Goal: Communication & Community: Answer question/provide support

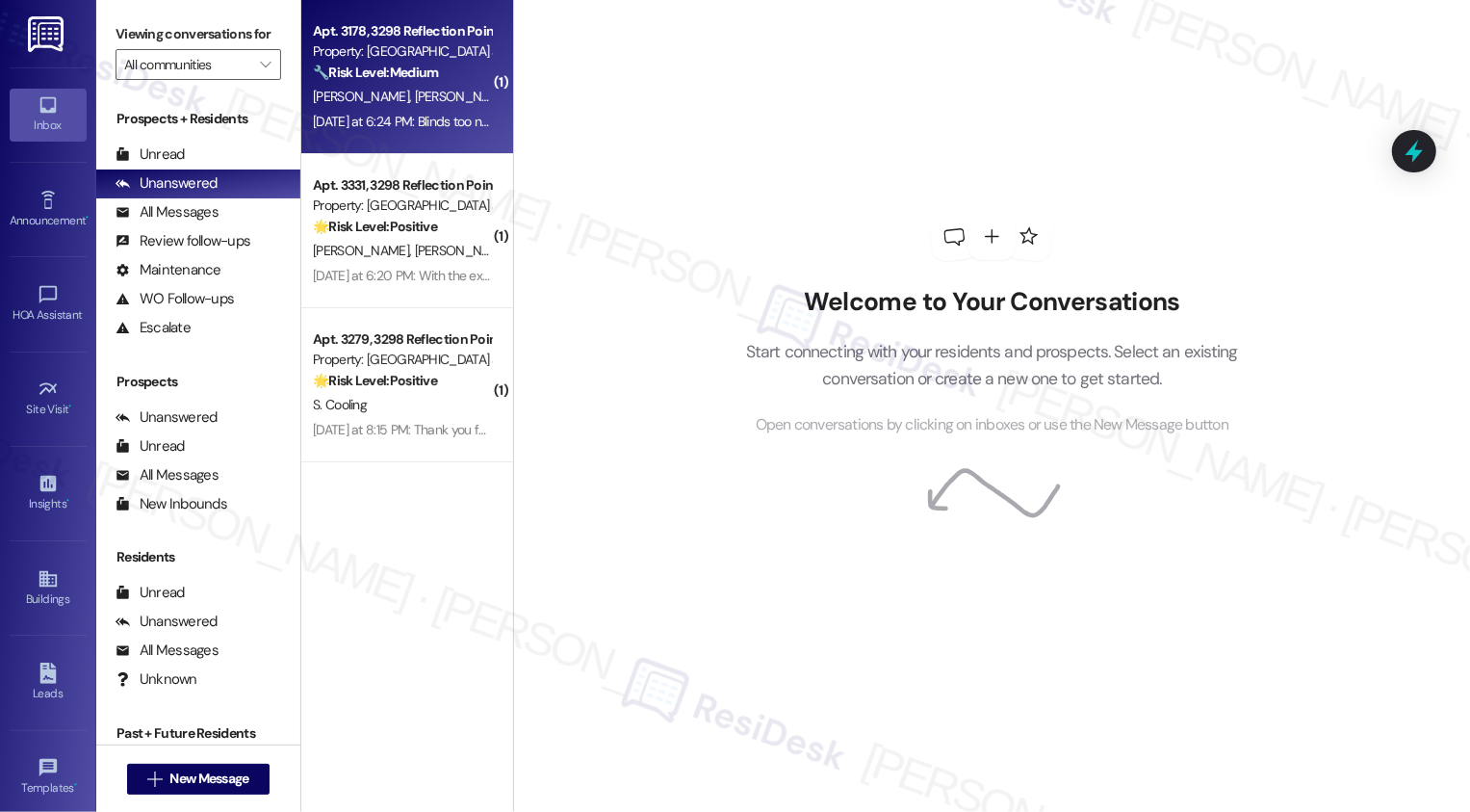
click at [391, 116] on div "[DATE] at 6:24 PM: Blinds too need to be fixed it's not properly functioning ma…" at bounding box center [678, 121] width 731 height 17
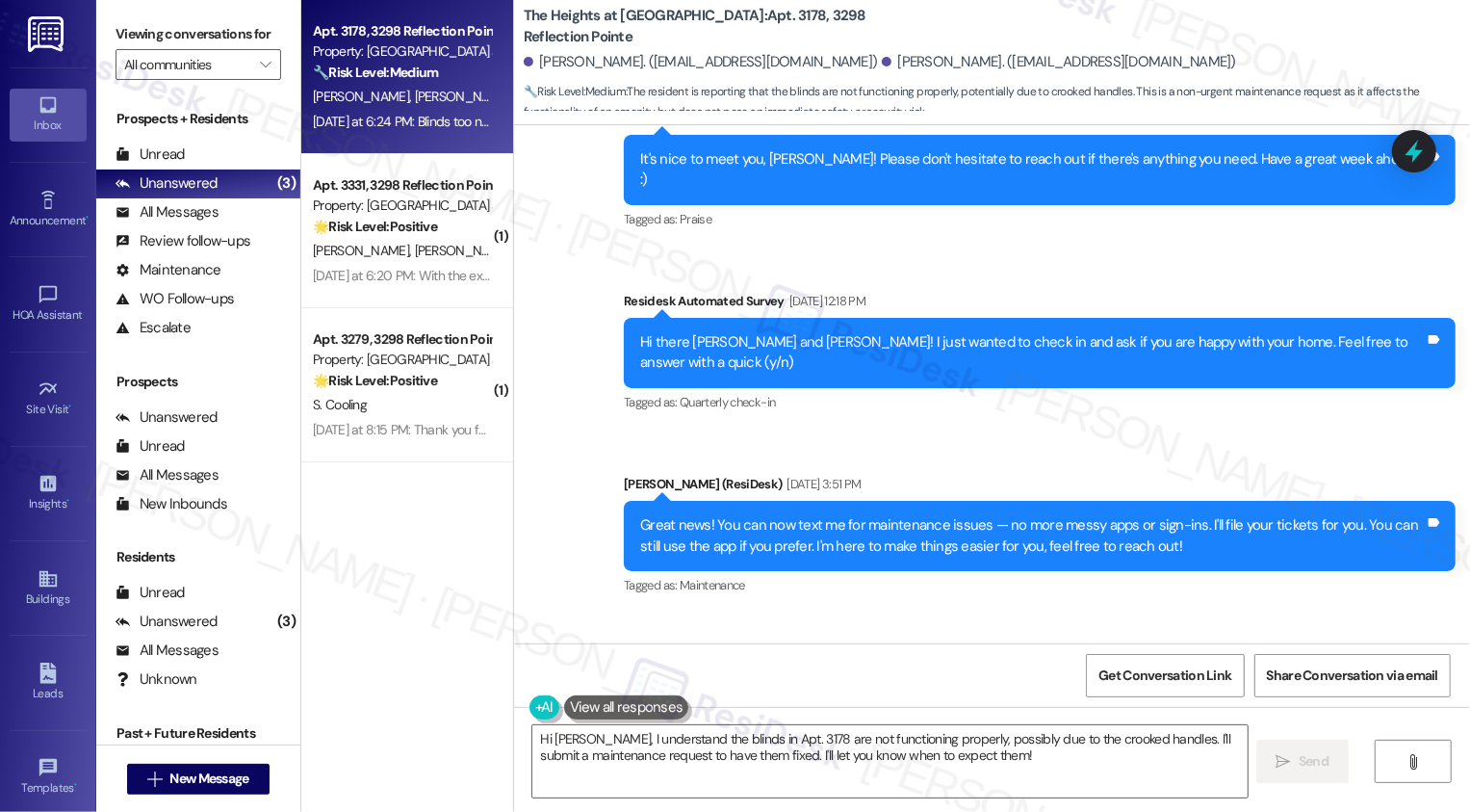
scroll to position [1360, 0]
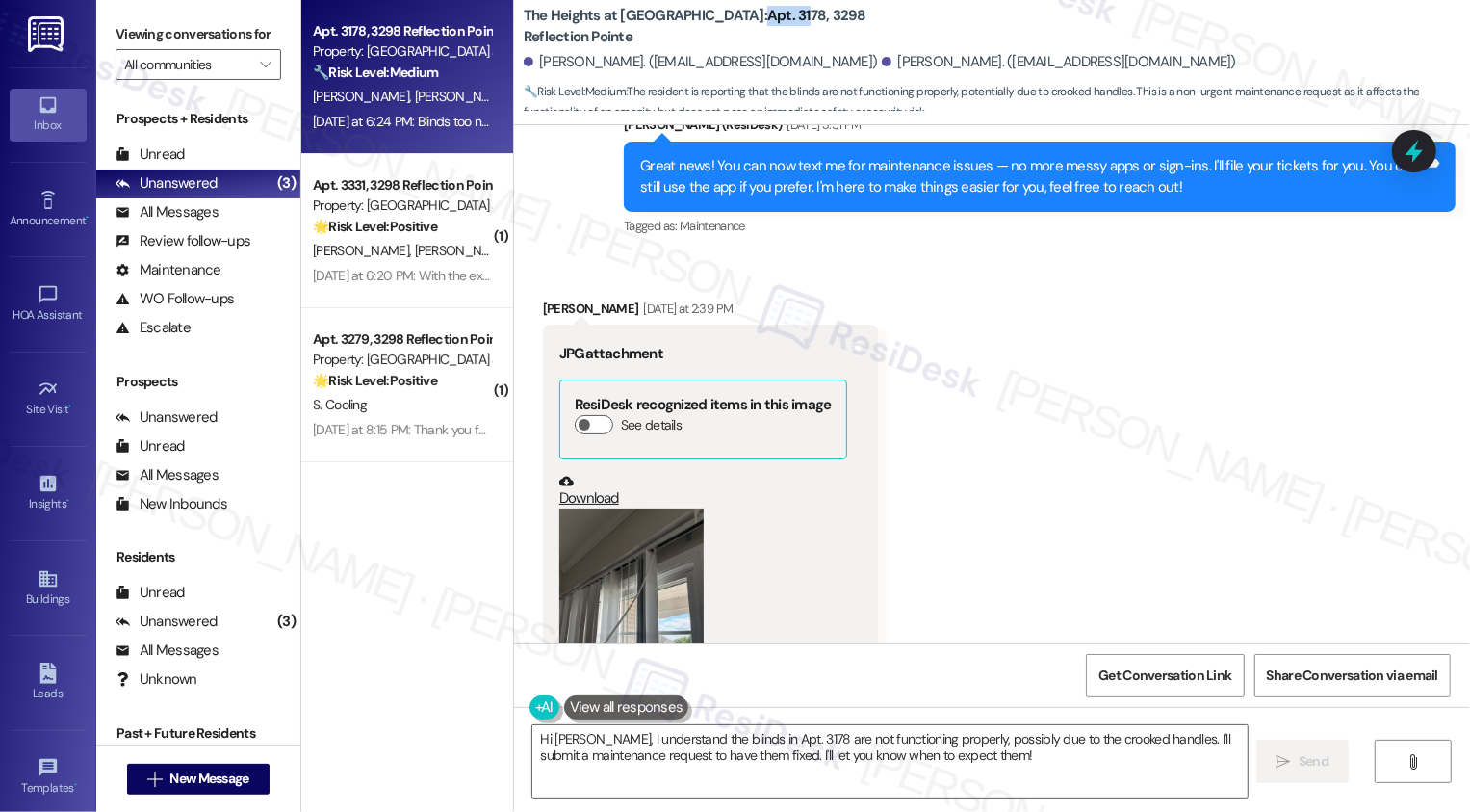
drag, startPoint x: 689, startPoint y: 23, endPoint x: 730, endPoint y: 25, distance: 41.0
click at [730, 25] on b "The Heights at Bridgewater: Apt. 3178, 3298 Reflection Pointe" at bounding box center [716, 26] width 385 height 42
click at [733, 27] on b "The Heights at Bridgewater: Apt. 3178, 3298 Reflection Pointe" at bounding box center [716, 26] width 385 height 42
drag, startPoint x: 689, startPoint y: 23, endPoint x: 894, endPoint y: 29, distance: 205.1
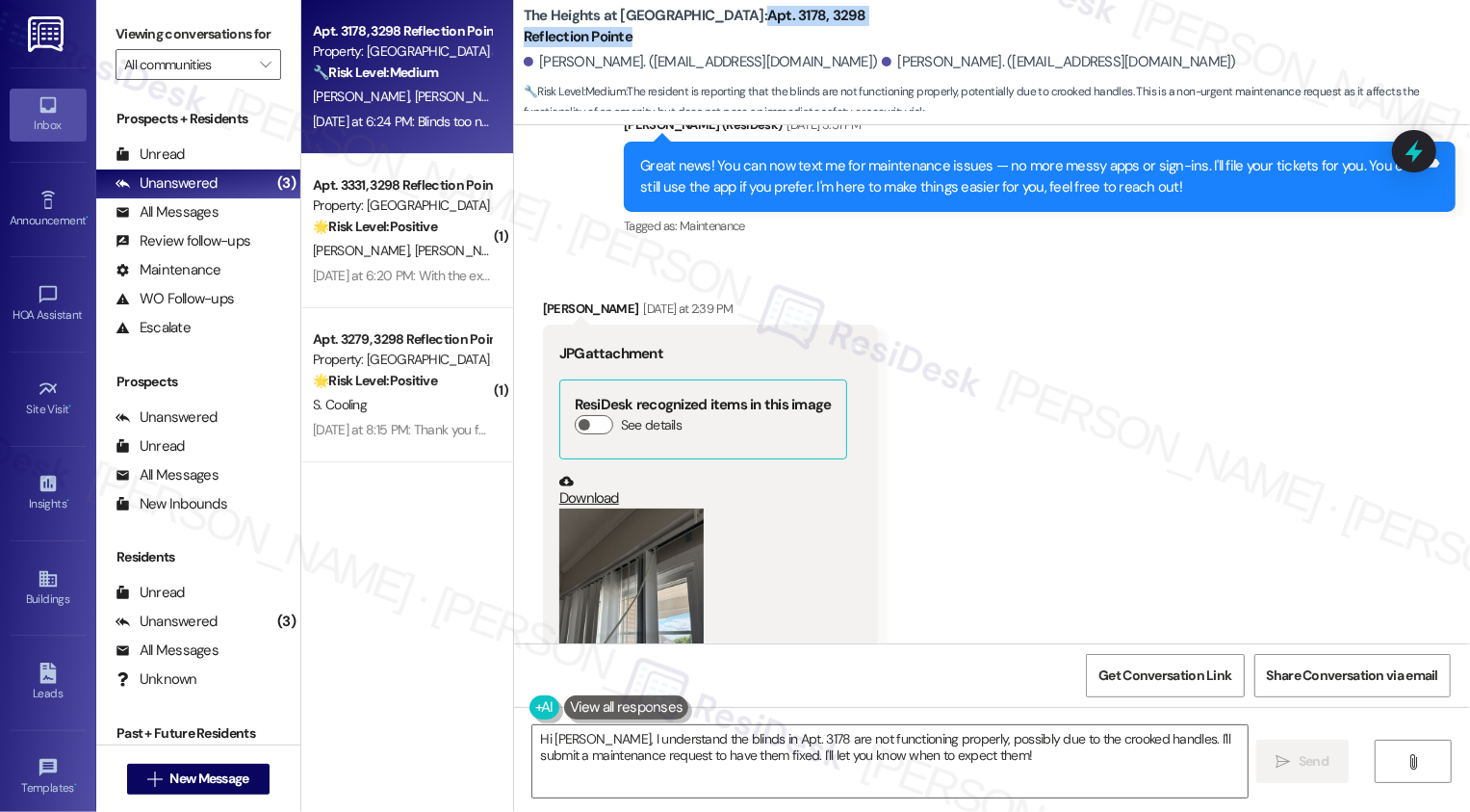
click at [894, 29] on div "The Heights at Bridgewater: Apt. 3178, 3298 Reflection Pointe" at bounding box center [716, 26] width 385 height 24
copy b "Apt. 3178, 3298 Reflection Pointe"
click at [1000, 324] on div "Received via SMS Sachin Ghimire Sharma Yesterday at 2:39 PM JPG attachment Resi…" at bounding box center [992, 626] width 956 height 742
click at [693, 24] on b "The Heights at Bridgewater: Apt. 3178, 3298 Reflection Pointe" at bounding box center [716, 26] width 385 height 42
drag, startPoint x: 688, startPoint y: 24, endPoint x: 745, endPoint y: 28, distance: 57.1
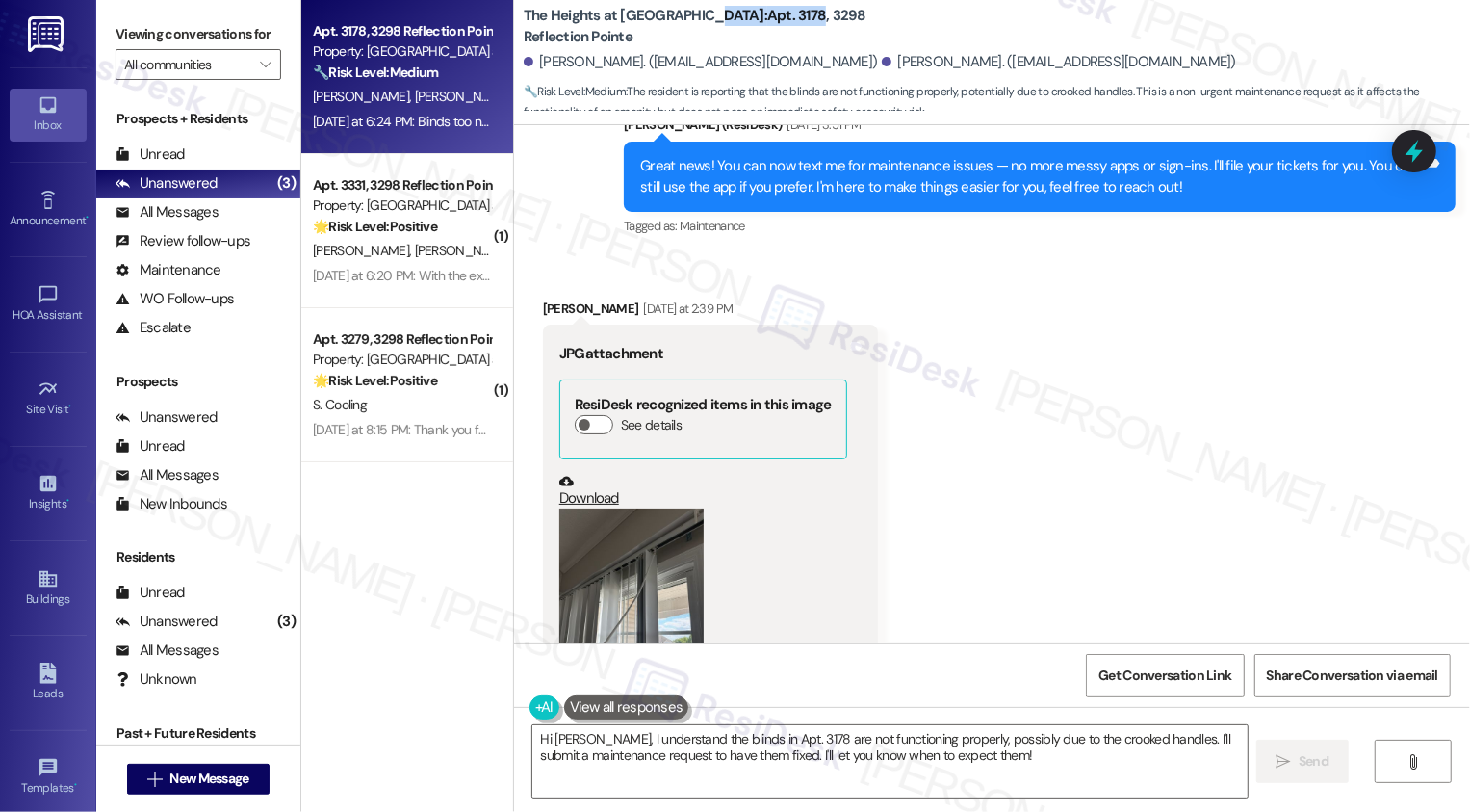
click at [745, 28] on b "The Heights at Bridgewater: Apt. 3178, 3298 Reflection Pointe" at bounding box center [716, 26] width 385 height 42
copy b "Apt. 3178"
click at [583, 474] on link "Download" at bounding box center [703, 490] width 288 height 34
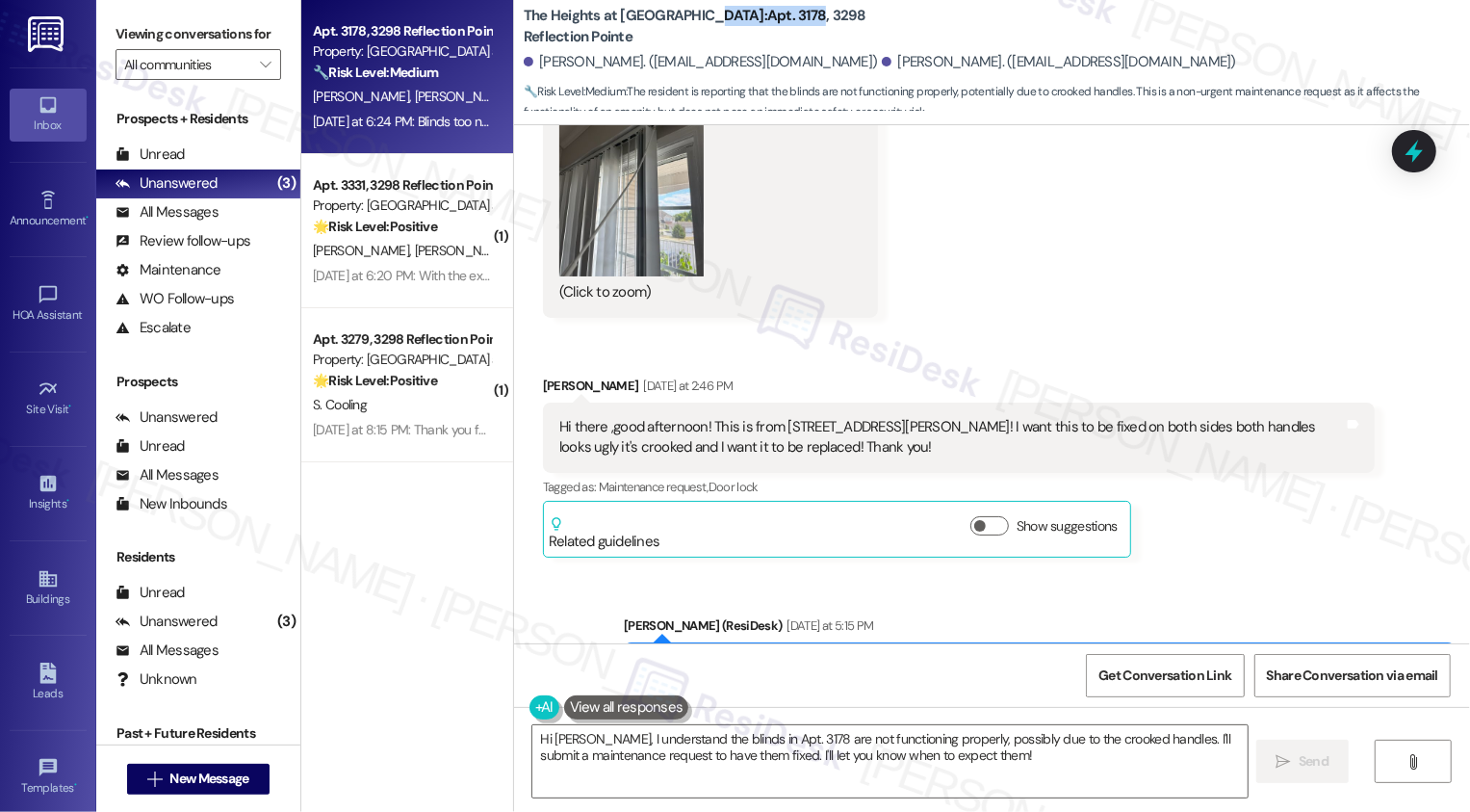
scroll to position [1845, 0]
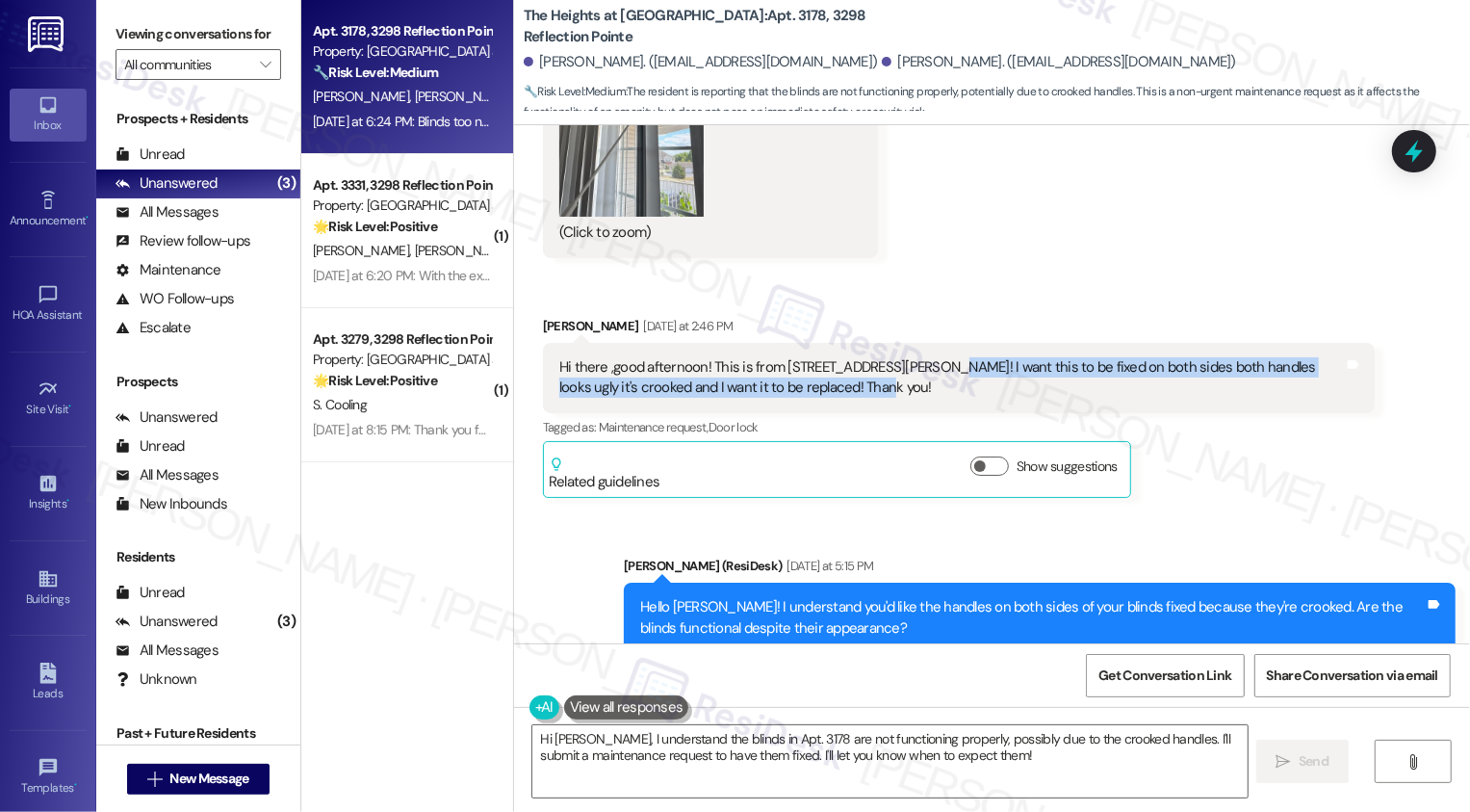
drag, startPoint x: 919, startPoint y: 322, endPoint x: 930, endPoint y: 346, distance: 26.4
click at [930, 358] on div "Hi there ,good afternoon! This is from 3178 spring meadows Dr! I want this to b…" at bounding box center [952, 378] width 785 height 42
copy div "I want this to be fixed on both sides both handles looks ugly it's crooked and …"
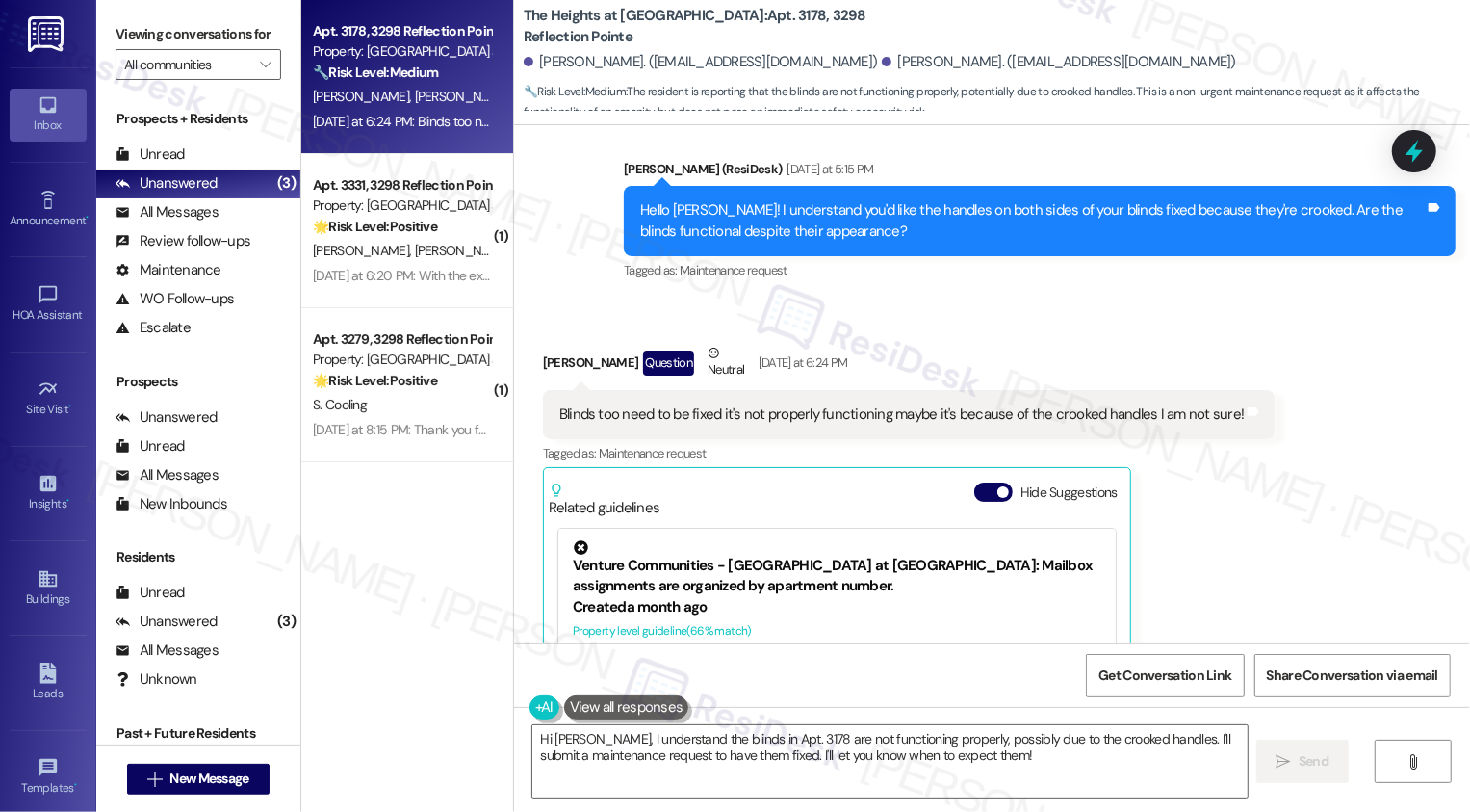
scroll to position [2242, 0]
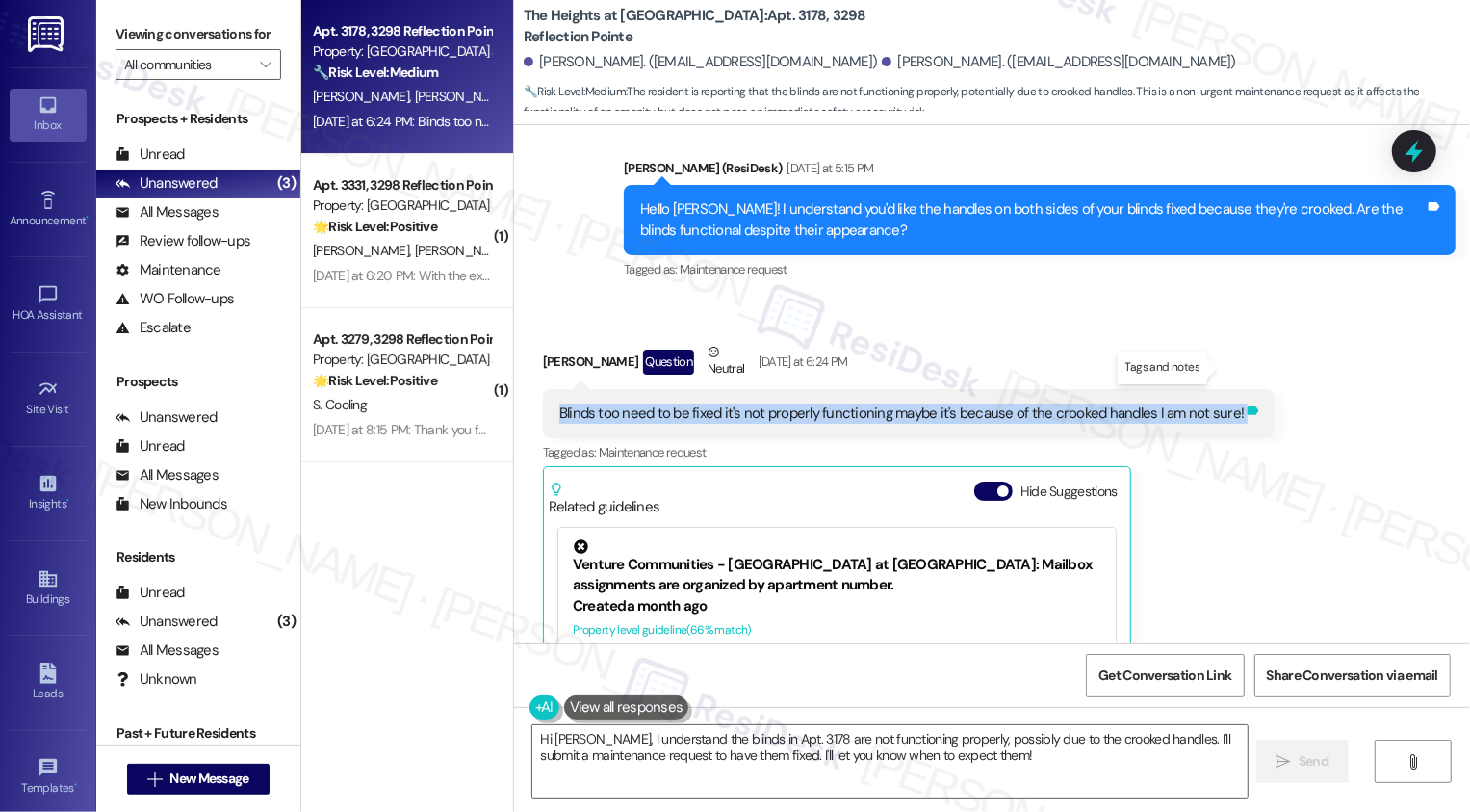
drag, startPoint x: 547, startPoint y: 369, endPoint x: 1222, endPoint y: 365, distance: 675.0
click at [1222, 389] on div "Blinds too need to be fixed it's not properly functioning maybe it's because of…" at bounding box center [909, 413] width 733 height 49
copy div "Blinds too need to be fixed it's not properly functioning maybe it's because of…"
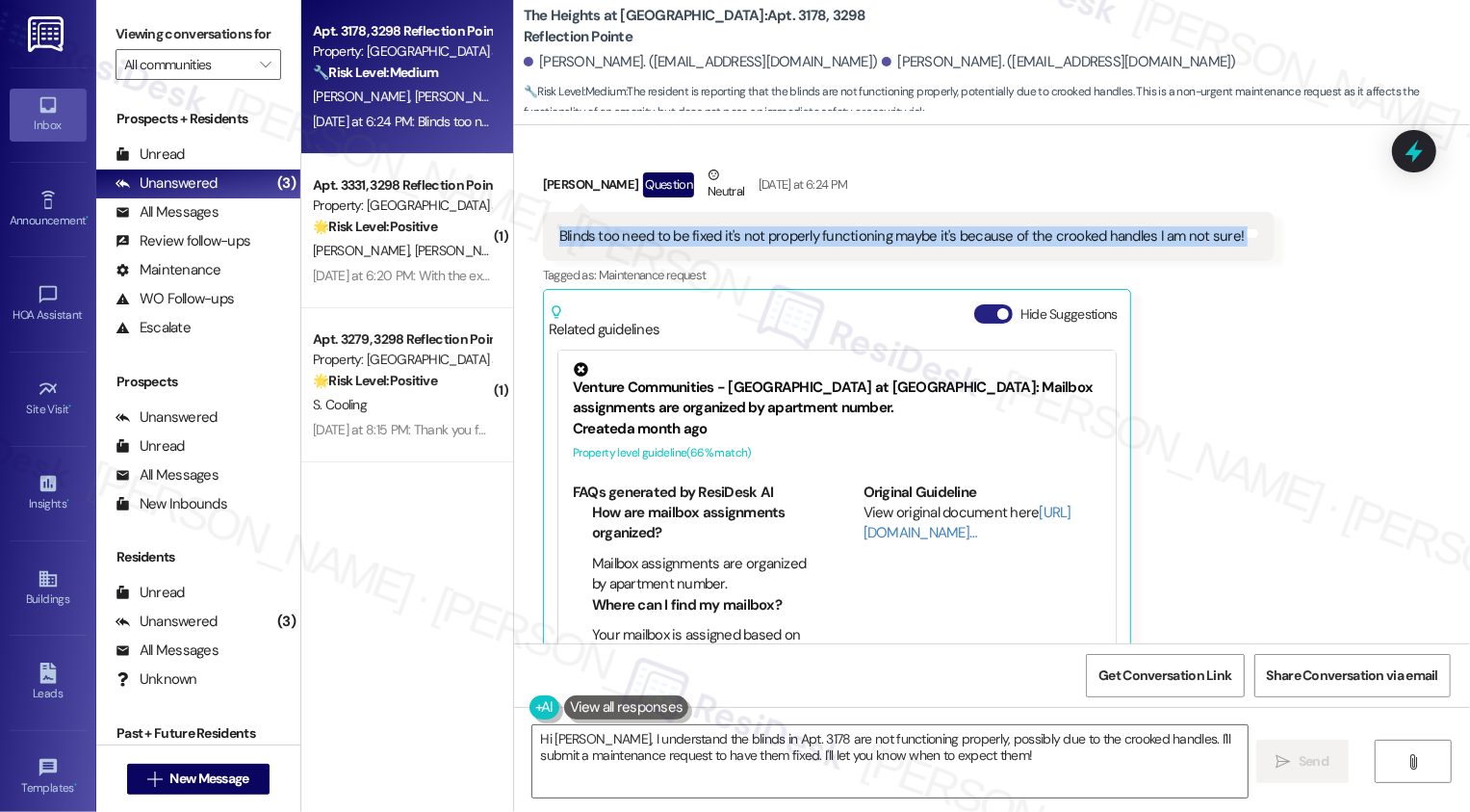
click at [997, 308] on span "button" at bounding box center [1003, 314] width 12 height 12
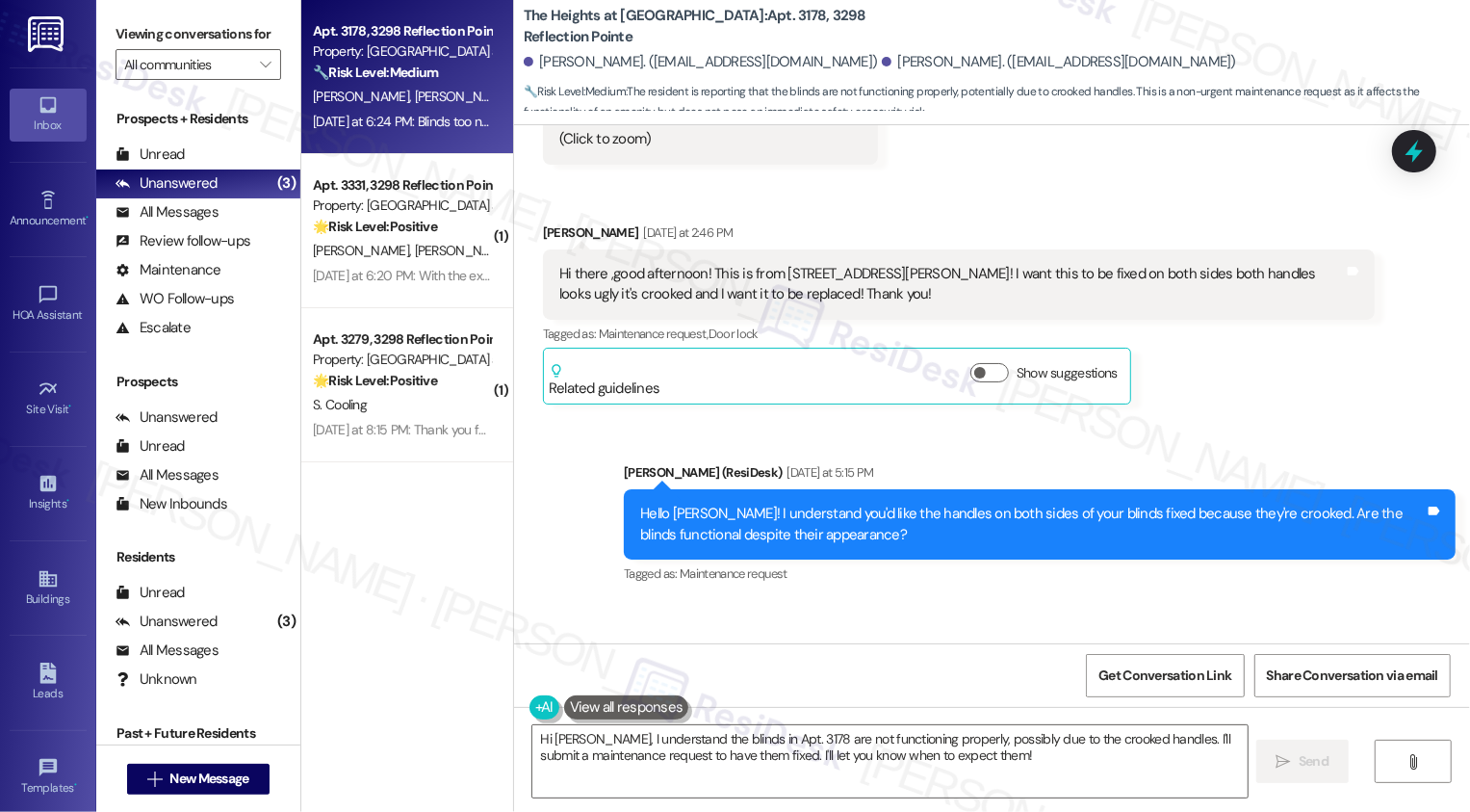
scroll to position [2094, 0]
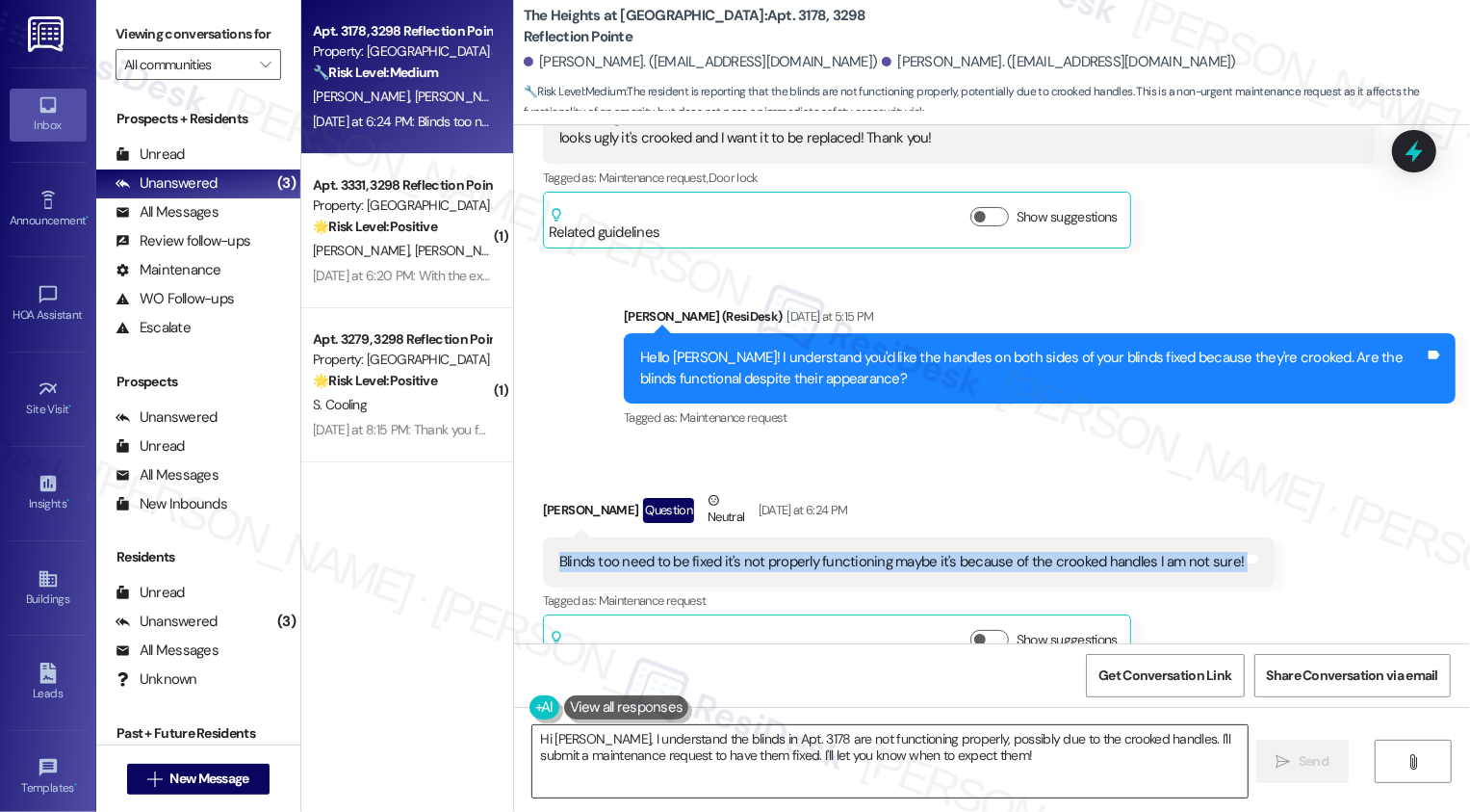
click at [842, 745] on textarea "Hi Sachin, I understand the blinds in Apt. 3178 are not functioning properly, p…" at bounding box center [891, 761] width 715 height 73
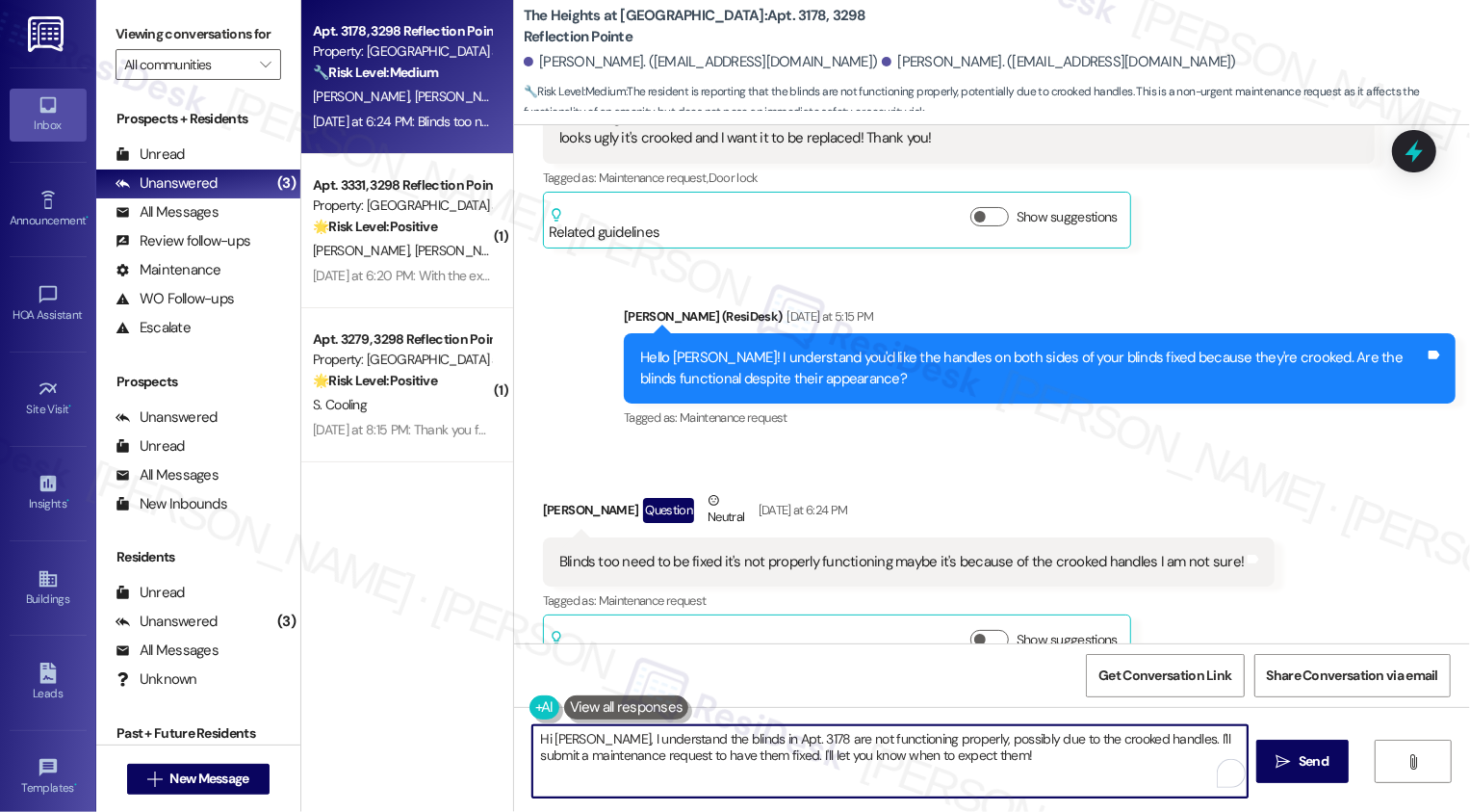
drag, startPoint x: 1026, startPoint y: 764, endPoint x: 391, endPoint y: 712, distance: 637.1
click at [389, 713] on div "Apt. 3178, 3298 Reflection Pointe Property: The Heights at Bridgewater 🔧 Risk L…" at bounding box center [886, 406] width 1169 height 812
click at [575, 741] on textarea "Oh, I see. I'll submit a request so our team can take a look. Do we have your p…" at bounding box center [891, 761] width 715 height 73
type textarea "Oh, I see. I'm sorry about that. I'll submit a request so our team can take a l…"
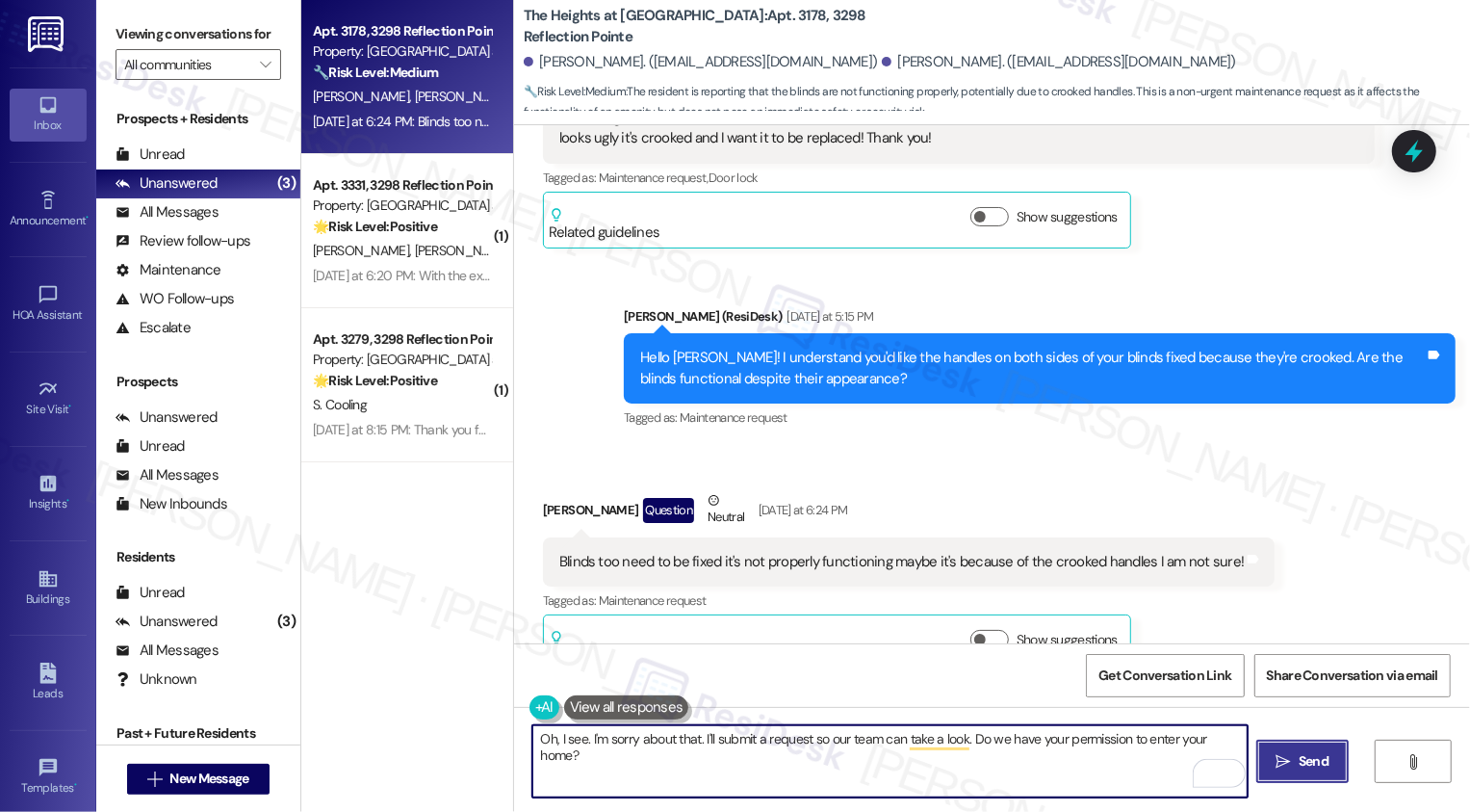
click at [1330, 766] on span "Send" at bounding box center [1314, 761] width 38 height 20
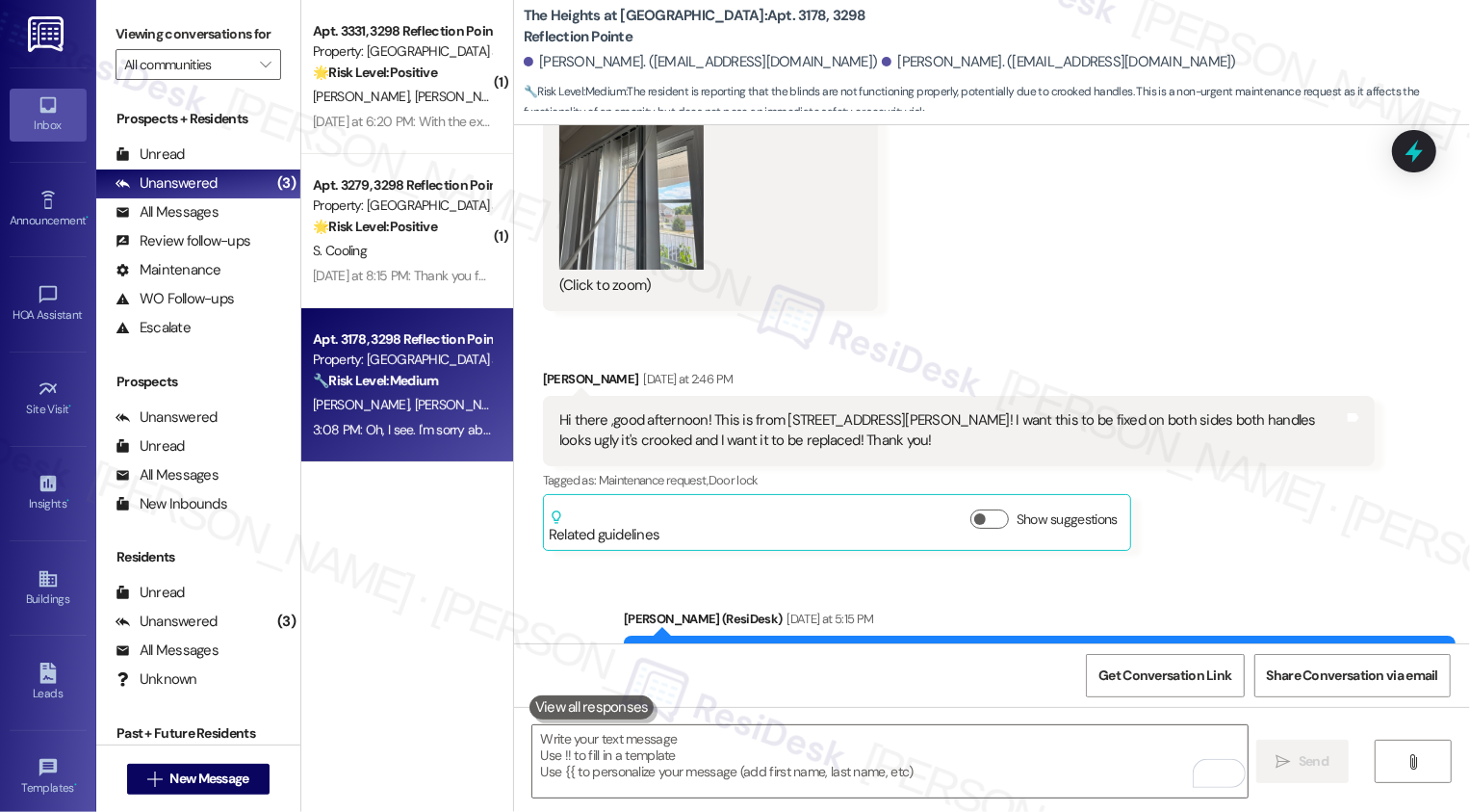
scroll to position [2229, 0]
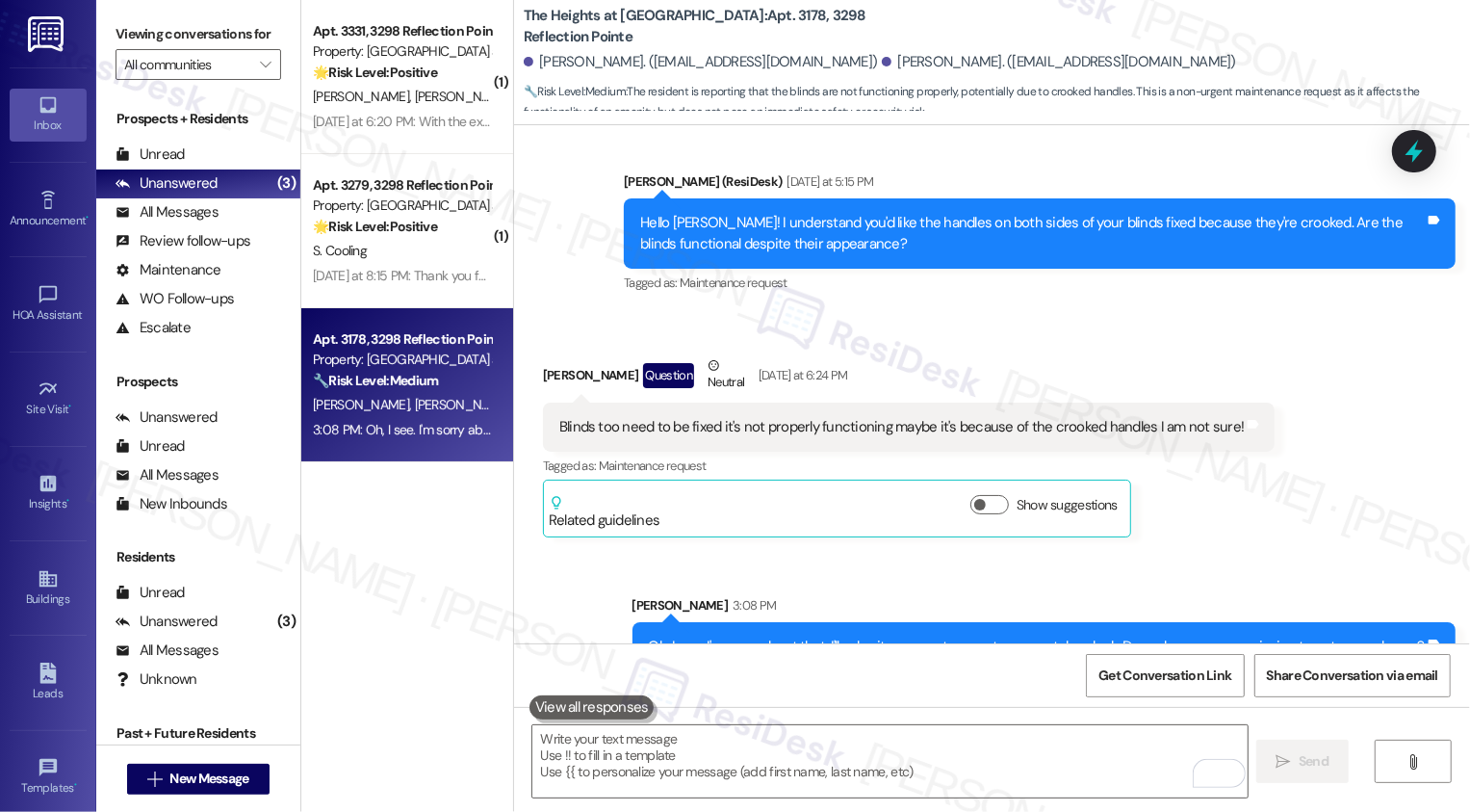
click at [1298, 399] on div "Received via SMS Sachin Ghimire Sharma Question Neutral Yesterday at 6:24 PM Bl…" at bounding box center [992, 431] width 956 height 239
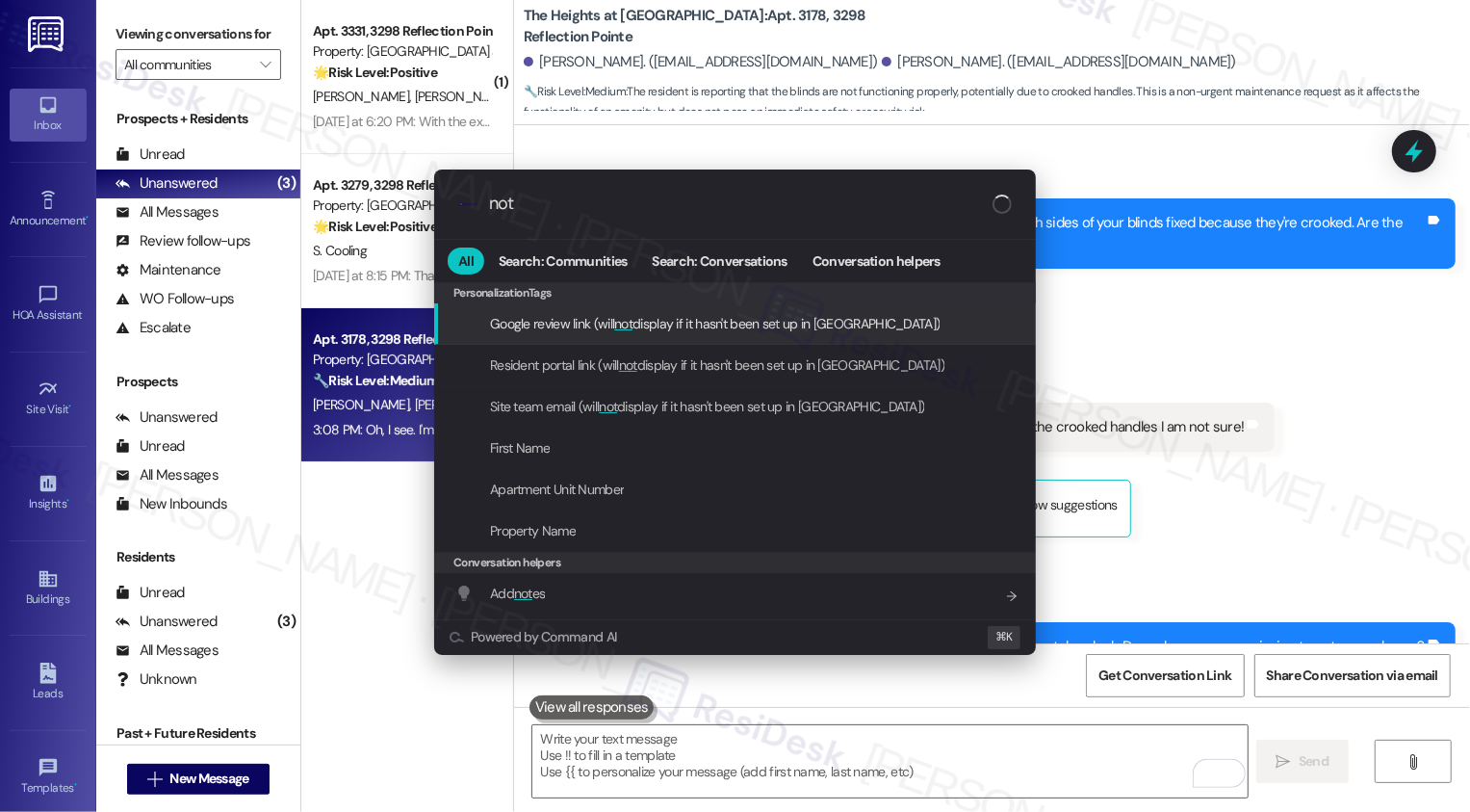
type input "note"
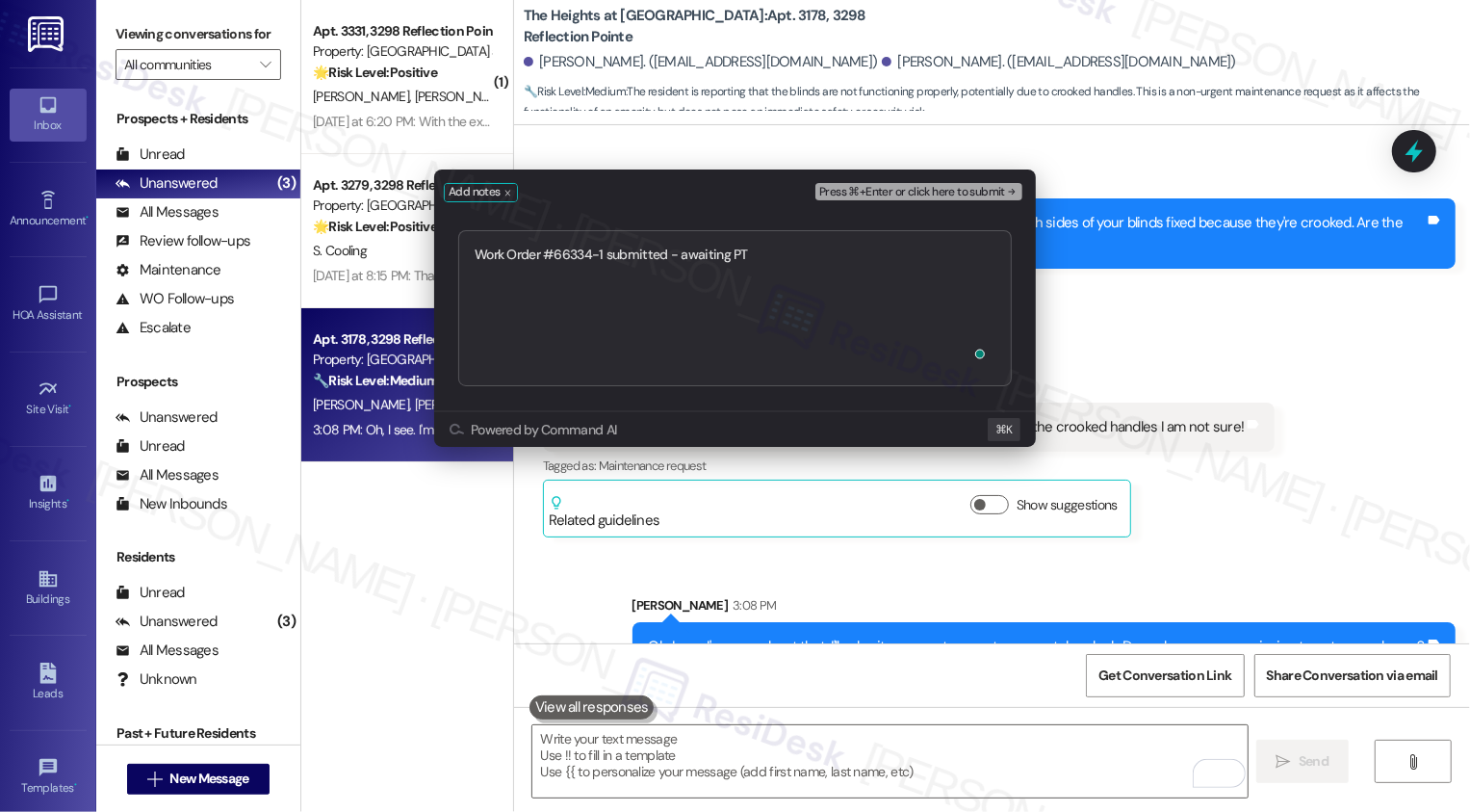
type textarea "Work Order #66334-1 submitted - awaiting PTE"
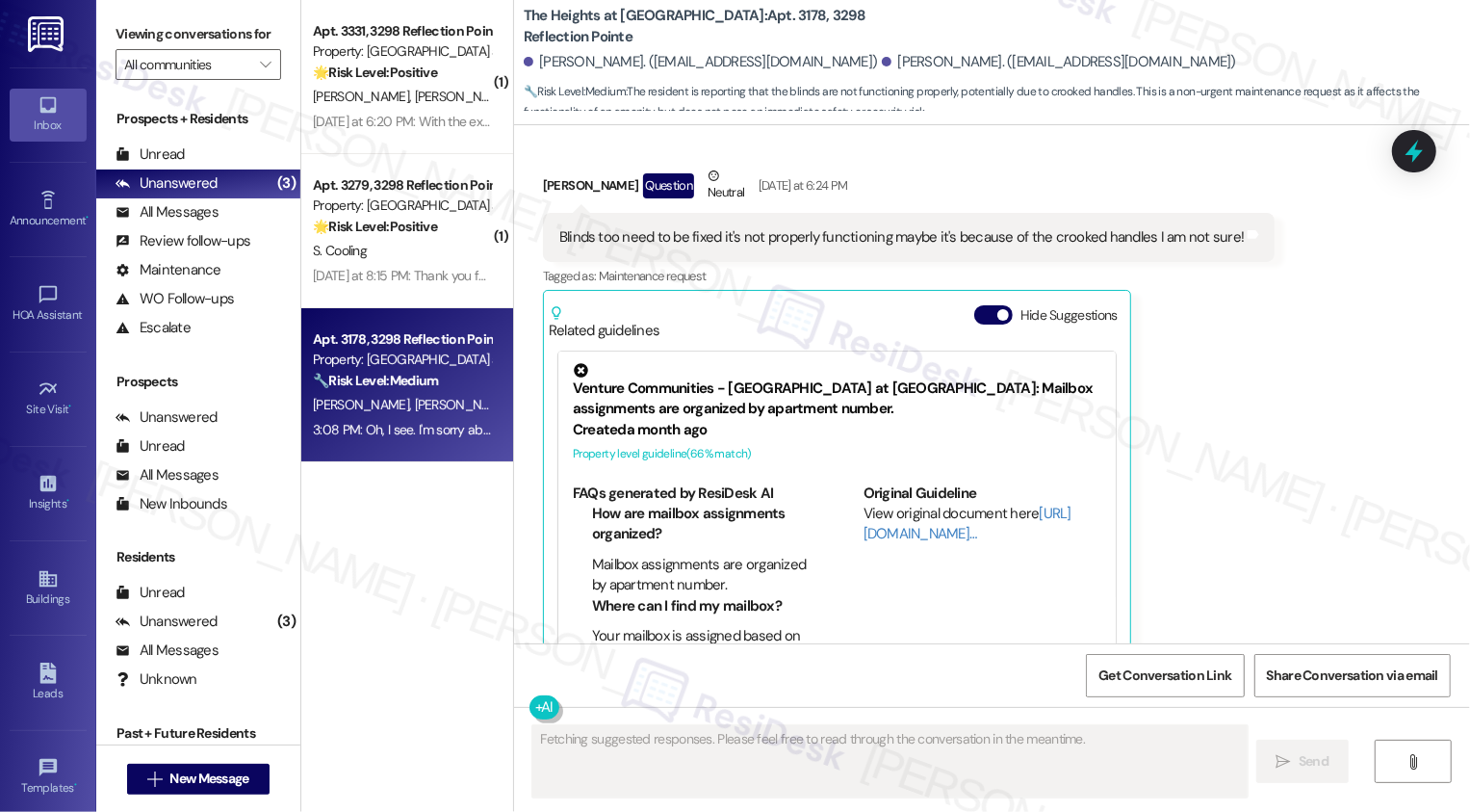
scroll to position [2745, 0]
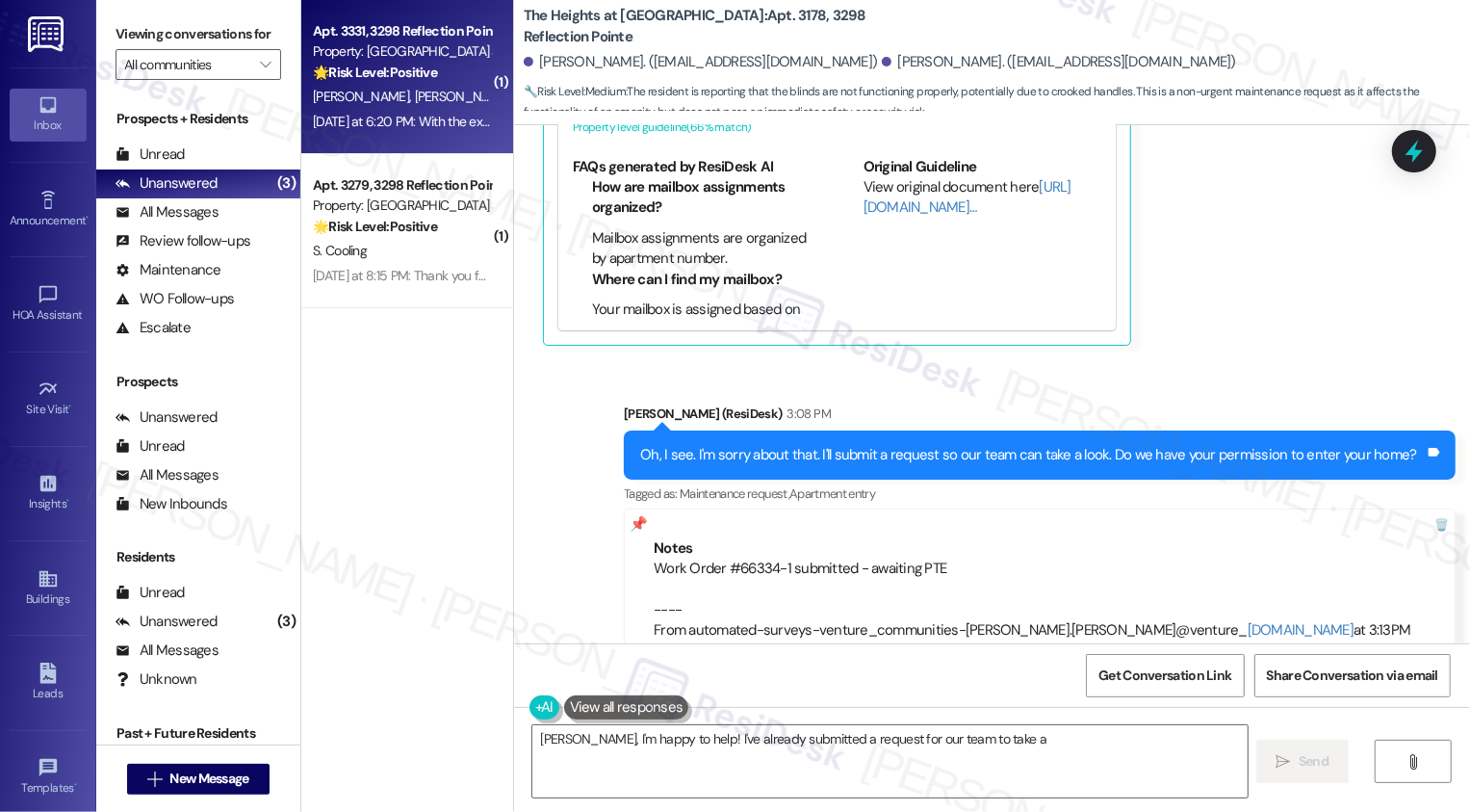
type textarea "Sachin, I'm happy to help! I've already submitted a request for our team to tak…"
click at [411, 123] on div "Yesterday at 6:20 PM: With the exception of the 1 heavy snow fall earlier this …" at bounding box center [566, 121] width 506 height 17
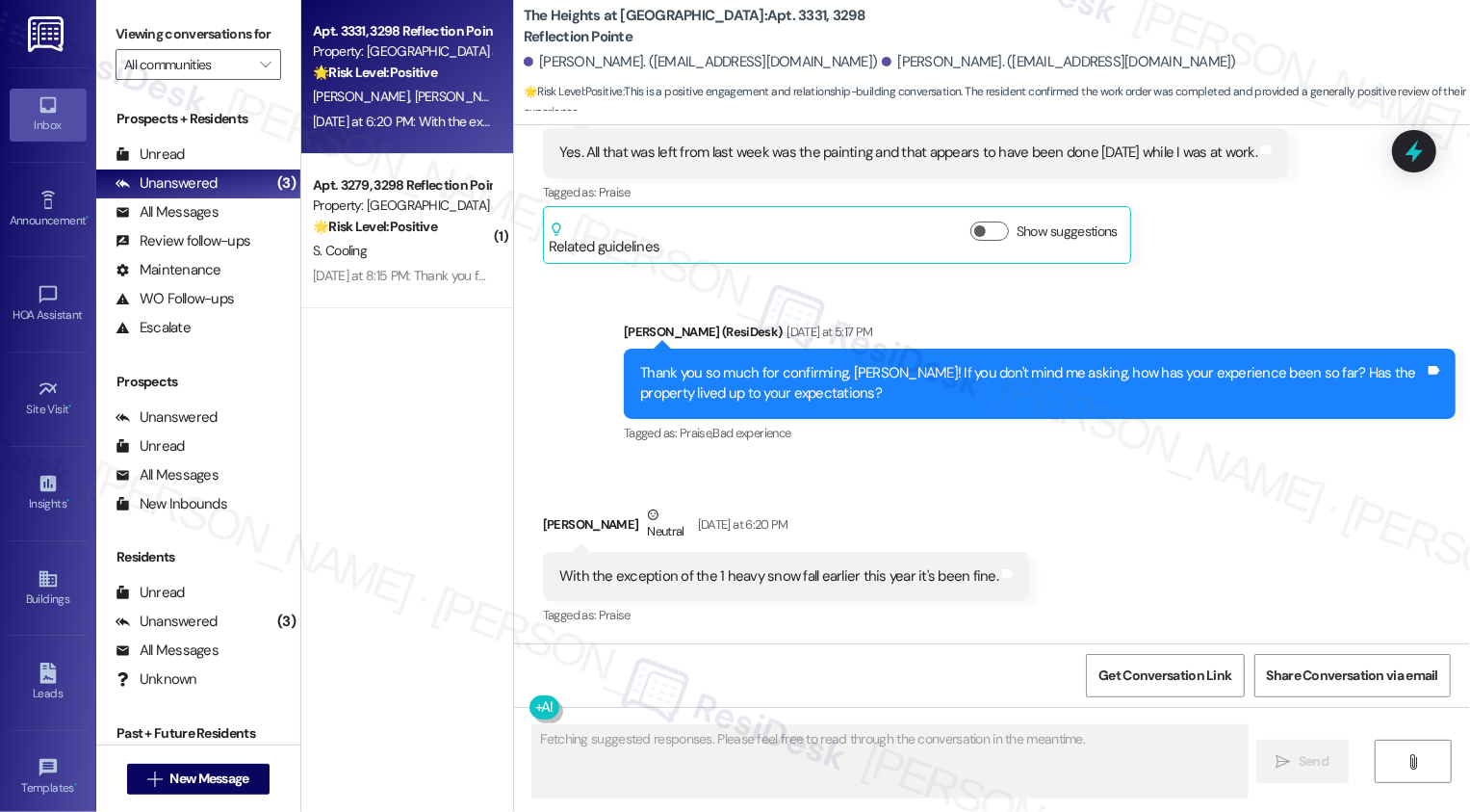
scroll to position [1241, 0]
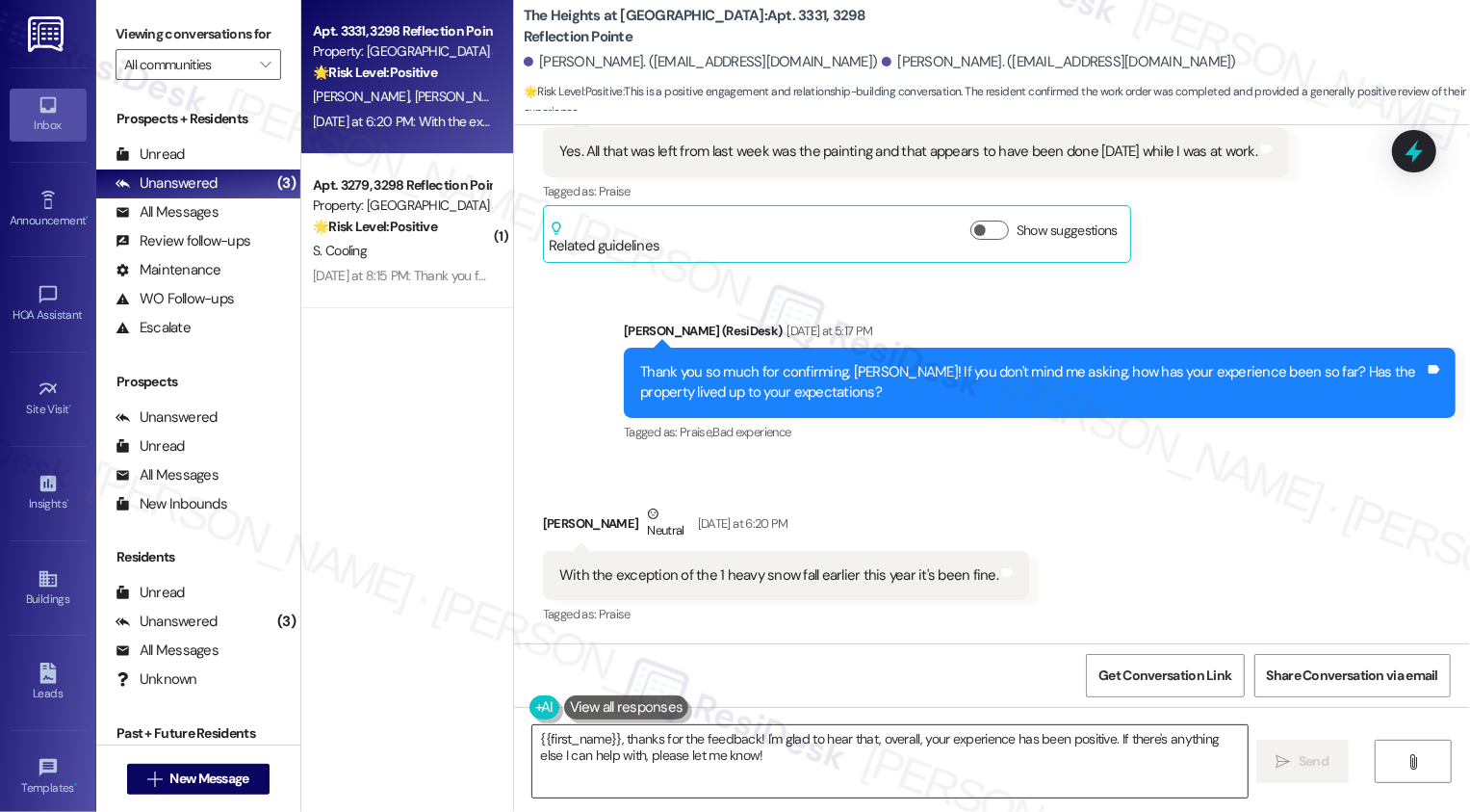
click at [646, 739] on textarea "{{first_name}}, thanks for the feedback! I'm glad to hear that, overall, your e…" at bounding box center [891, 761] width 715 height 73
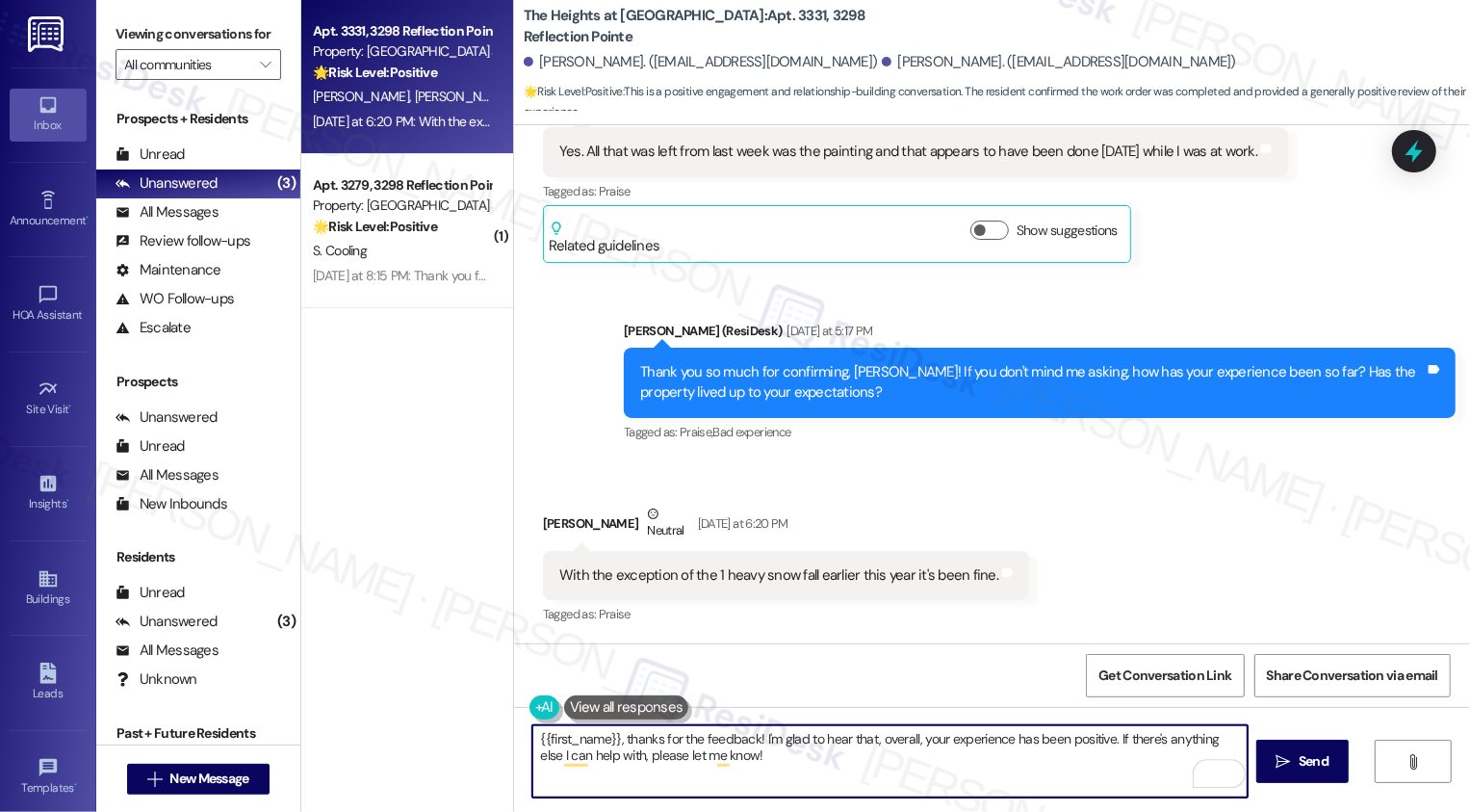
drag, startPoint x: 745, startPoint y: 734, endPoint x: 499, endPoint y: 728, distance: 246.1
click at [499, 732] on div "Apt. 3331, 3298 Reflection Pointe Property: The Heights at Bridgewater 🌟 Risk L…" at bounding box center [886, 406] width 1169 height 812
click at [710, 754] on textarea "Thank you for your feedback! I'm glad to hear that, overall, your experience ha…" at bounding box center [891, 761] width 715 height 73
click at [1042, 764] on textarea "Thank you for your feedback! I'm glad to hear that, overall, your experience ha…" at bounding box center [891, 761] width 715 height 73
type textarea "Thank you for your feedback! I'm glad to hear that, overall, your experience ha…"
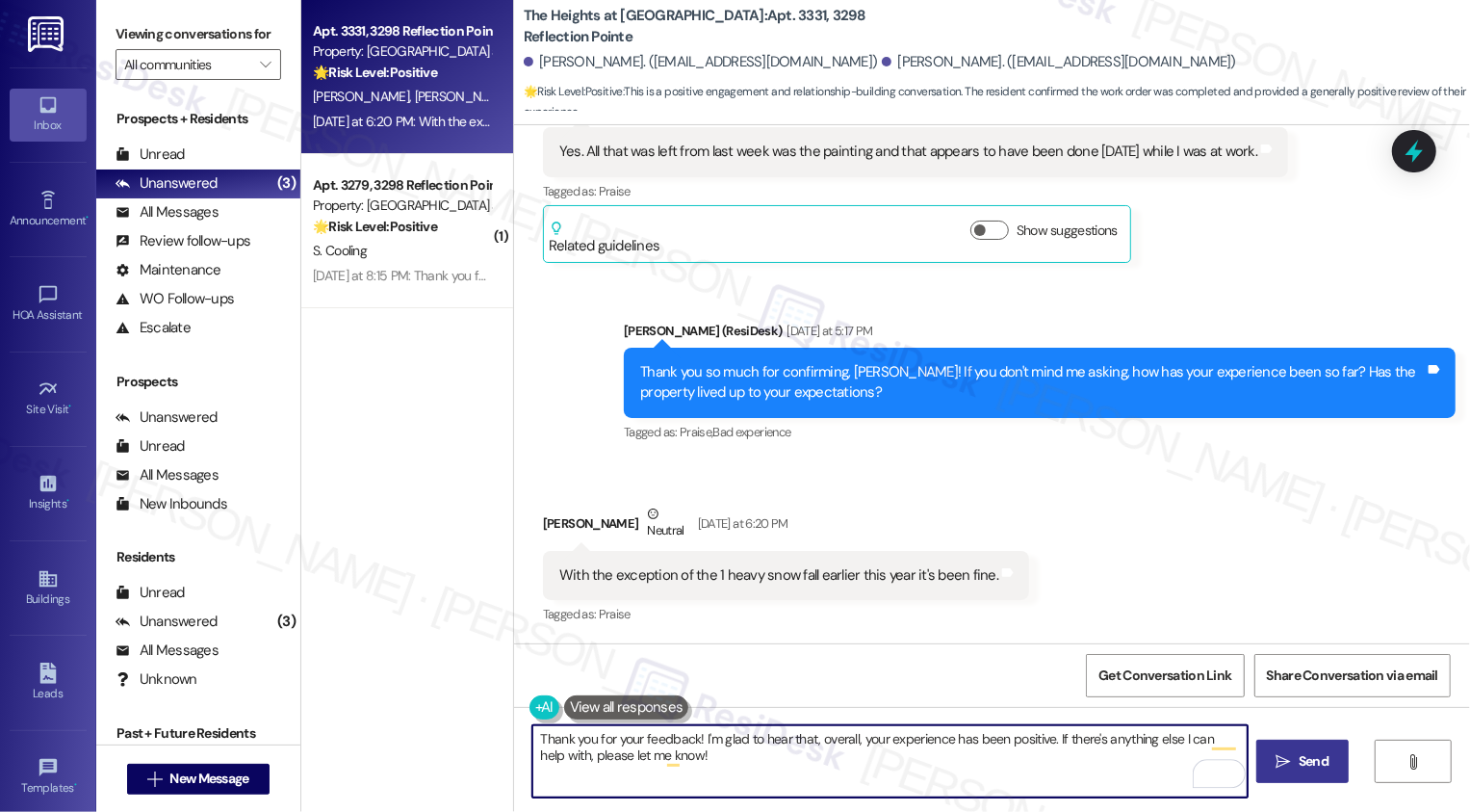
click at [1310, 754] on span "Send" at bounding box center [1314, 761] width 30 height 20
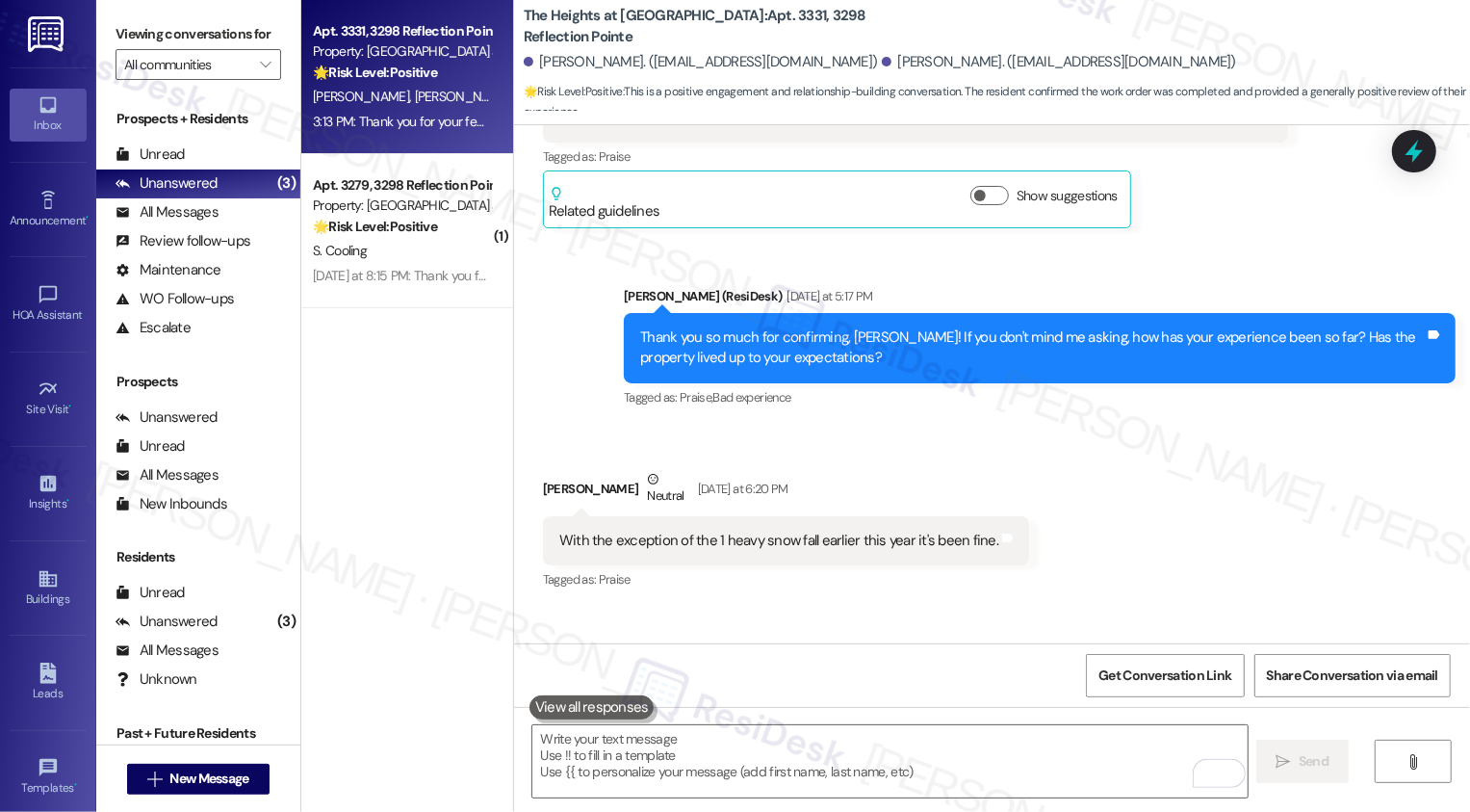
scroll to position [1396, 0]
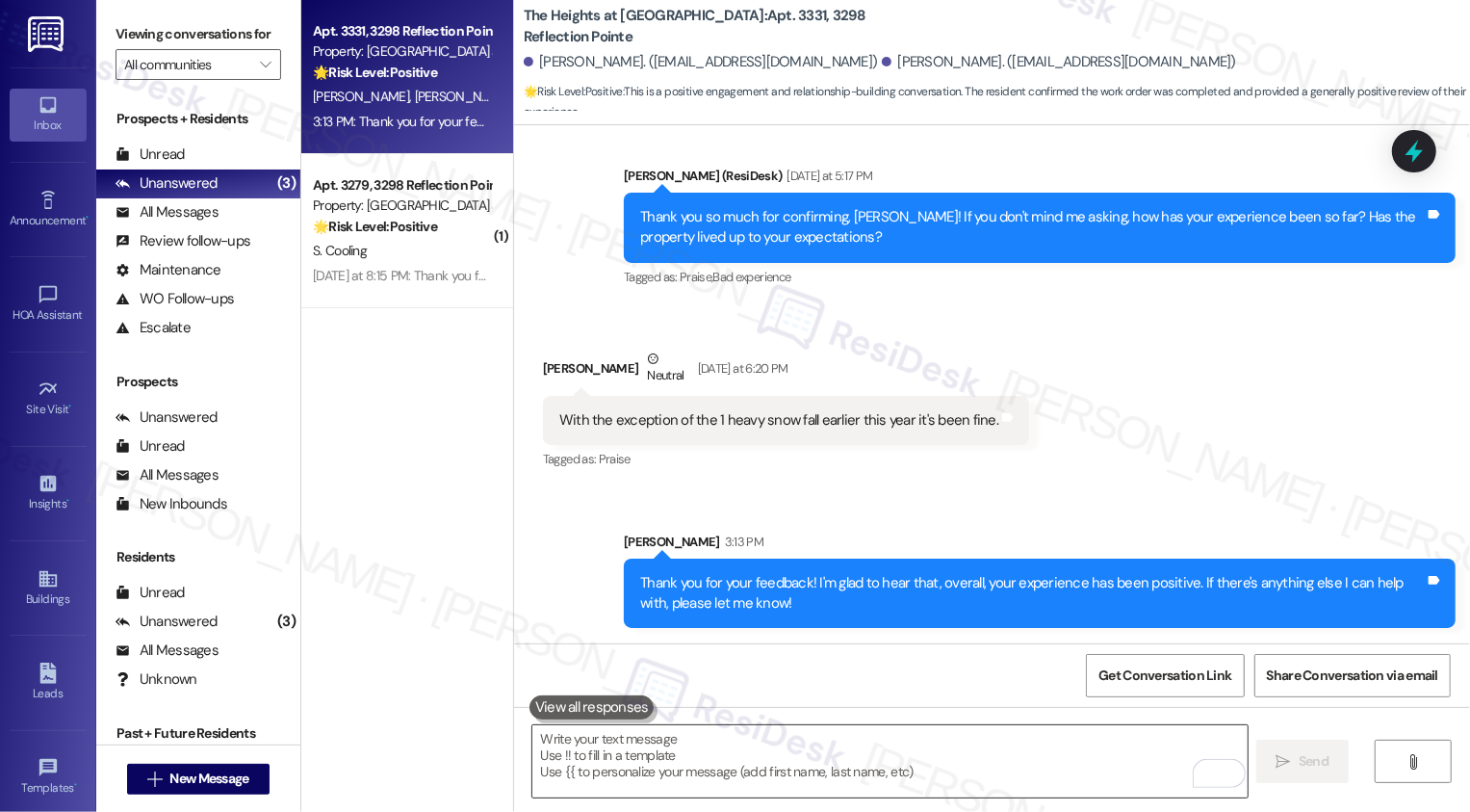
click at [719, 745] on textarea "To enrich screen reader interactions, please activate Accessibility in Grammarl…" at bounding box center [891, 761] width 715 height 73
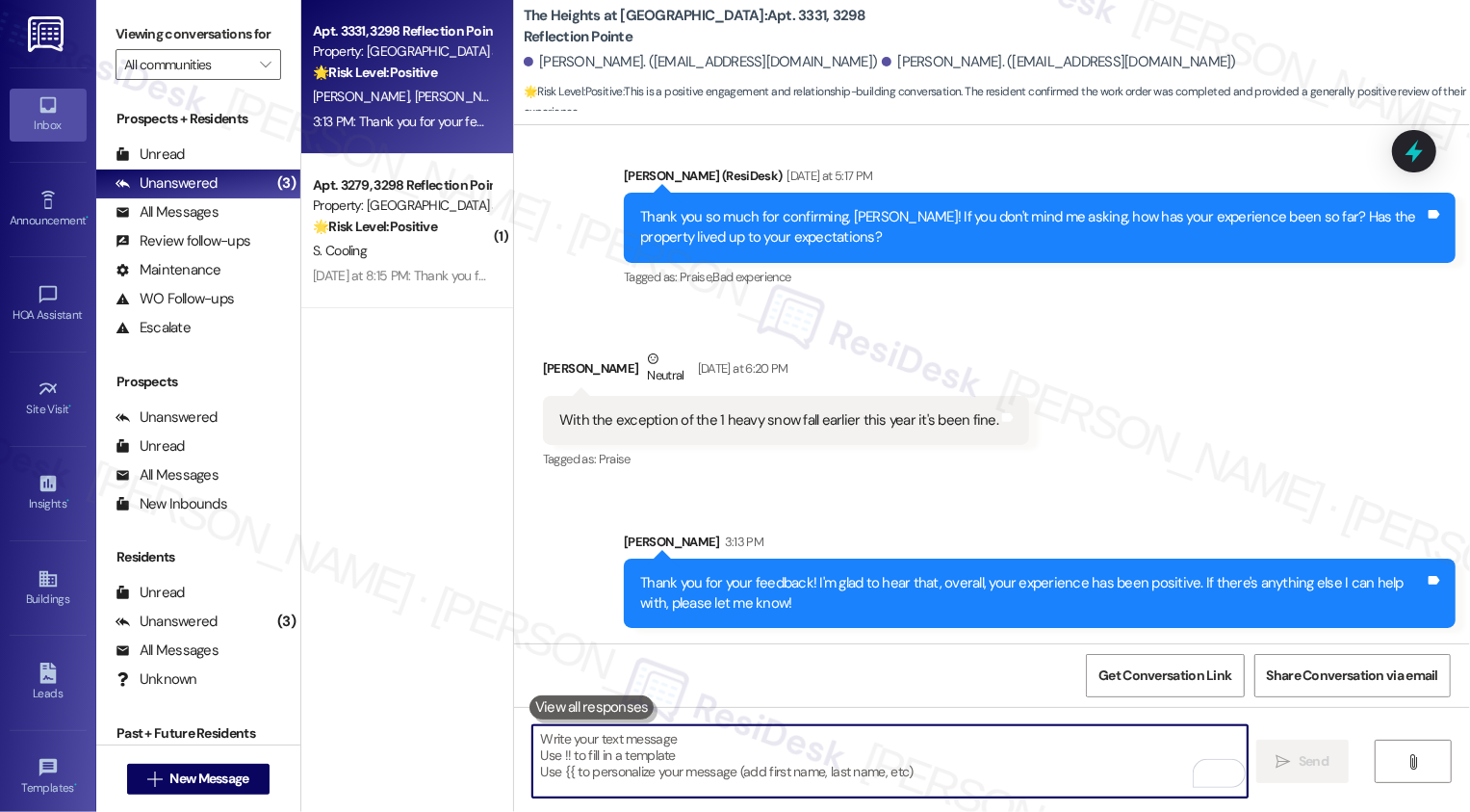
paste textarea "Work Order #66334-1"
type textarea "Work Order #66334-1"
click at [859, 734] on textarea "To enrich screen reader interactions, please activate Accessibility in Grammarl…" at bounding box center [891, 761] width 715 height 73
paste textarea "If you have a minute, could I ask a quick favor? Would you mind leaving us a Go…"
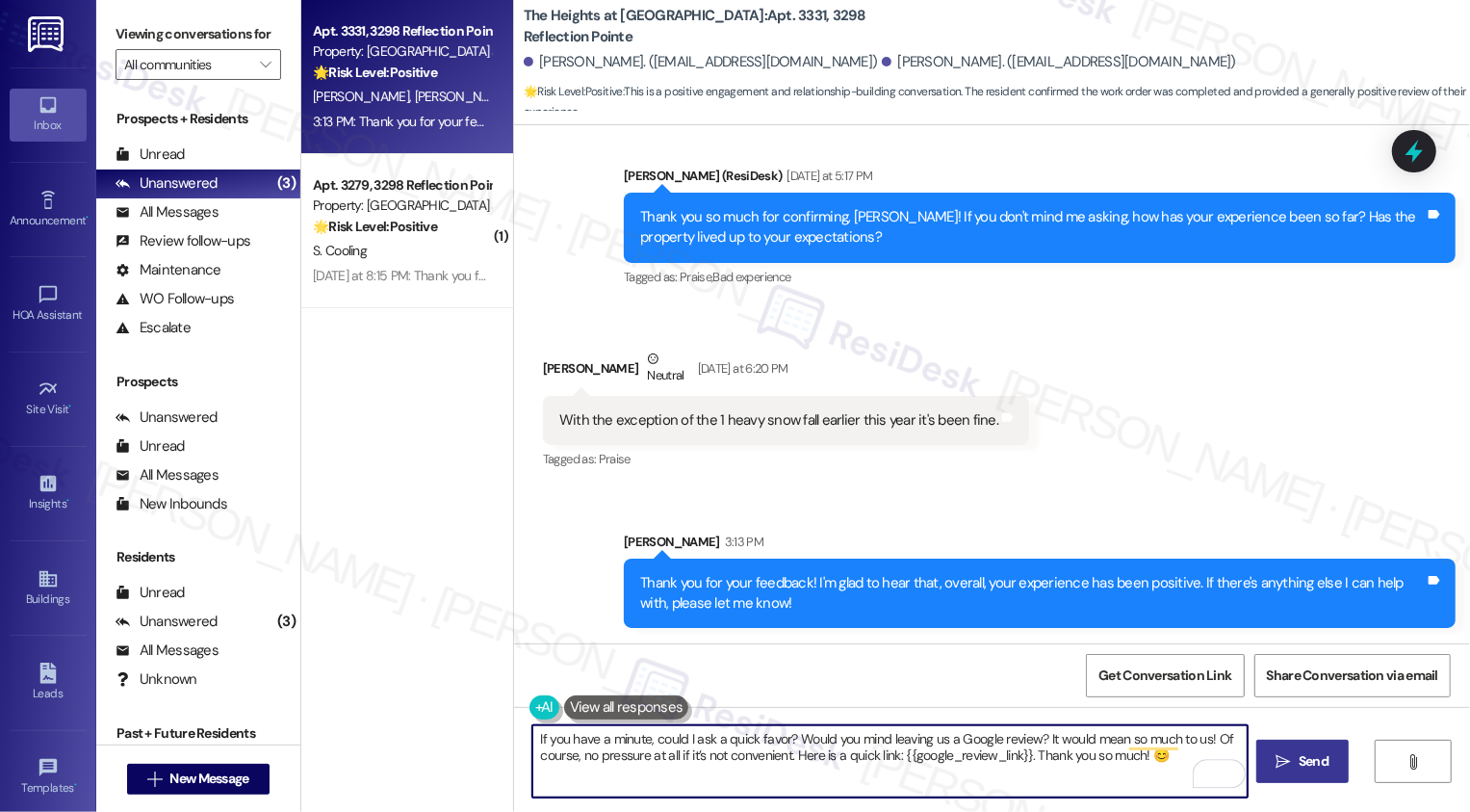
click at [557, 740] on textarea "If you have a minute, could I ask a quick favor? Would you mind leaving us a Go…" at bounding box center [891, 761] width 715 height 73
click at [797, 755] on textarea "If you also have a minute, could I ask a quick favor? Would you mind leaving us…" at bounding box center [891, 761] width 715 height 73
click at [895, 750] on textarea "If you also have a minute, could I ask a quick favor? Would you mind leaving us…" at bounding box center [891, 761] width 715 height 73
type textarea "If you also have a minute, could I ask a quick favor? Would you mind leaving us…"
click at [1306, 774] on button " Send" at bounding box center [1303, 761] width 93 height 44
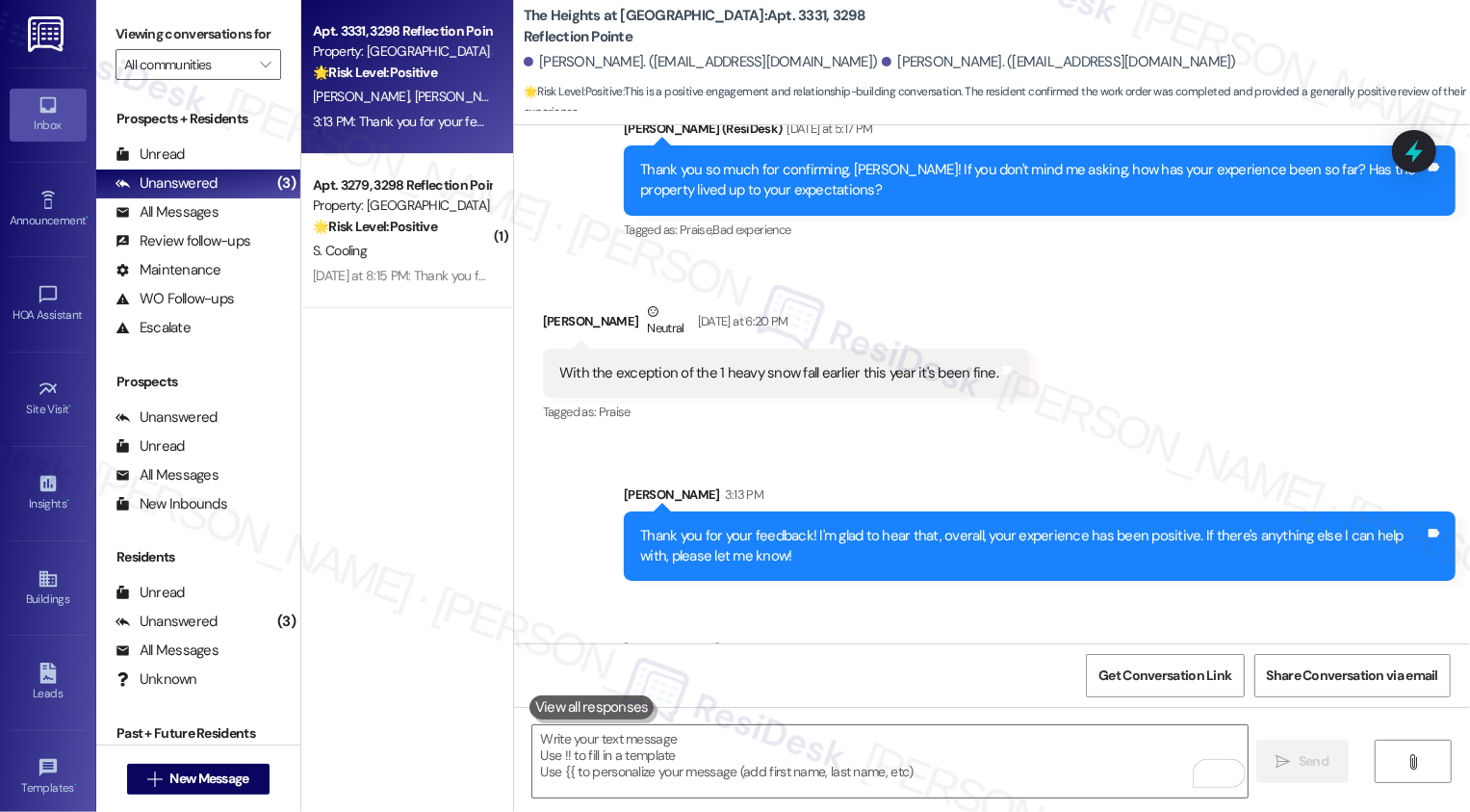
scroll to position [1571, 0]
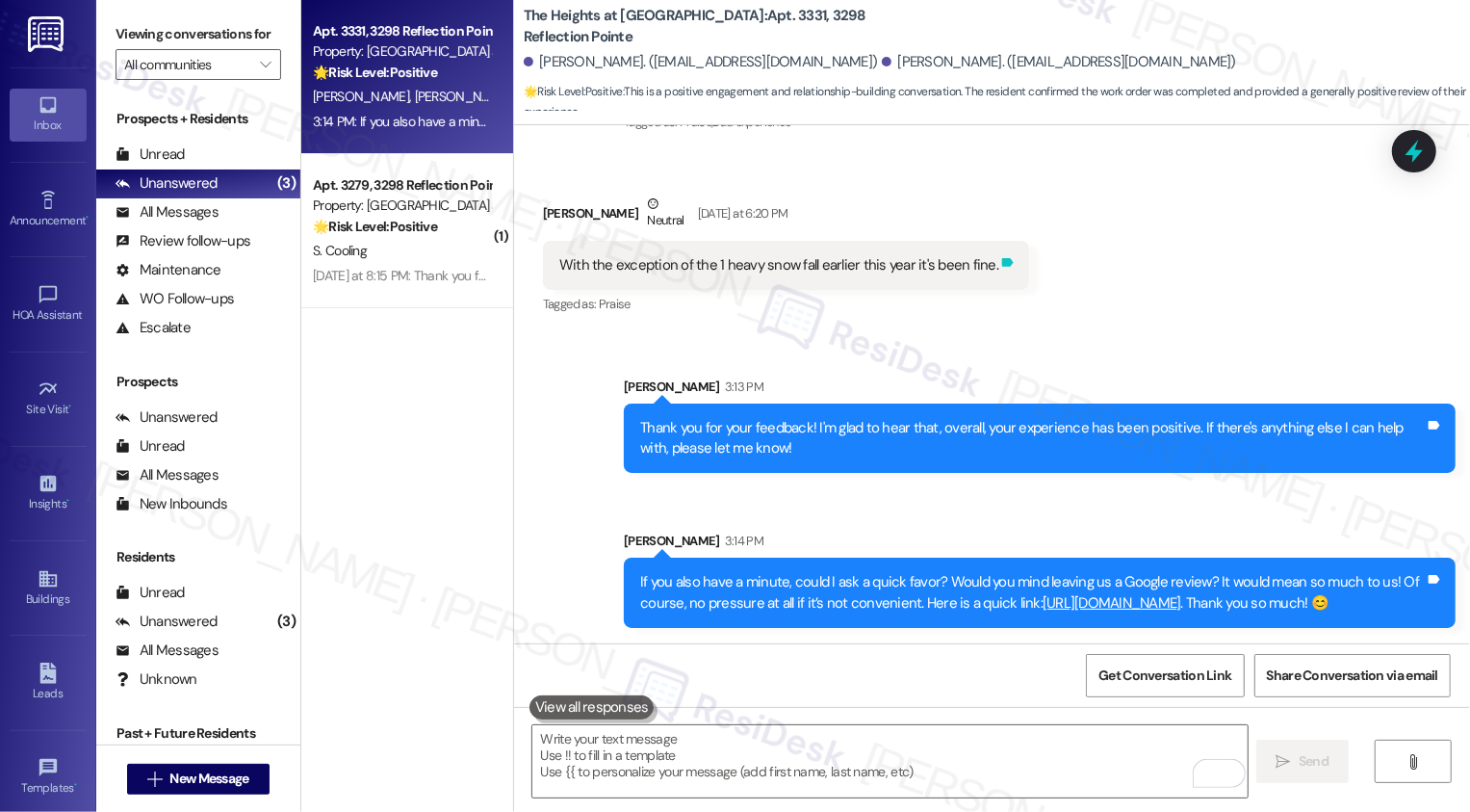
click at [1002, 258] on icon at bounding box center [1008, 262] width 12 height 9
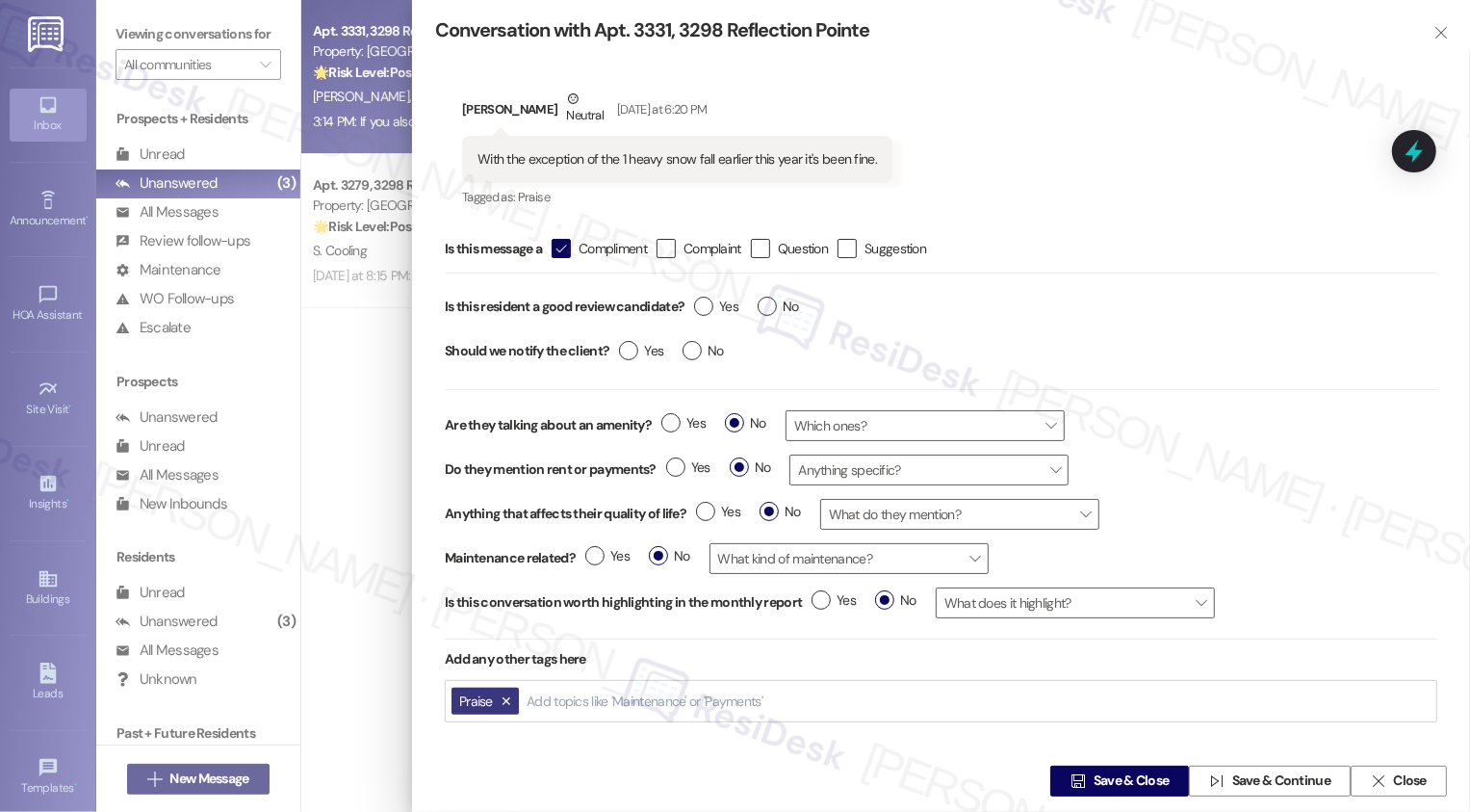
click at [720, 295] on div "Yes No" at bounding box center [747, 309] width 124 height 45
click at [715, 302] on span "Yes" at bounding box center [716, 306] width 45 height 20
click at [715, 302] on input "Yes" at bounding box center [716, 309] width 45 height 25
radio input "true"
click at [1081, 781] on span " Save & Close" at bounding box center [1119, 781] width 106 height 29
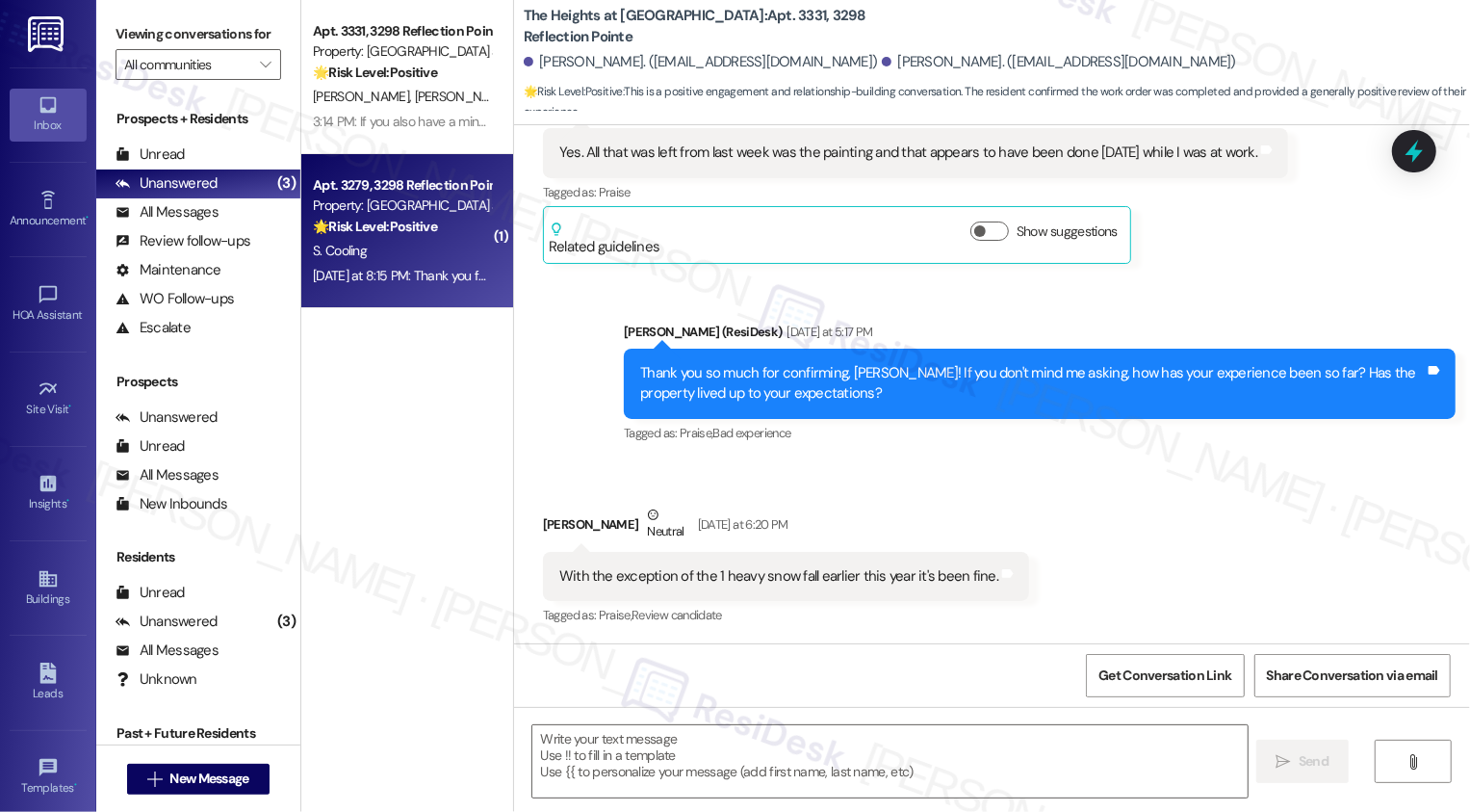
click at [406, 234] on strong "🌟 Risk Level: Positive" at bounding box center [375, 227] width 124 height 17
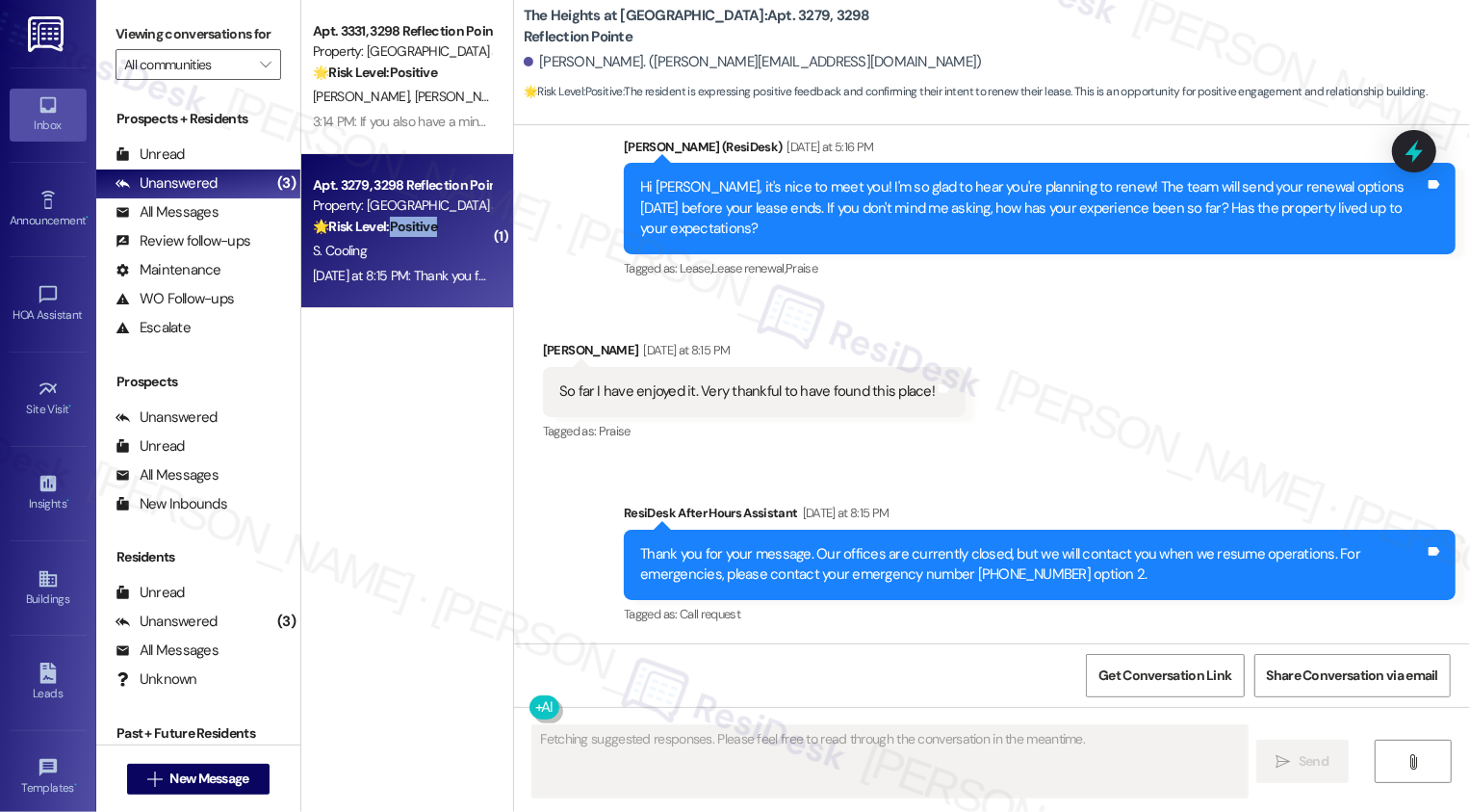
scroll to position [1212, 0]
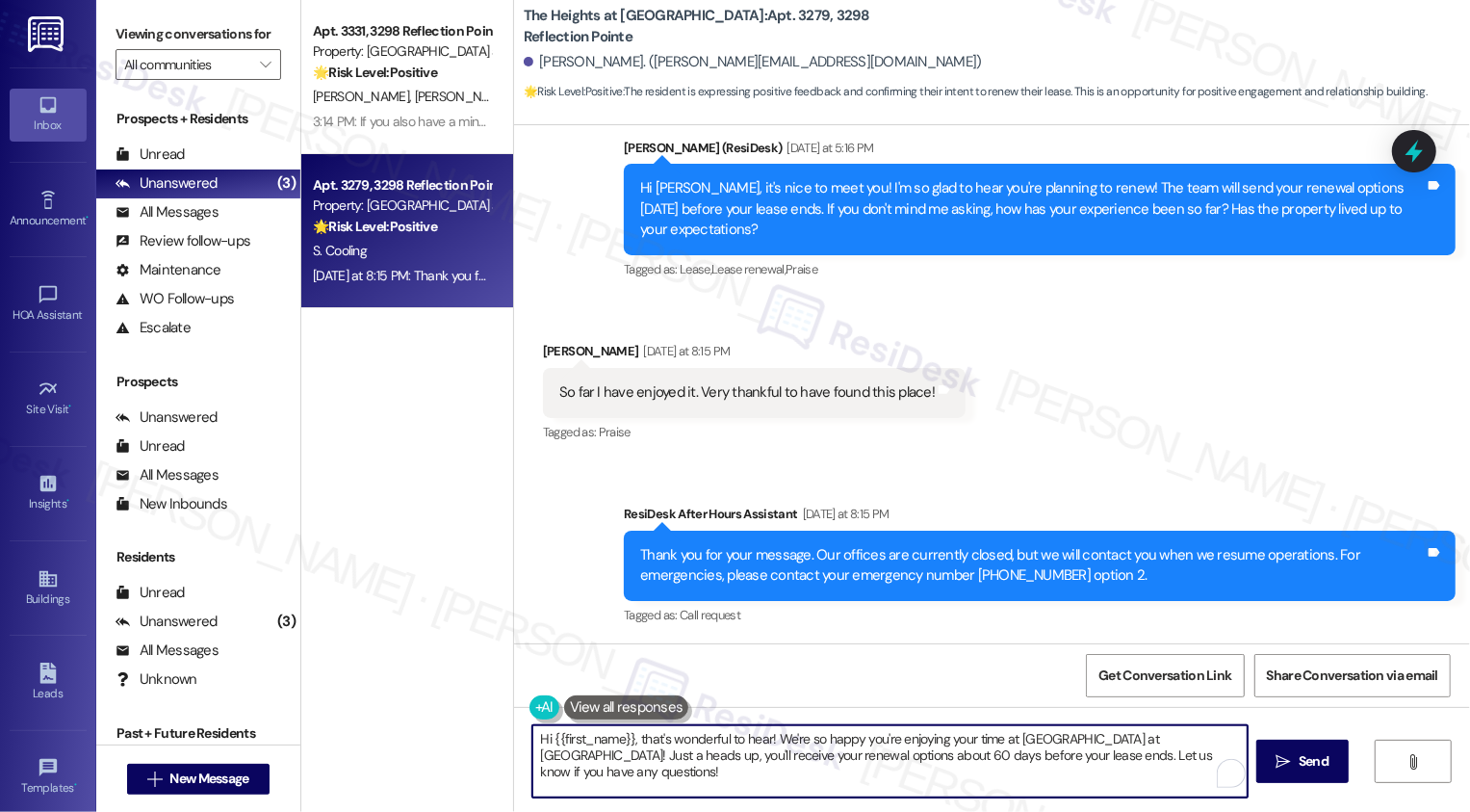
drag, startPoint x: 635, startPoint y: 737, endPoint x: 431, endPoint y: 733, distance: 204.0
click at [433, 734] on div "Apt. 3331, 3298 Reflection Pointe Property: The Heights at Bridgewater 🌟 Risk L…" at bounding box center [886, 406] width 1169 height 812
drag, startPoint x: 760, startPoint y: 738, endPoint x: 451, endPoint y: 734, distance: 309.0
click at [451, 735] on div "Apt. 3331, 3298 Reflection Pointe Property: The Heights at Bridgewater 🌟 Risk L…" at bounding box center [886, 406] width 1169 height 812
drag, startPoint x: 830, startPoint y: 739, endPoint x: 1301, endPoint y: 796, distance: 474.4
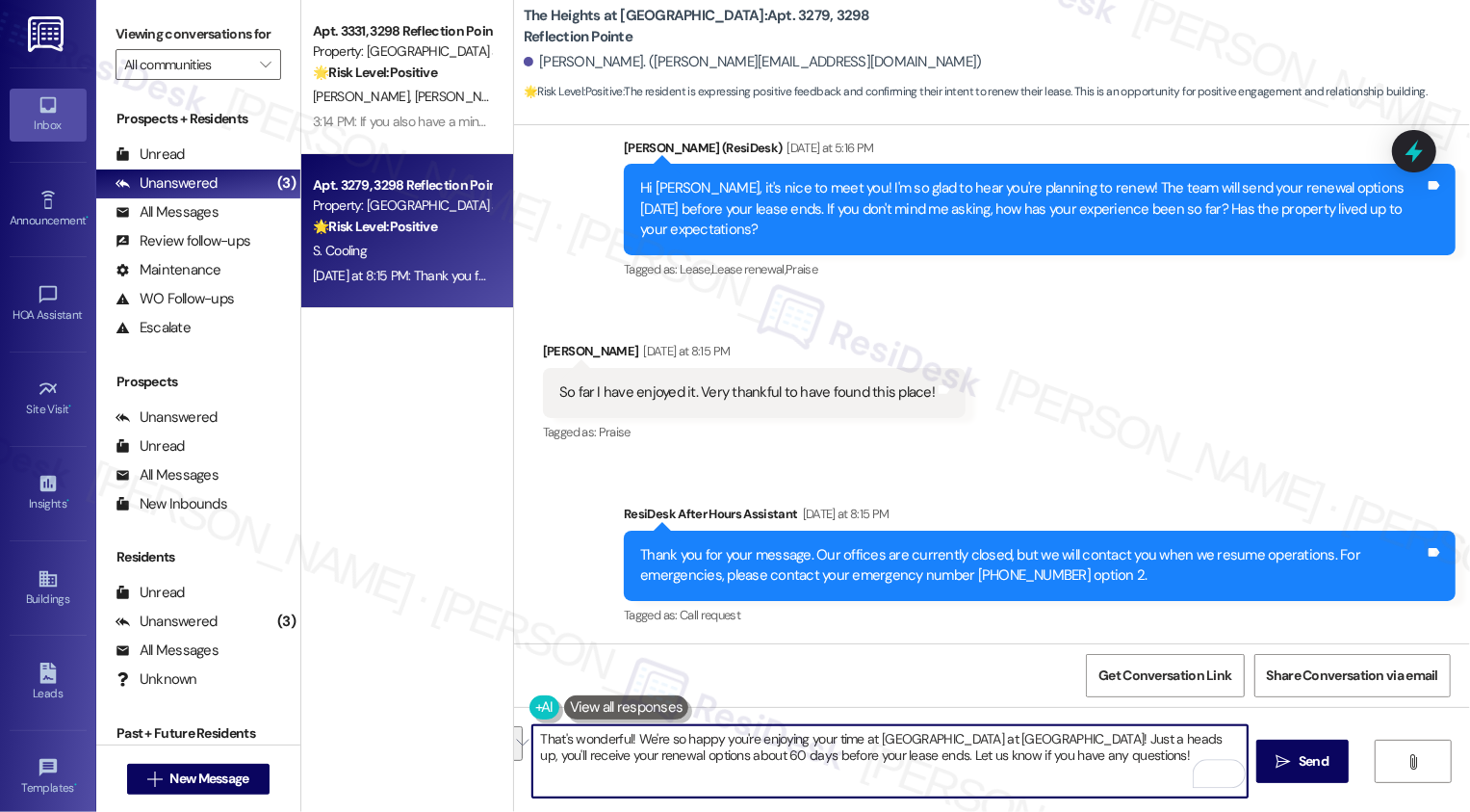
click at [1302, 797] on div "That's wonderful! We're so happy you're enjoying your time at The Heights at Br…" at bounding box center [992, 778] width 956 height 144
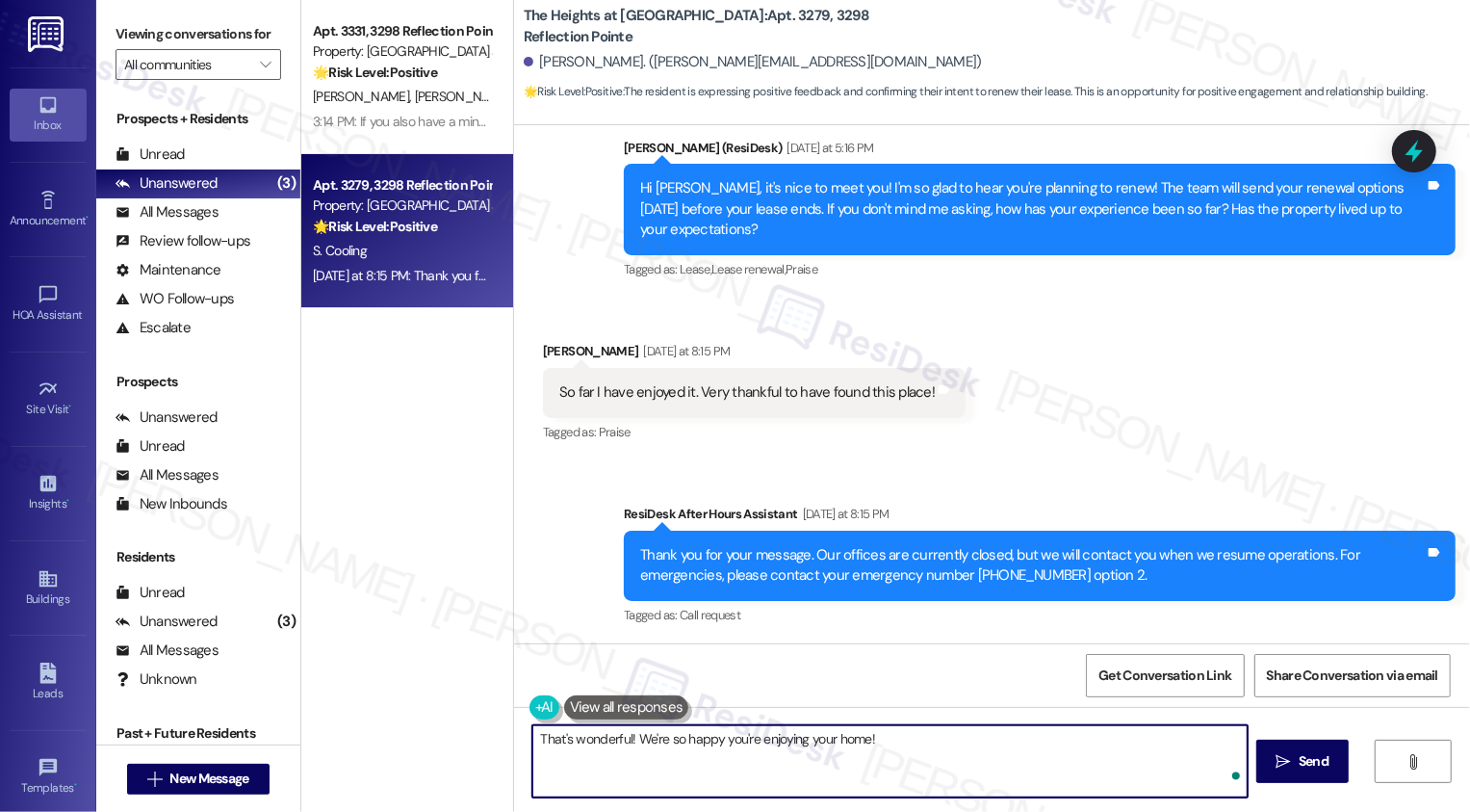
paste textarea "If you have a minute, could I ask a quick favor? Would you mind leaving us a Go…"
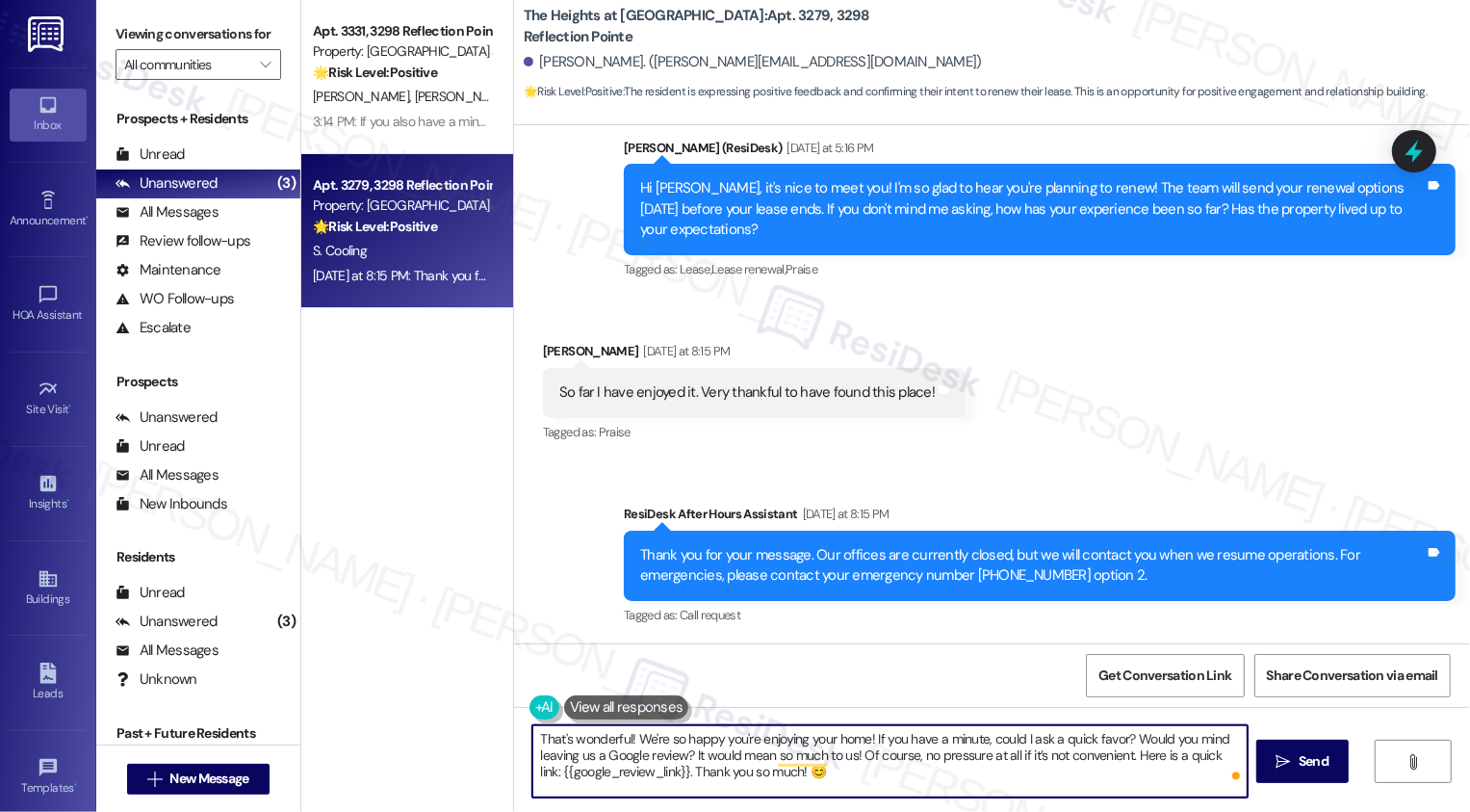
click at [894, 735] on textarea "That's wonderful! We're so happy you're enjoying your home! If you have a minut…" at bounding box center [891, 761] width 715 height 73
click at [871, 777] on textarea "That's wonderful! We're so happy you're enjoying your home! If you also have a …" at bounding box center [891, 761] width 715 height 73
type textarea "That's wonderful! We're so happy you're enjoying your home! If you also have a …"
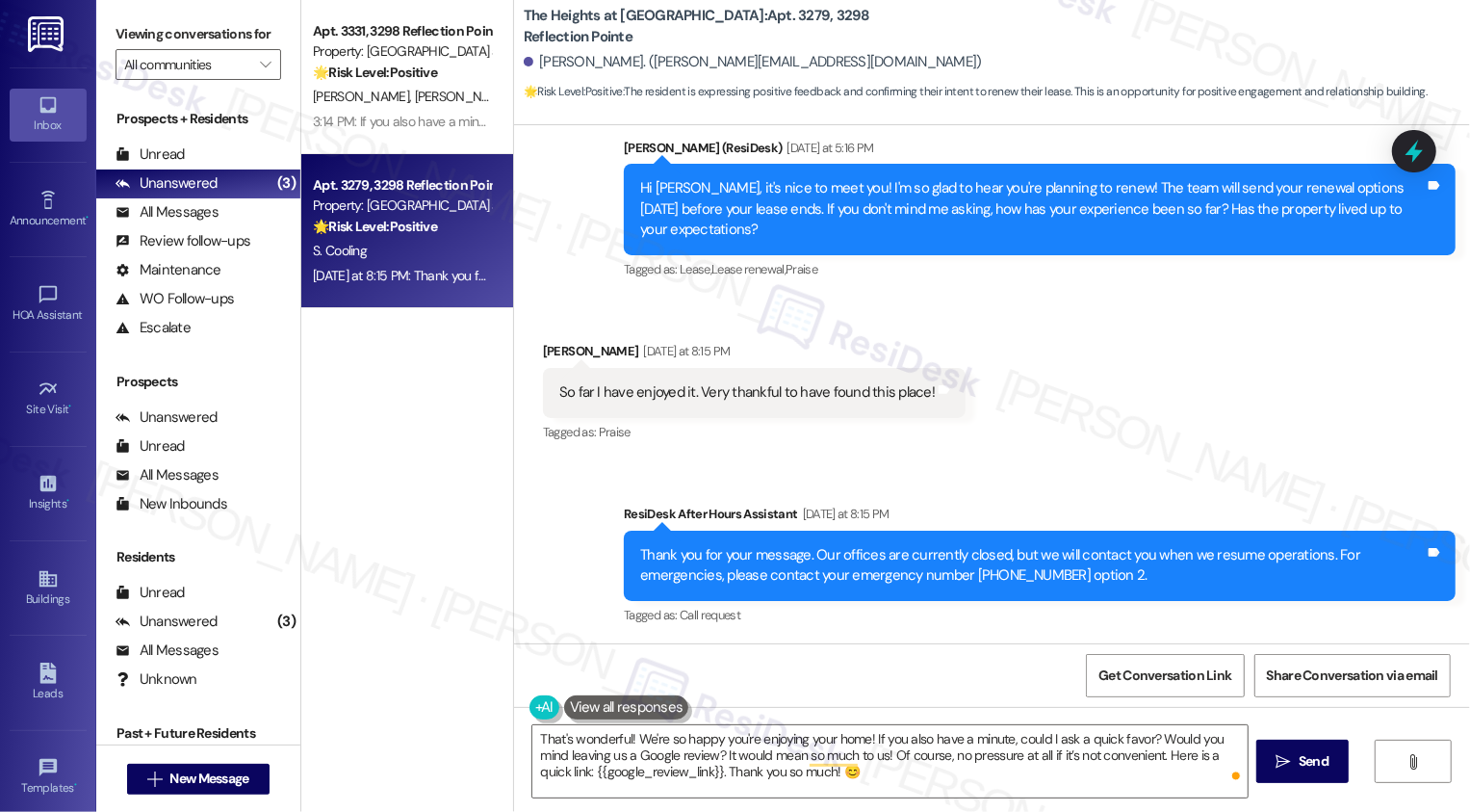
click at [1278, 768] on icon "" at bounding box center [1284, 762] width 15 height 16
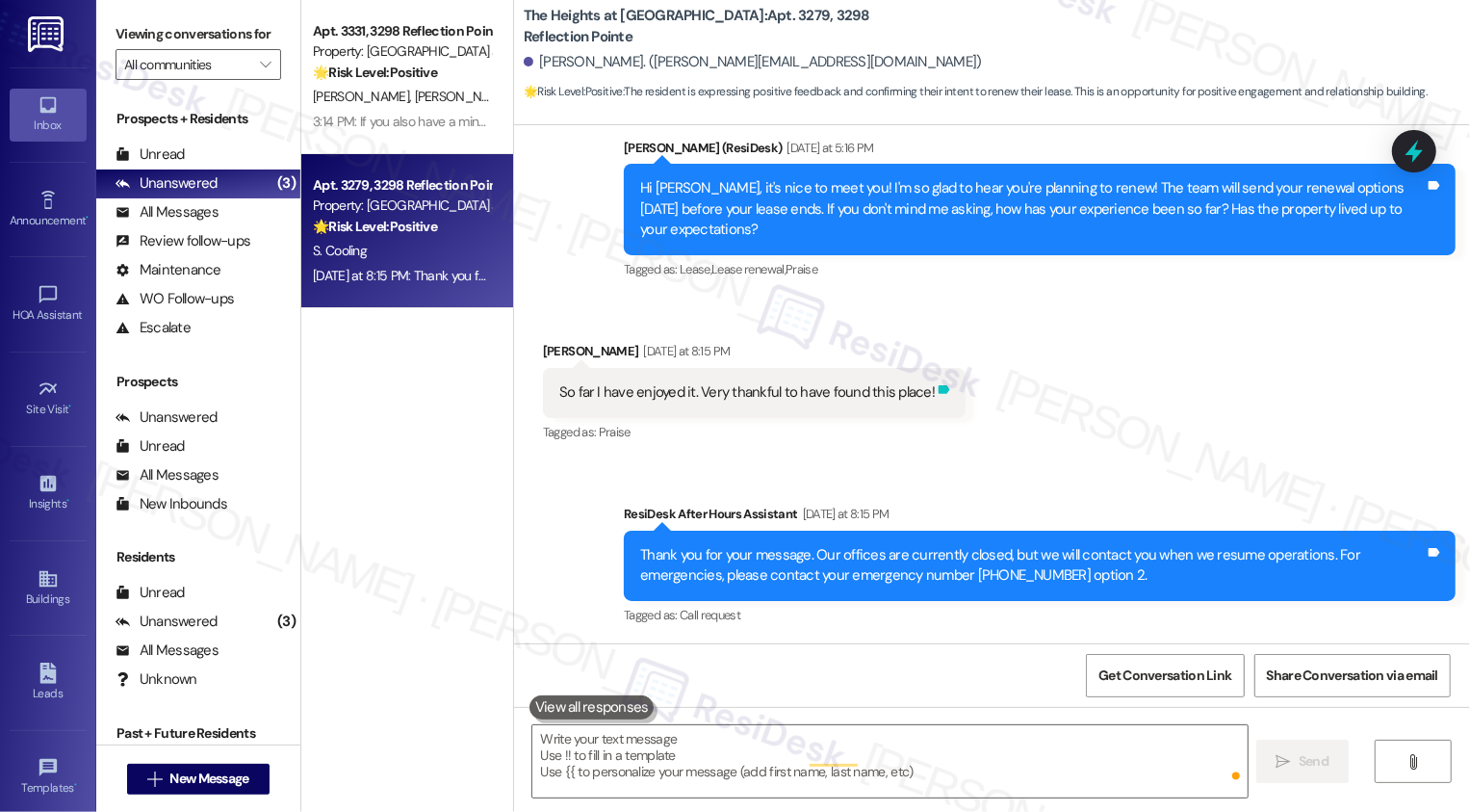
click at [939, 385] on icon at bounding box center [945, 389] width 12 height 9
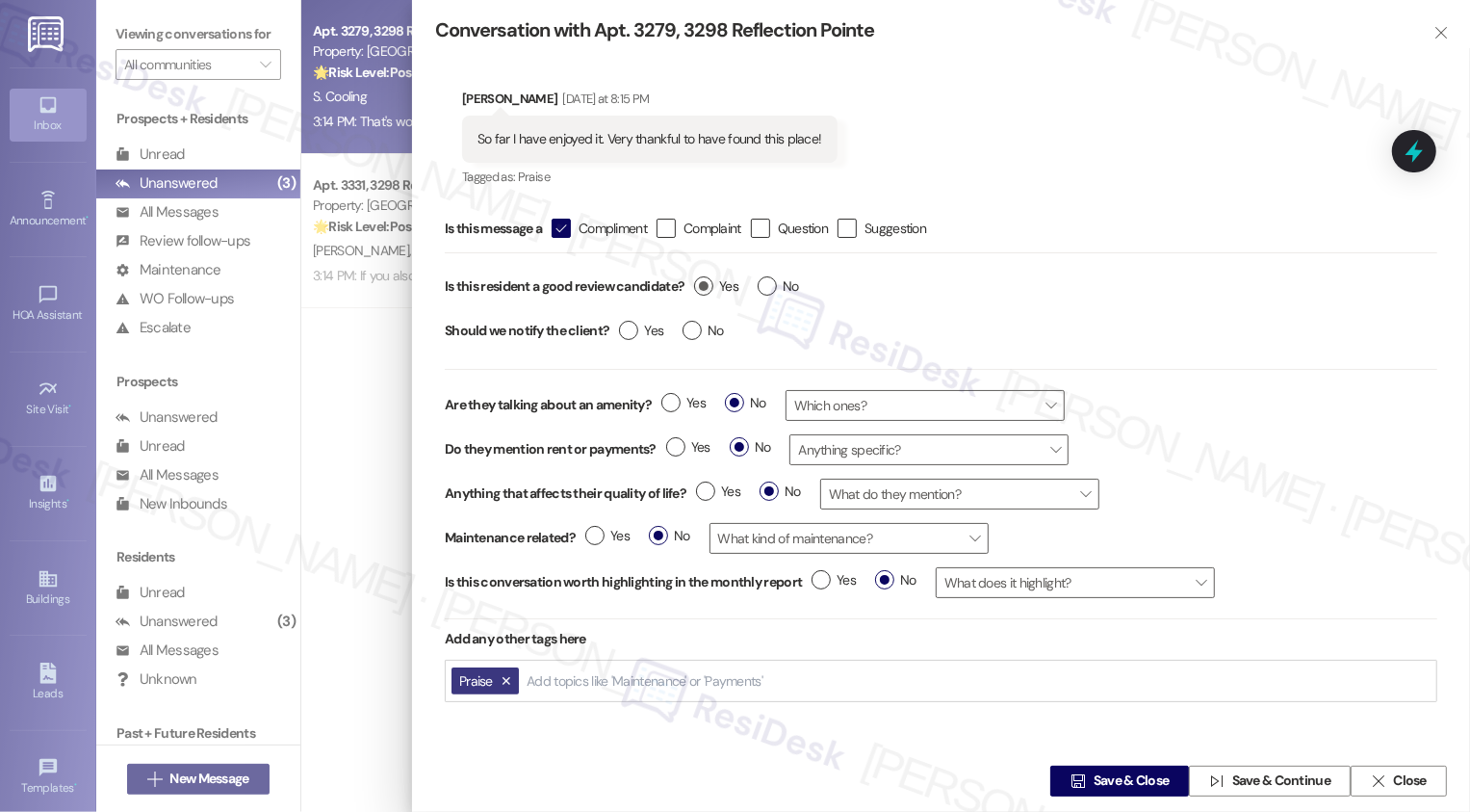
click at [702, 285] on label "Yes" at bounding box center [716, 286] width 45 height 20
click at [702, 285] on input "Yes" at bounding box center [716, 289] width 45 height 25
radio input "true"
click at [1079, 770] on span " Save & Close" at bounding box center [1119, 781] width 106 height 29
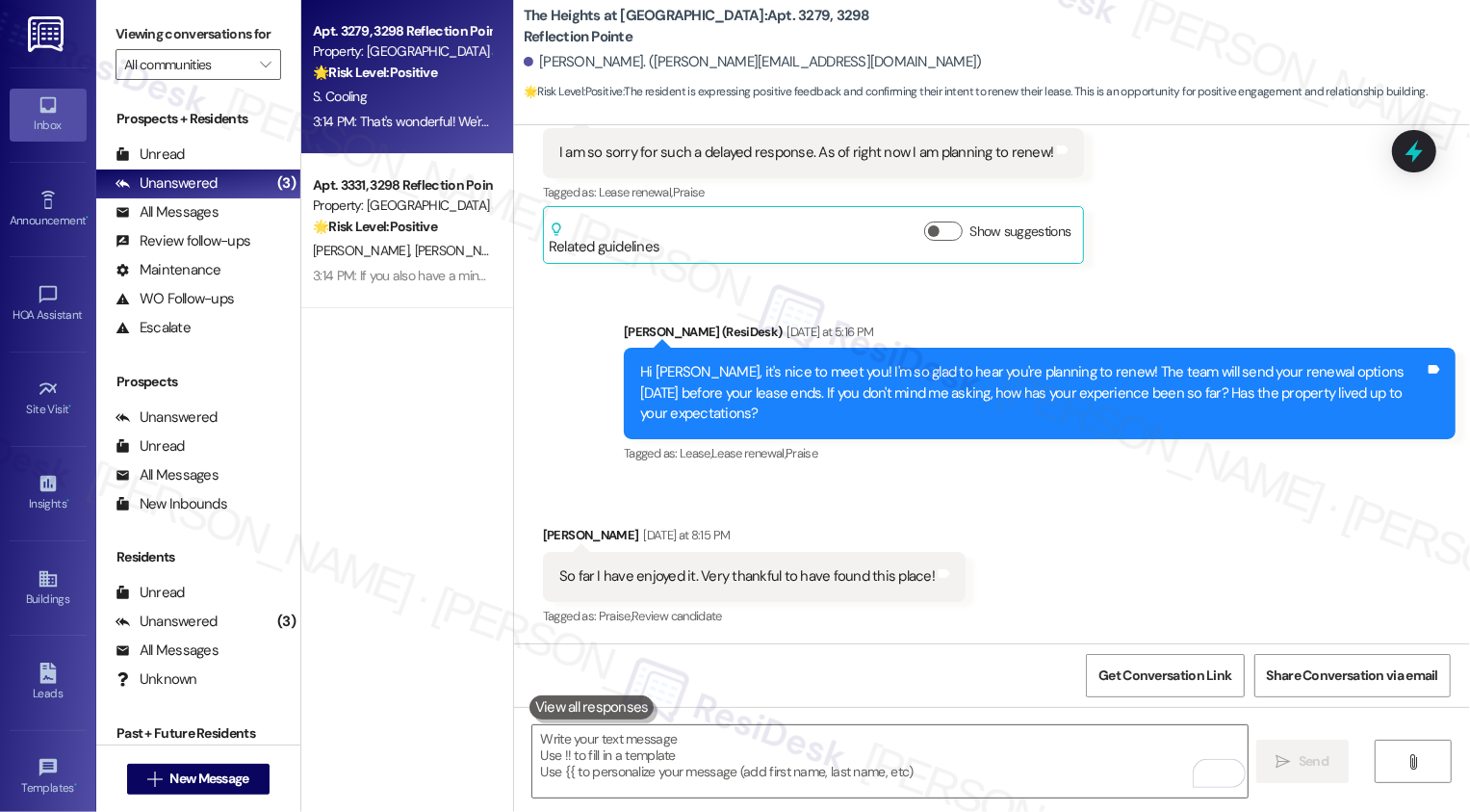
scroll to position [1457, 0]
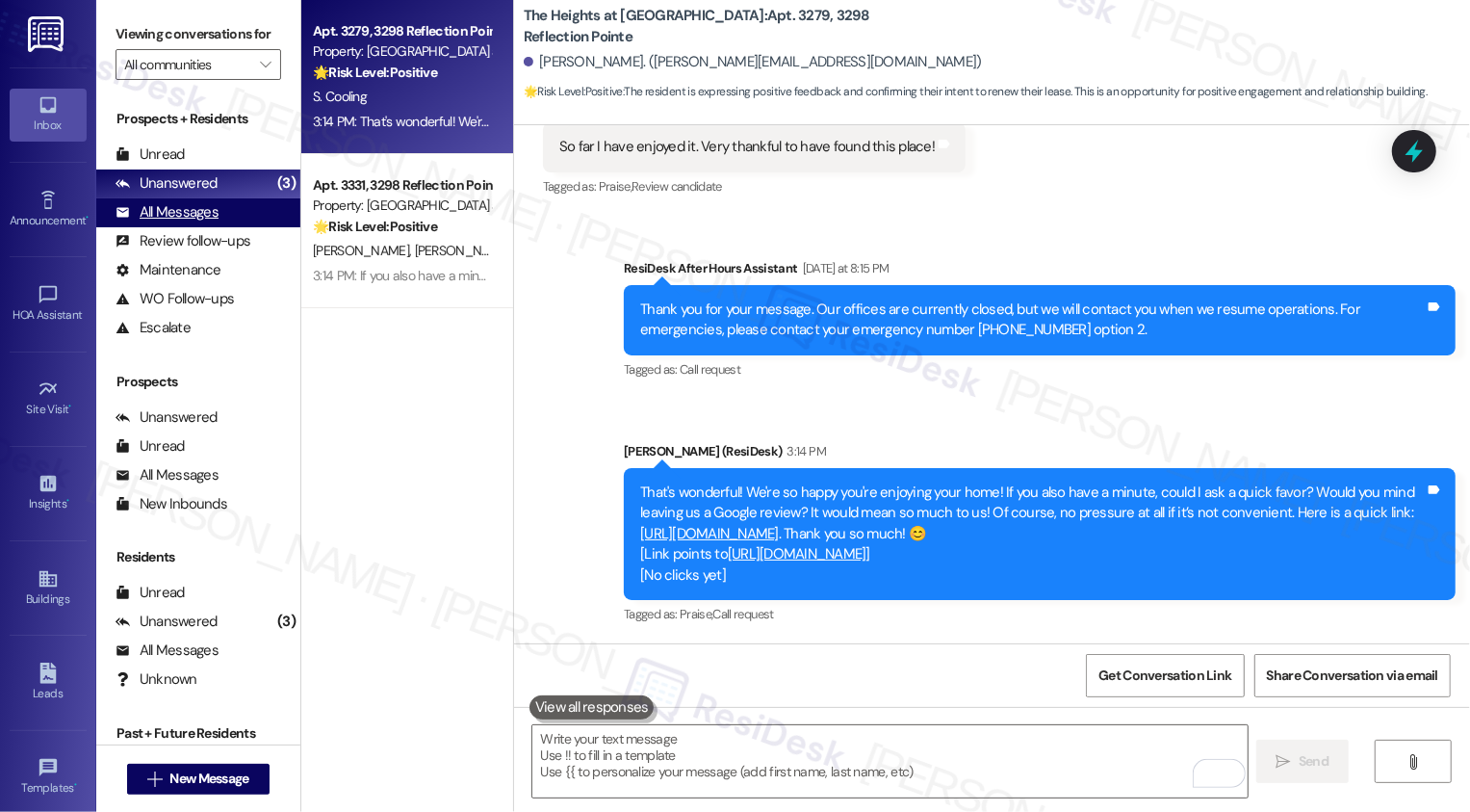
click at [237, 228] on div "All Messages (undefined)" at bounding box center [198, 213] width 204 height 29
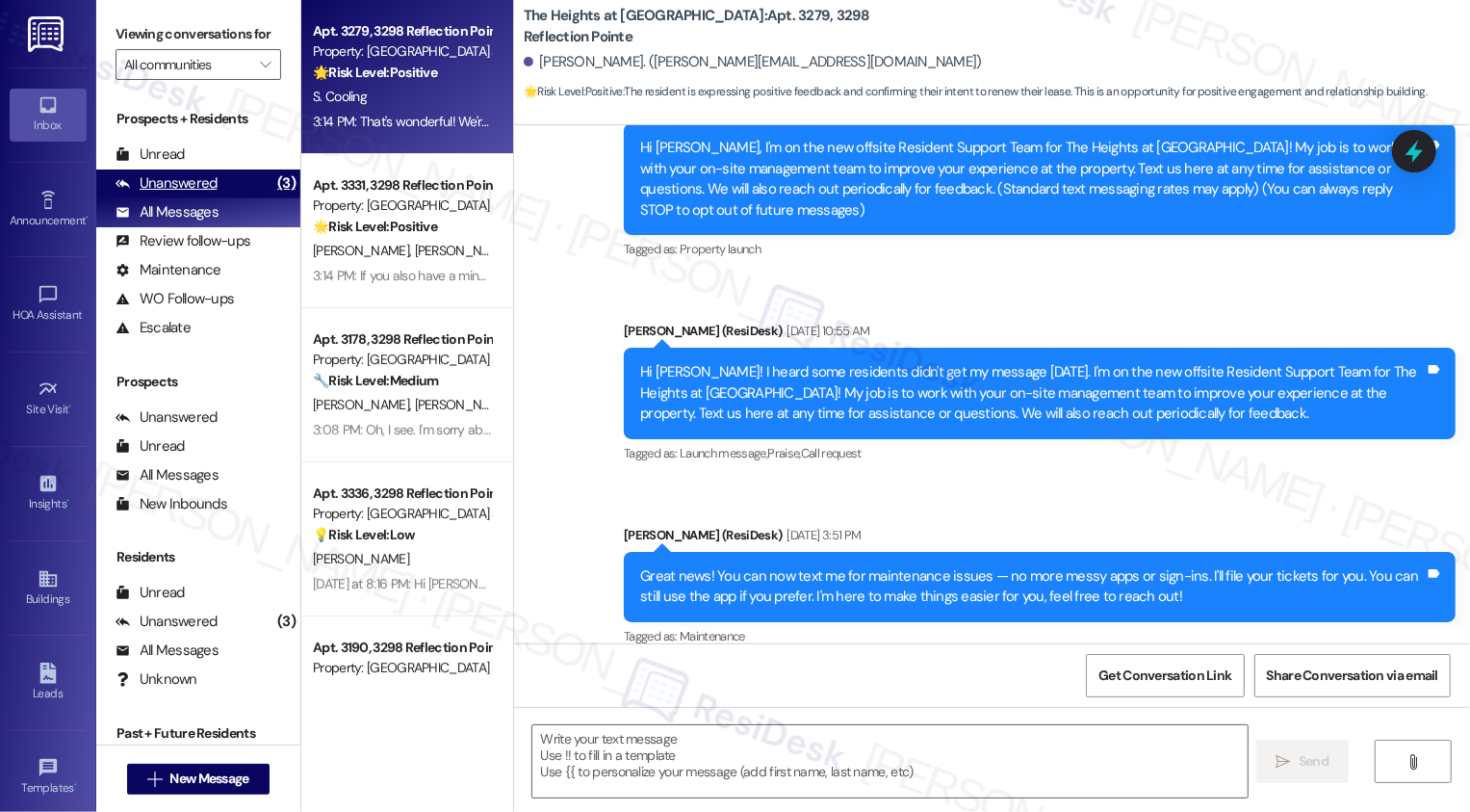
type textarea "Fetching suggested responses. Please feel free to read through the conversation…"
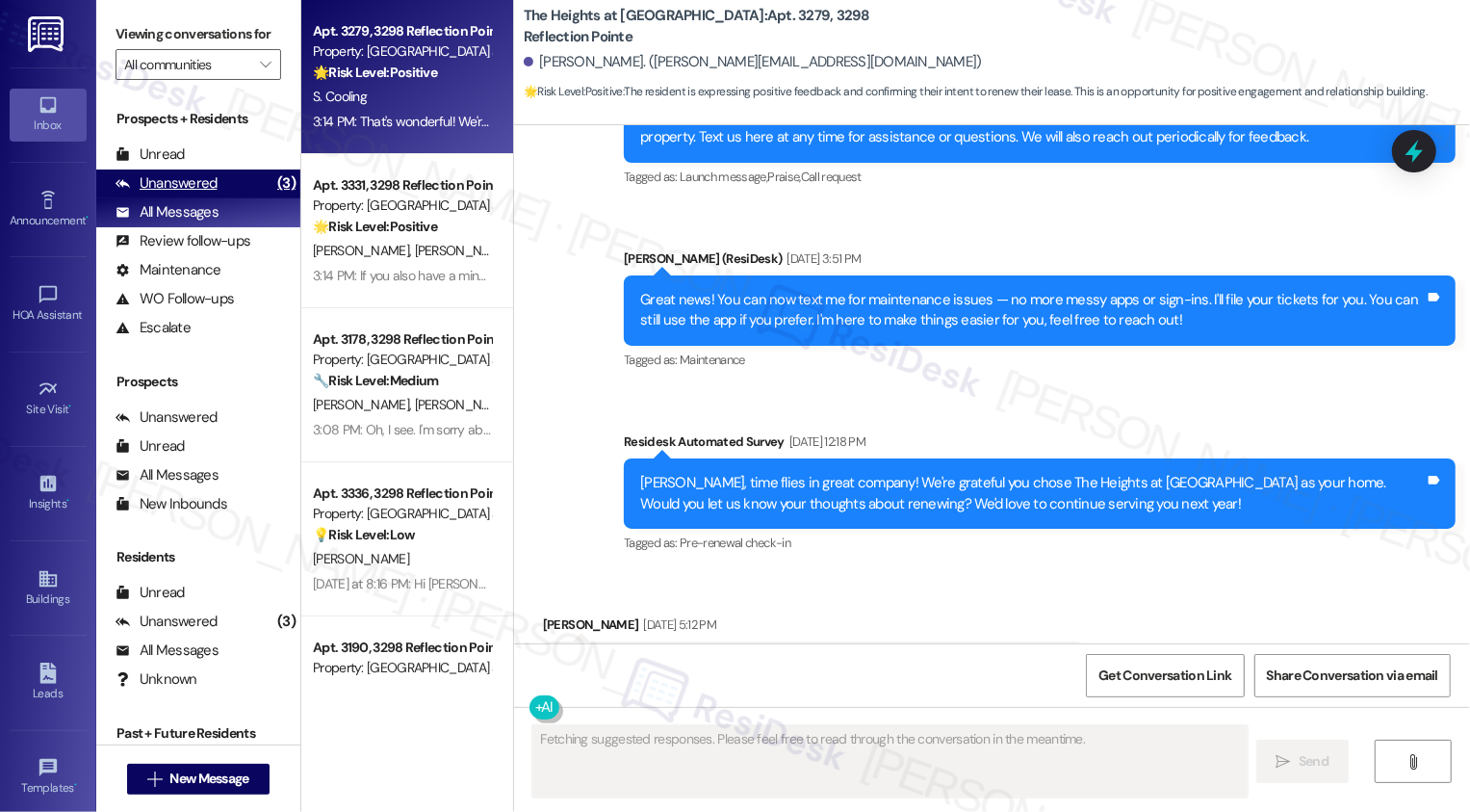
click at [229, 199] on div "Unanswered (3)" at bounding box center [198, 184] width 204 height 29
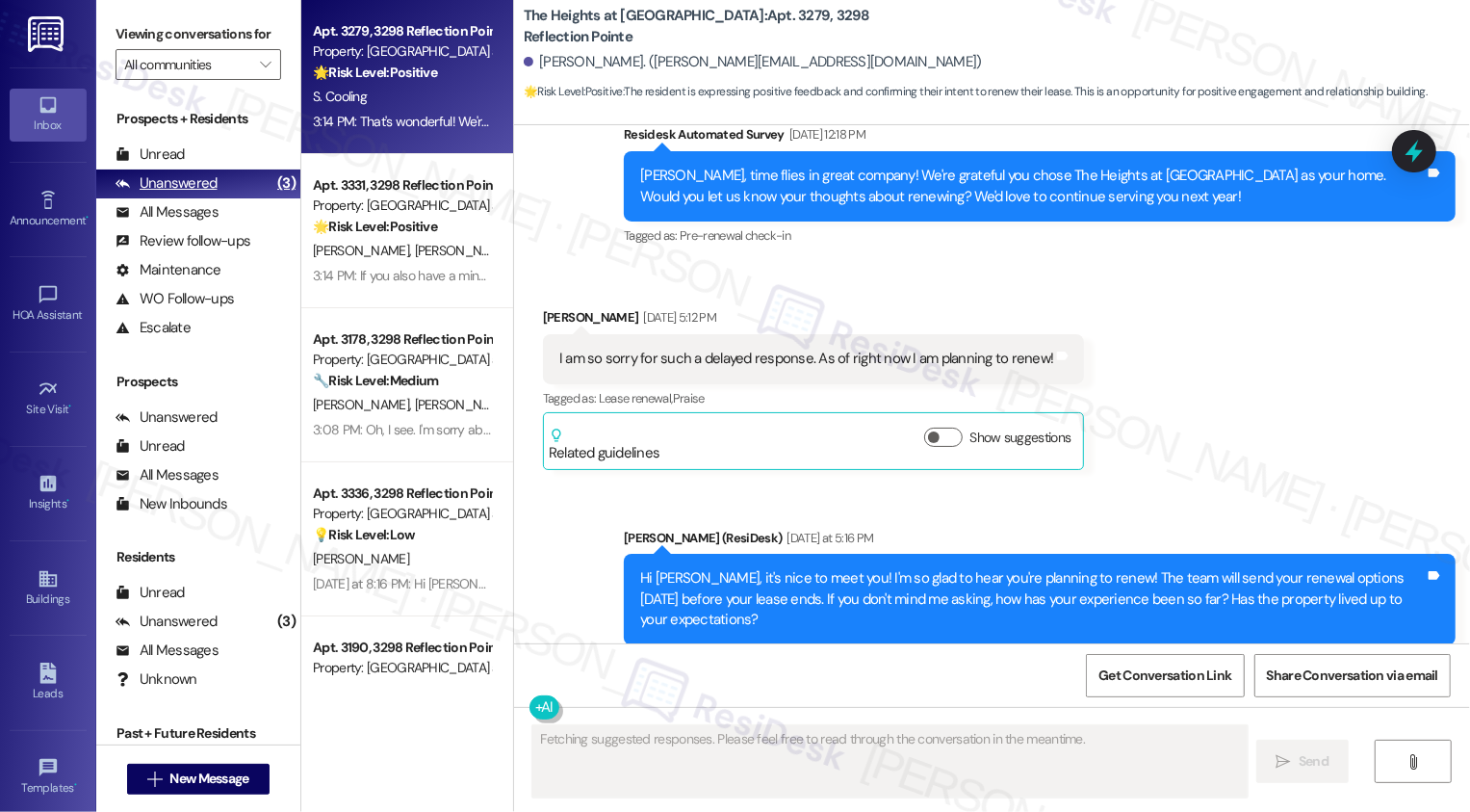
scroll to position [1028, 0]
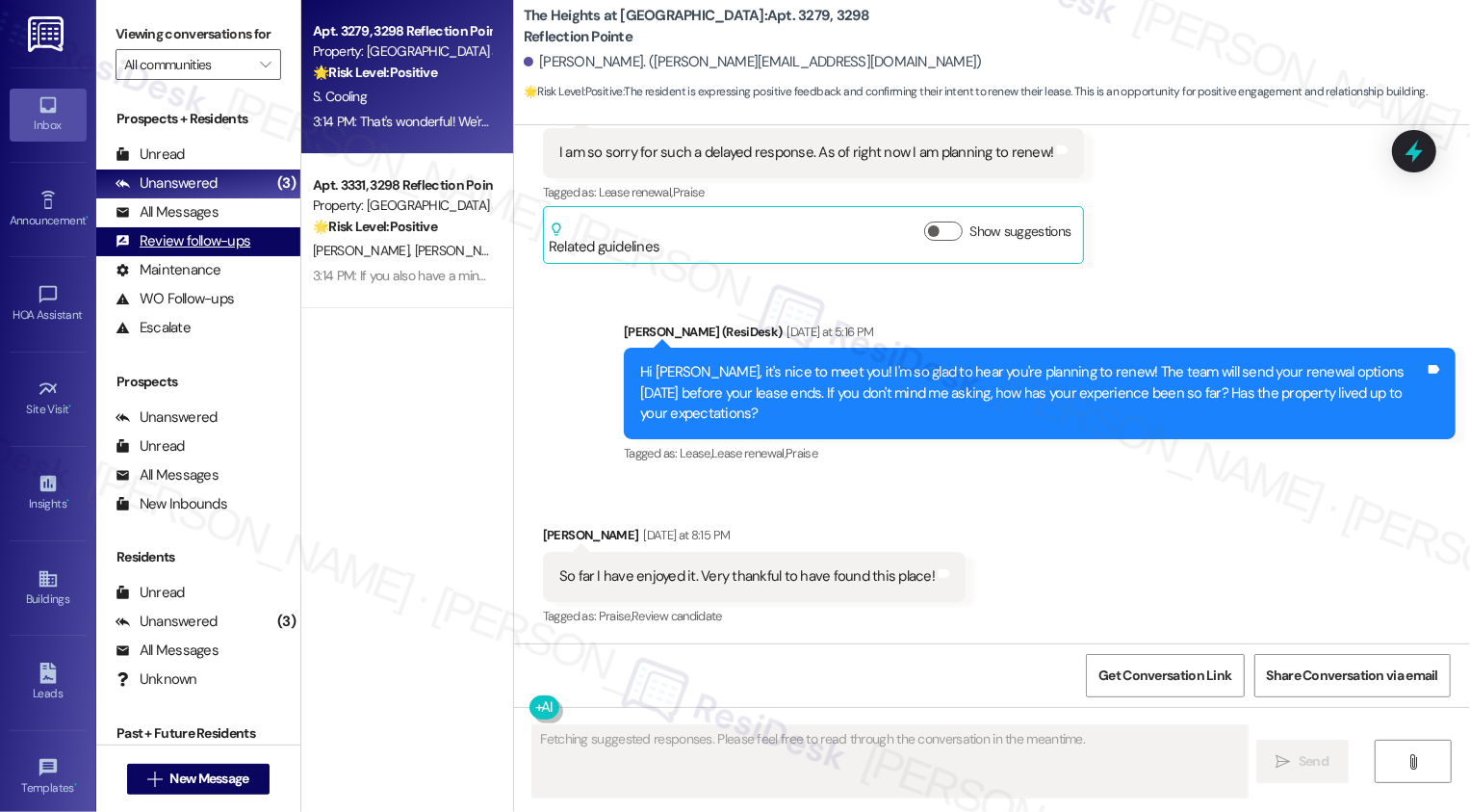
click at [226, 251] on div "Review follow-ups (undefined)" at bounding box center [198, 242] width 204 height 29
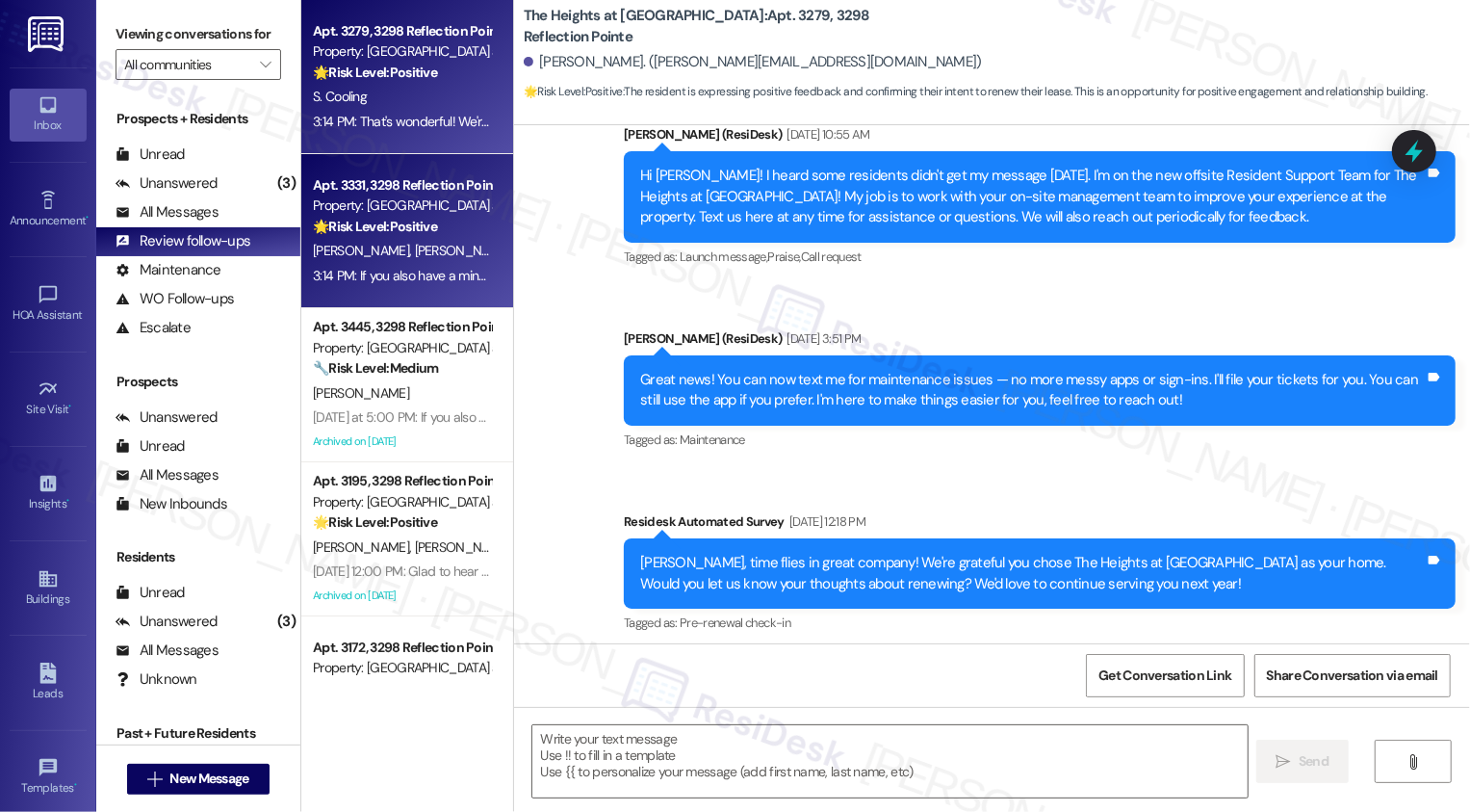
type textarea "Fetching suggested responses. Please feel free to read through the conversation…"
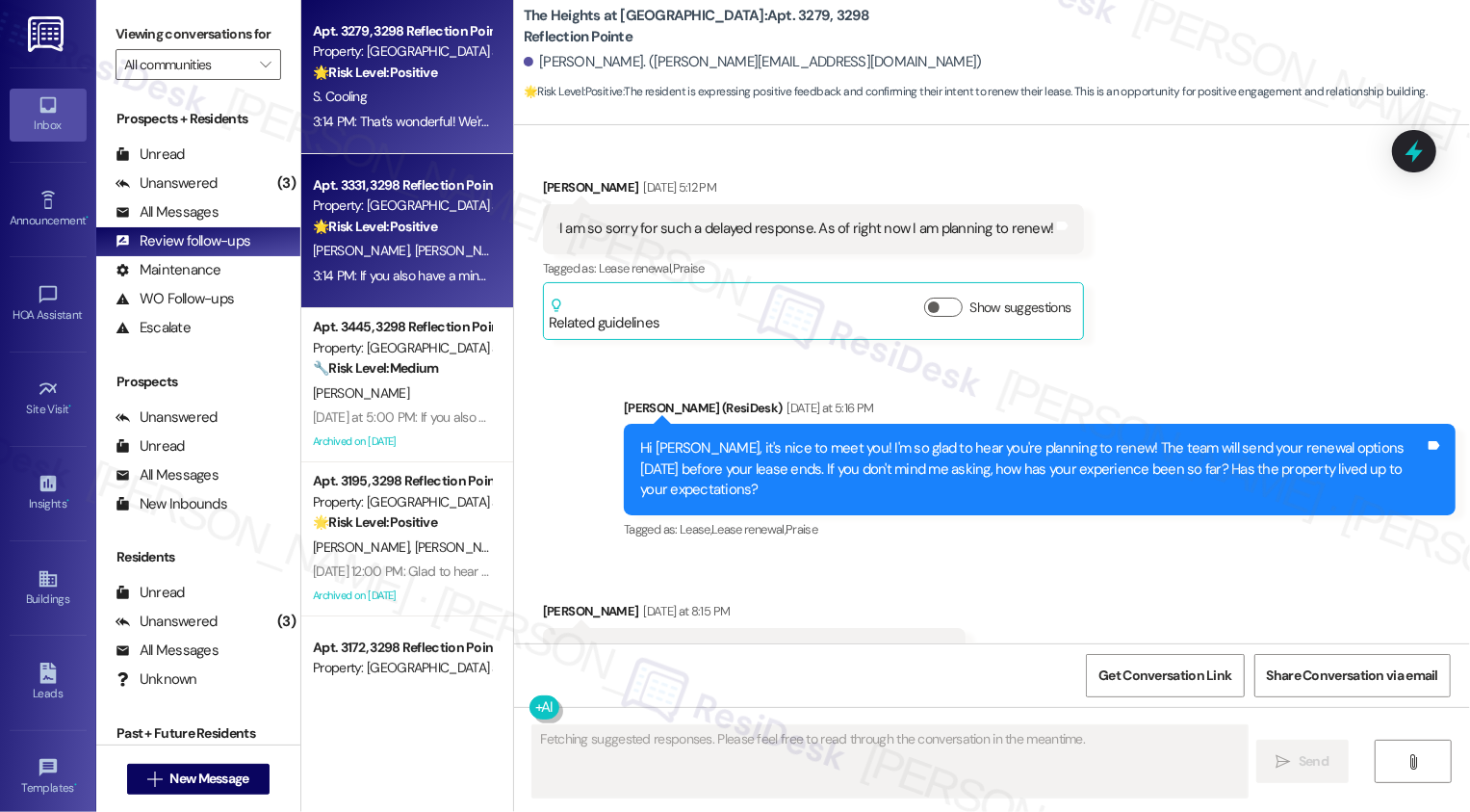
click at [431, 202] on div "Property: [GEOGRAPHIC_DATA] at [GEOGRAPHIC_DATA]" at bounding box center [402, 205] width 178 height 20
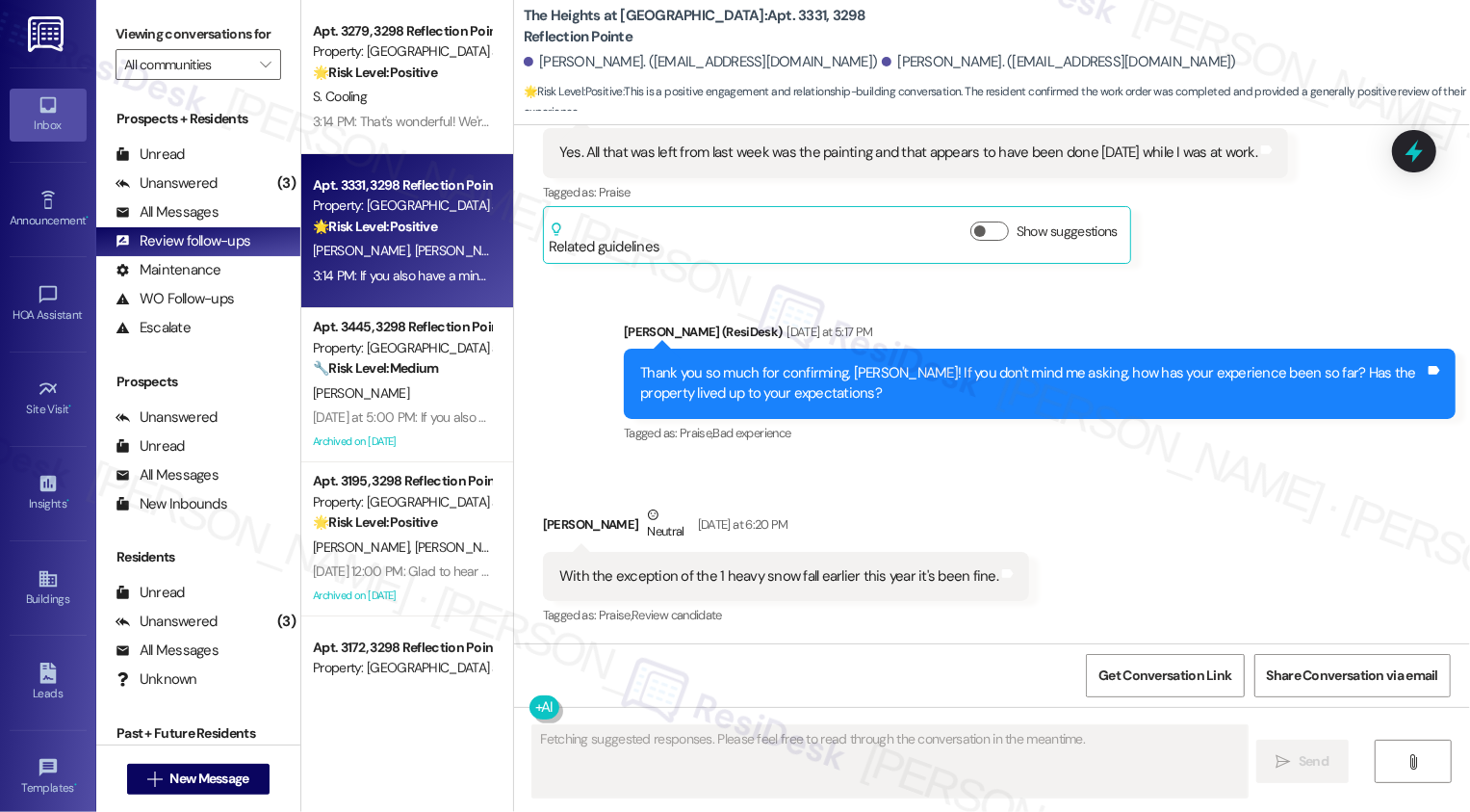
scroll to position [1641, 0]
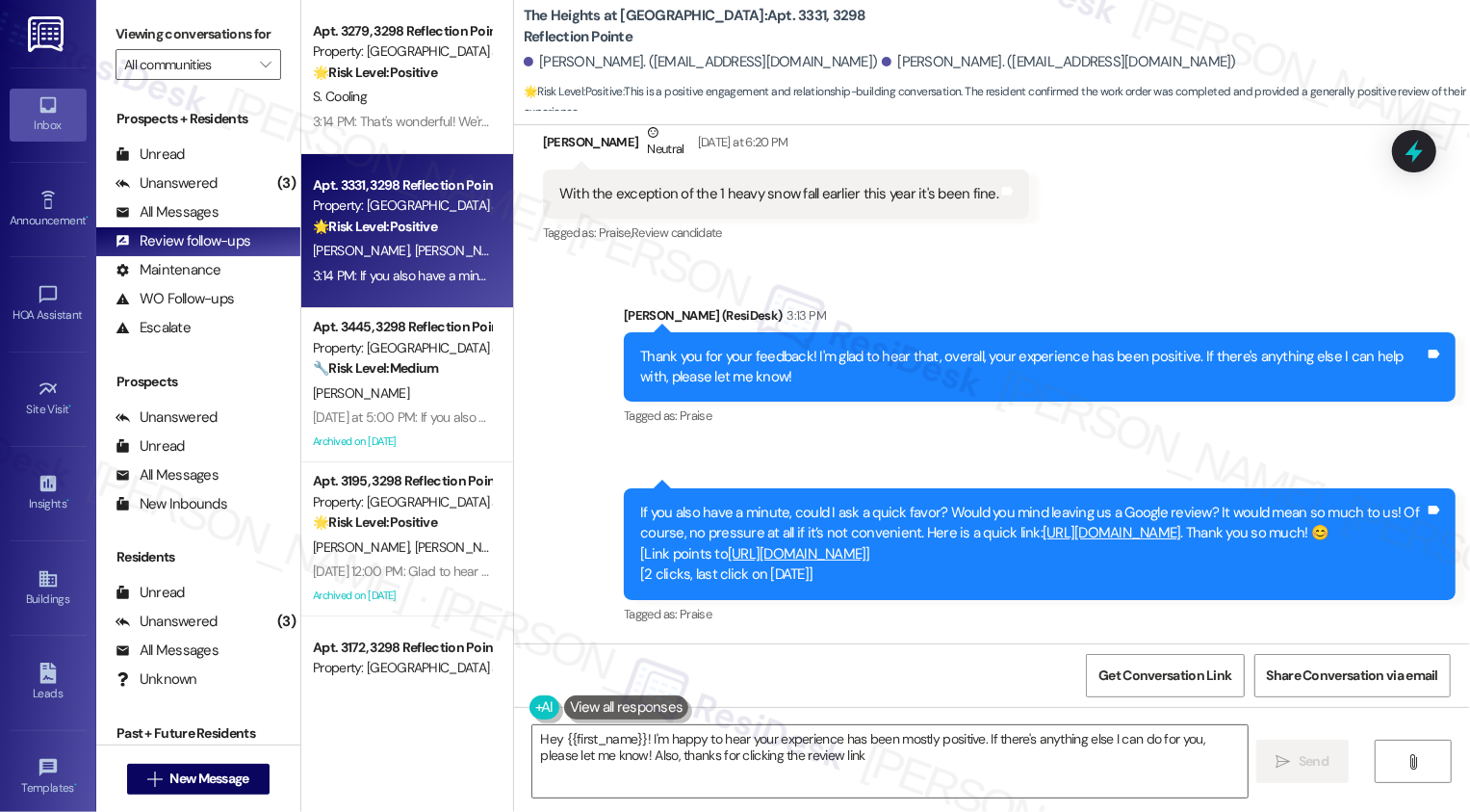
type textarea "Hey {{first_name}}! I'm happy to hear your experience has been mostly positive.…"
click at [866, 557] on link "https://search.google.com/local/writereview?placeid=ChIJv_Rk4-hFQIgRmrkZgCX3ZHA" at bounding box center [797, 553] width 139 height 19
click at [180, 785] on span "New Message" at bounding box center [208, 778] width 78 height 20
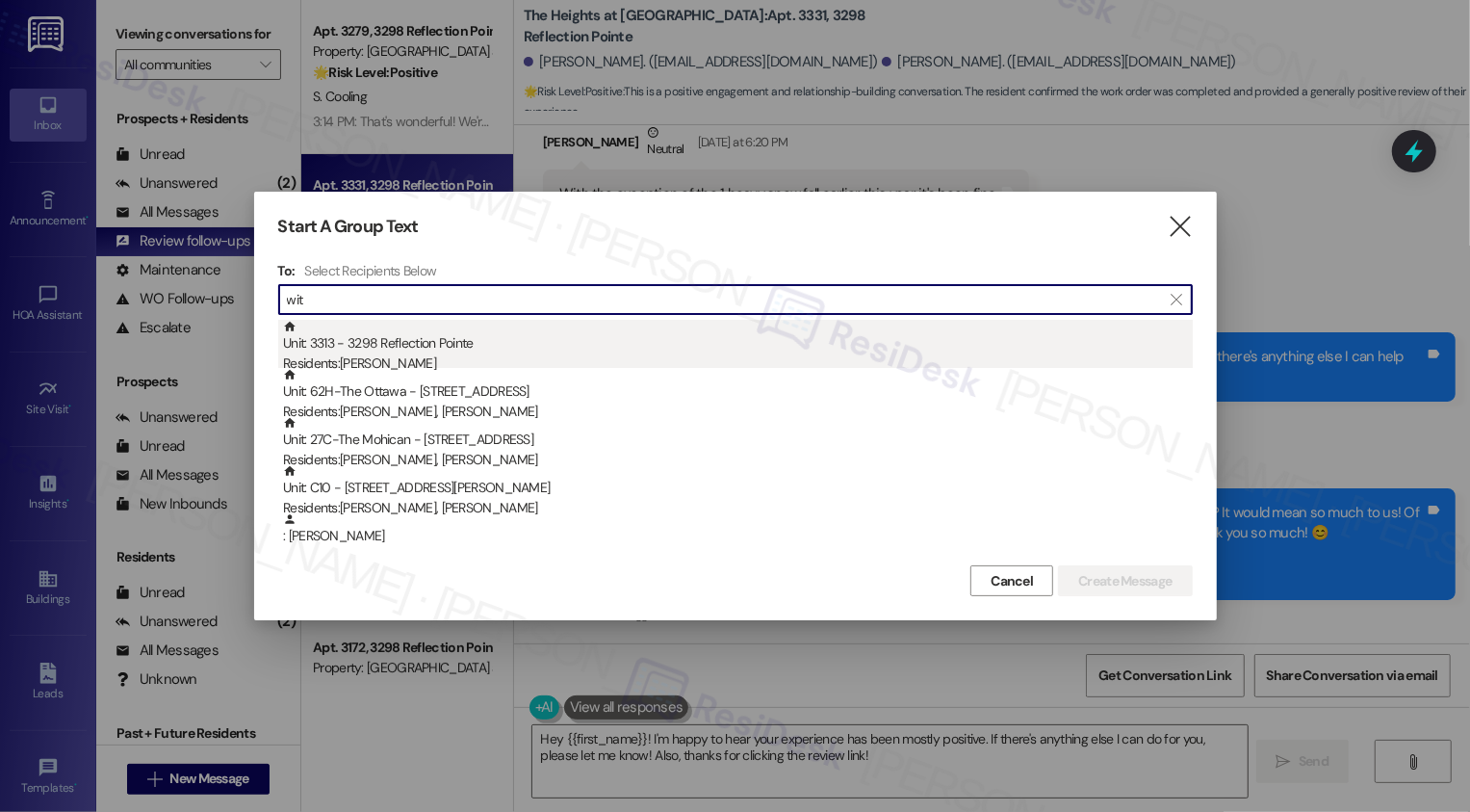
type input "wit"
click at [356, 347] on div "Unit: 3313 - 3298 Reflection Pointe Residents: Elisha Witcher" at bounding box center [737, 347] width 910 height 55
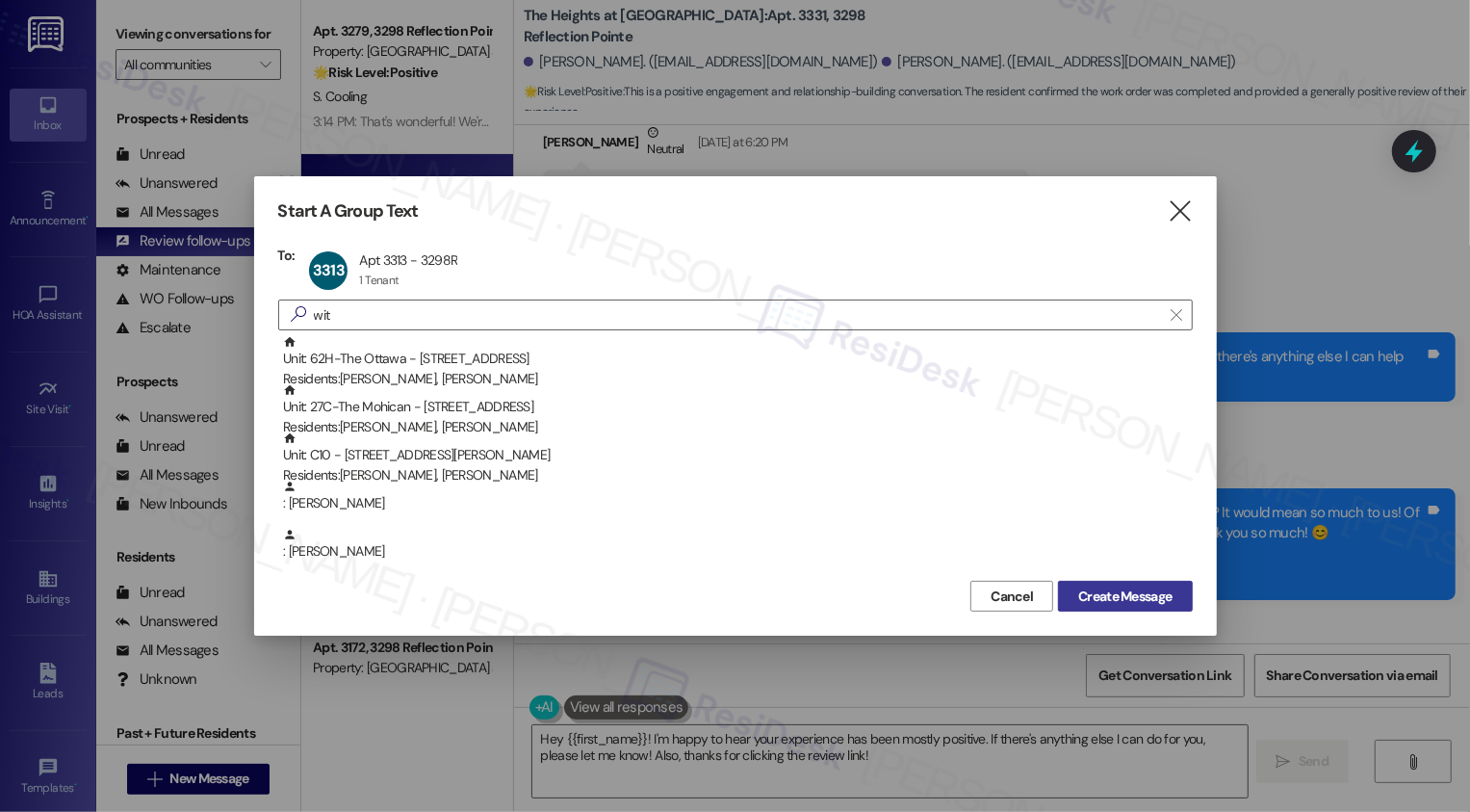
click at [1129, 604] on span "Create Message" at bounding box center [1125, 596] width 93 height 20
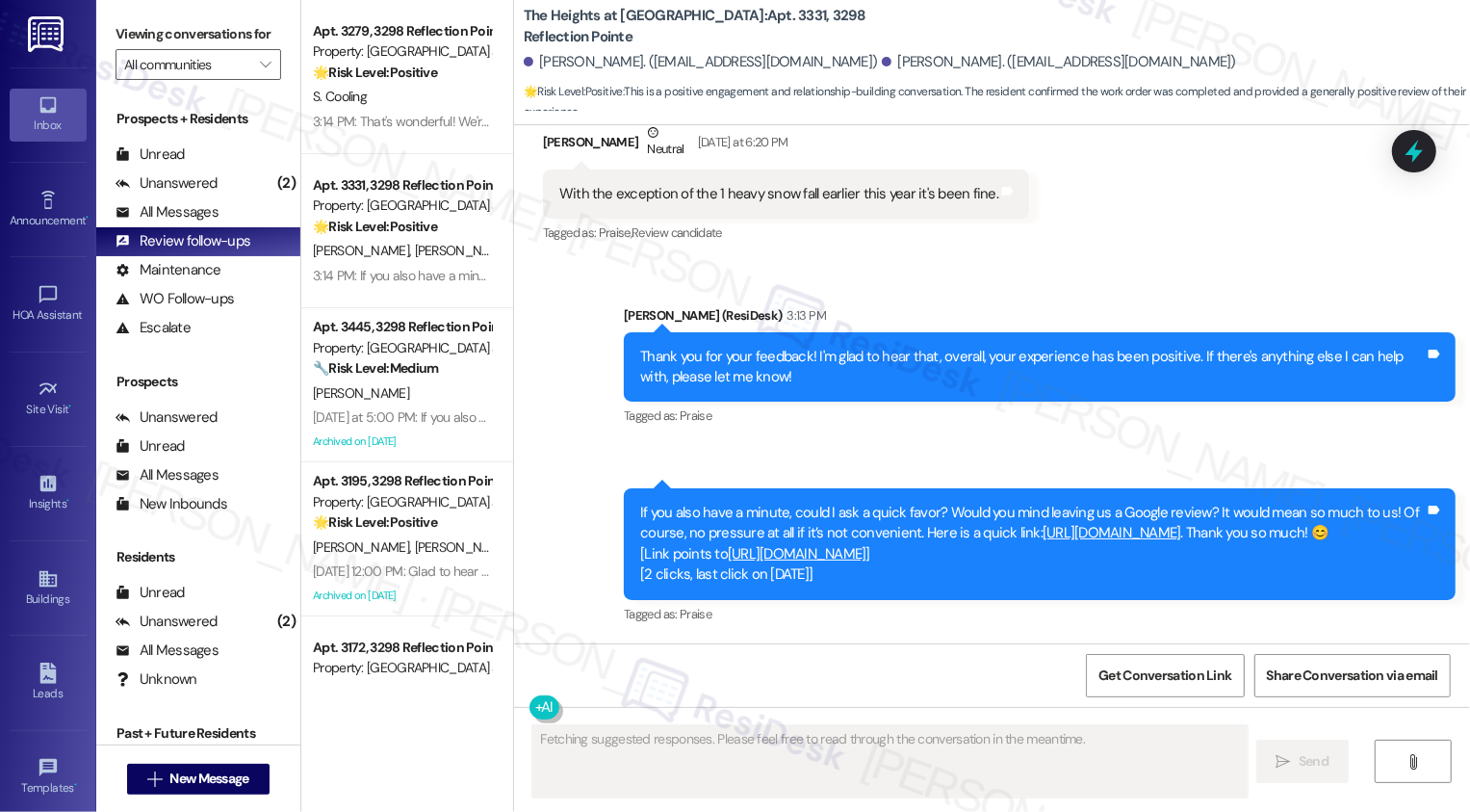
scroll to position [65, 0]
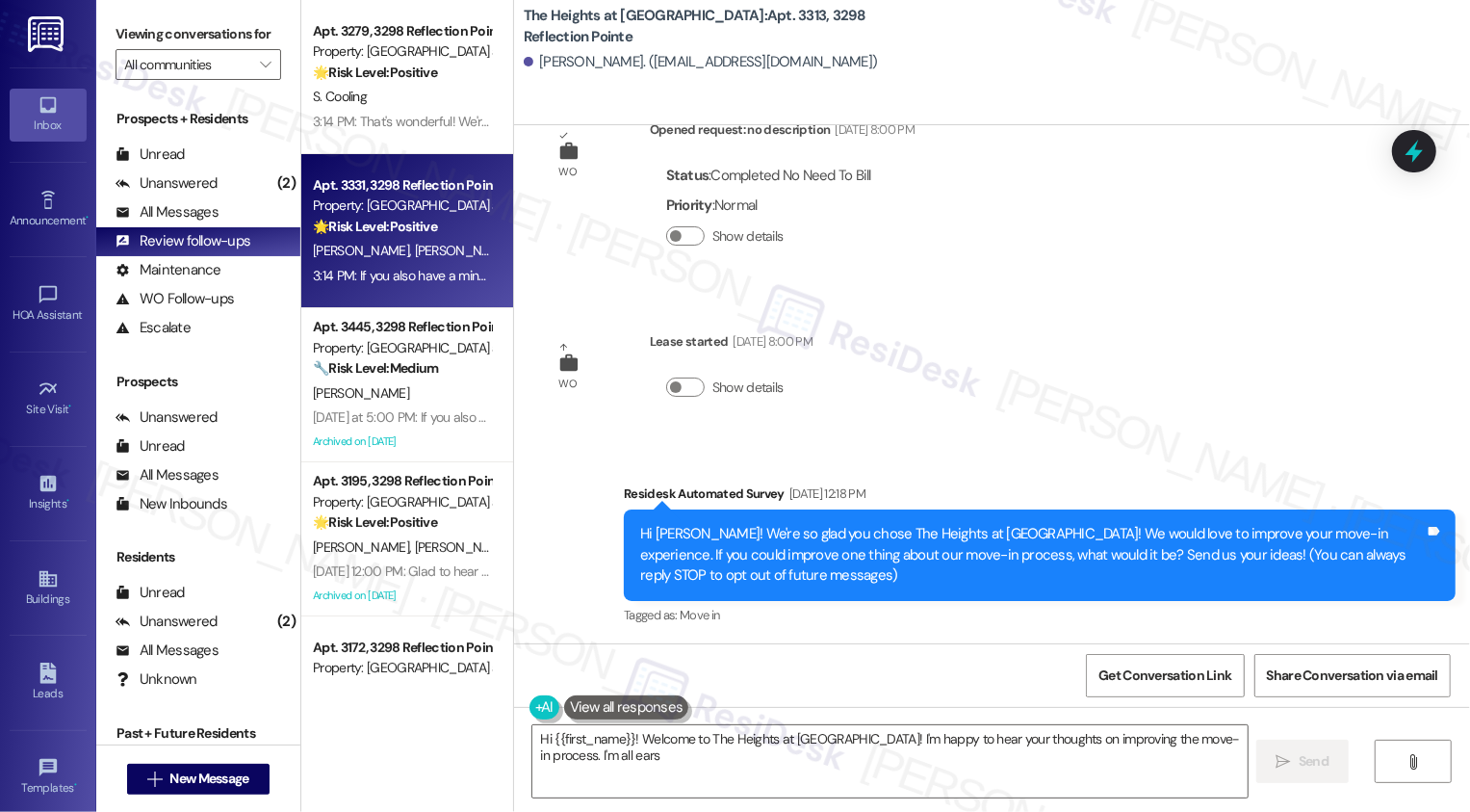
type textarea "Hi {{first_name}}! Welcome to The Heights at Bridgewater! I'm happy to hear you…"
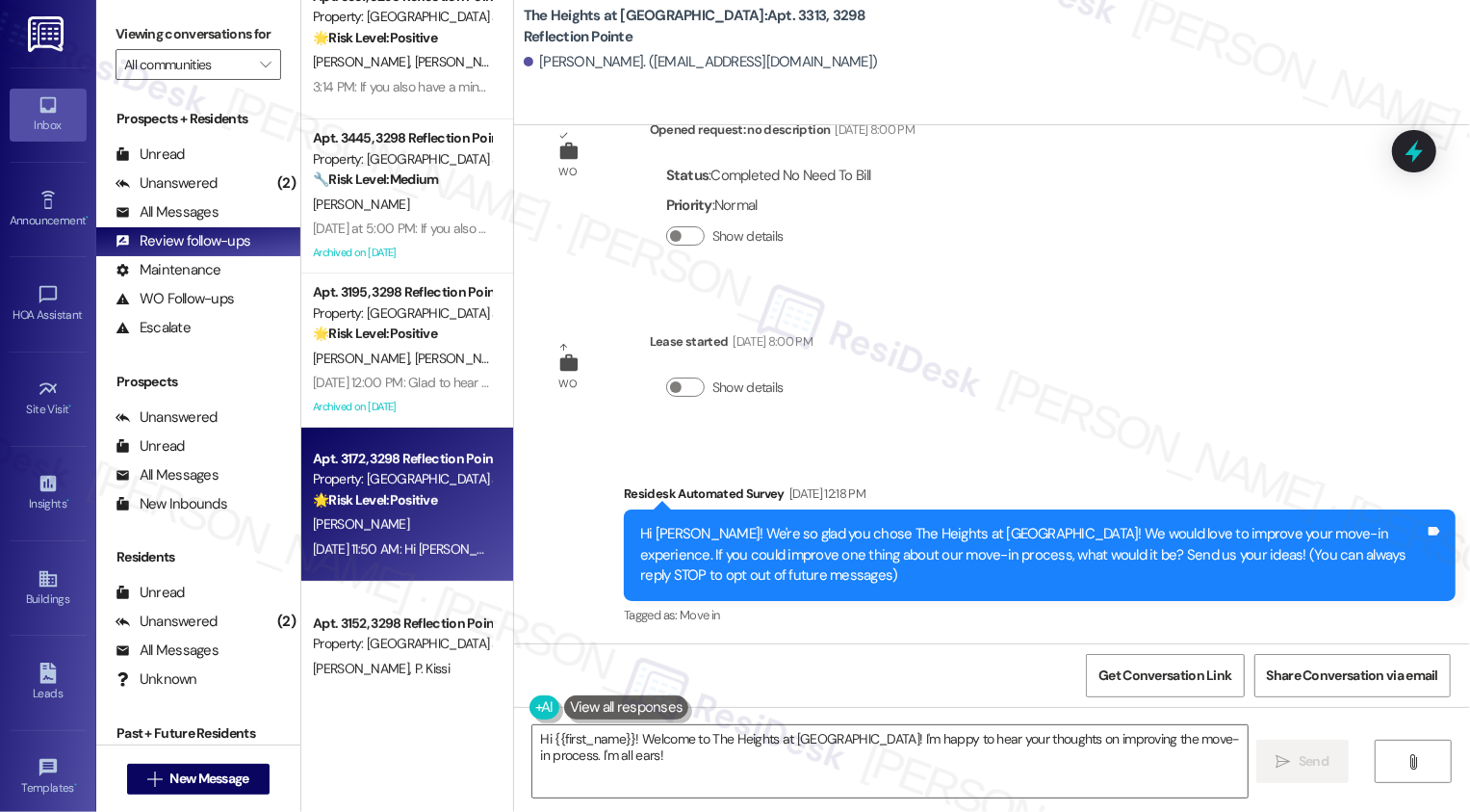
scroll to position [249, 0]
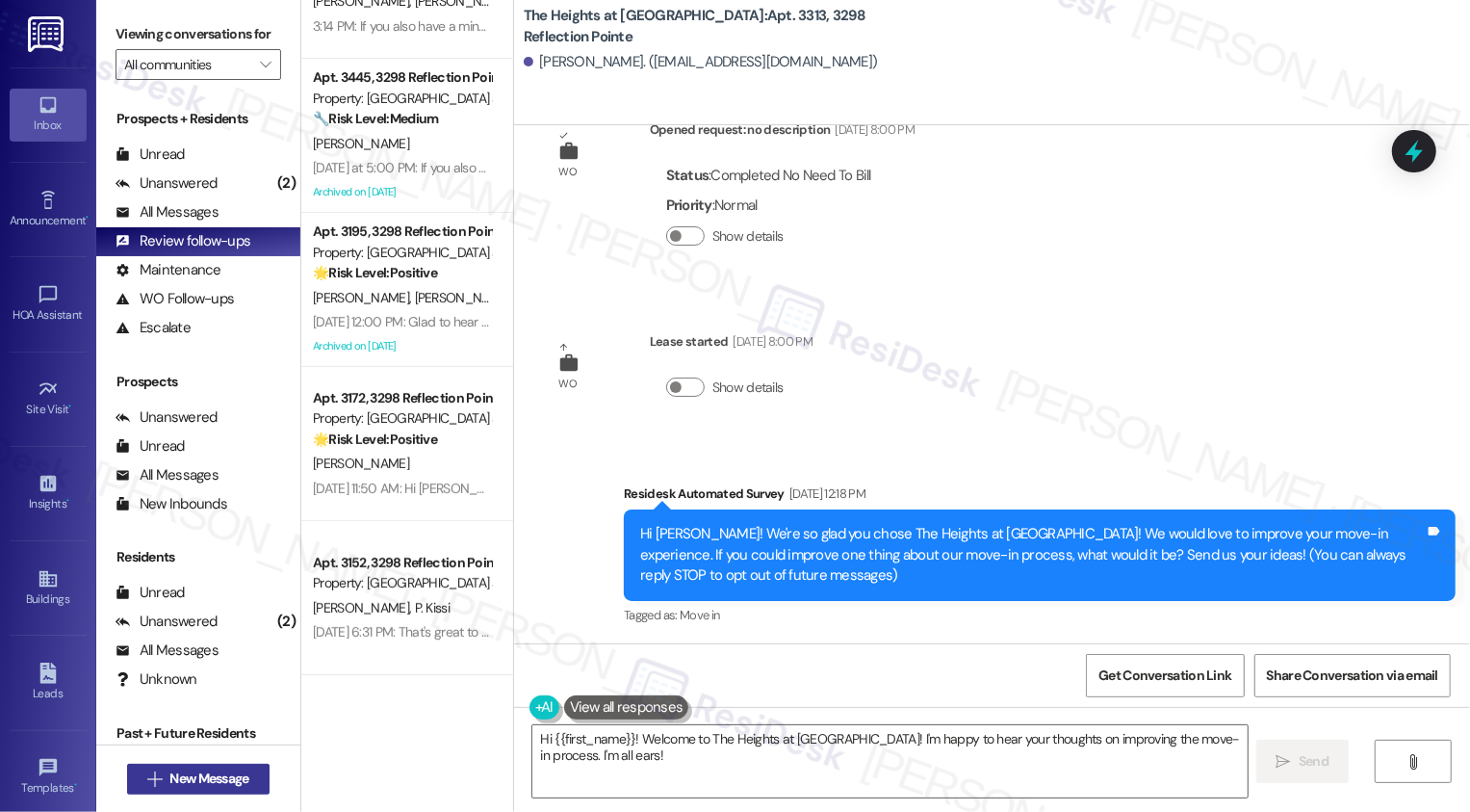
click at [216, 781] on span "New Message" at bounding box center [208, 778] width 78 height 20
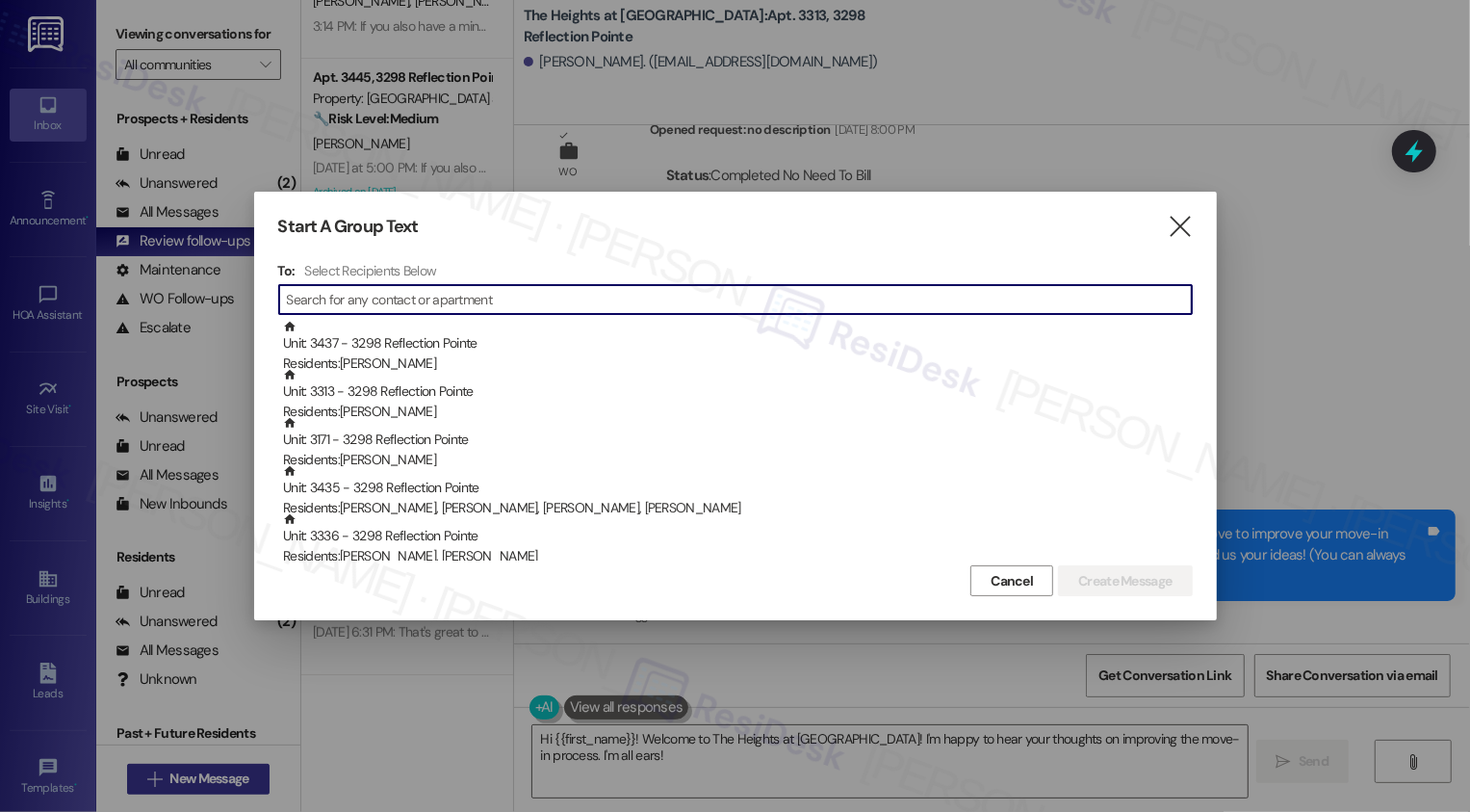
type input "r"
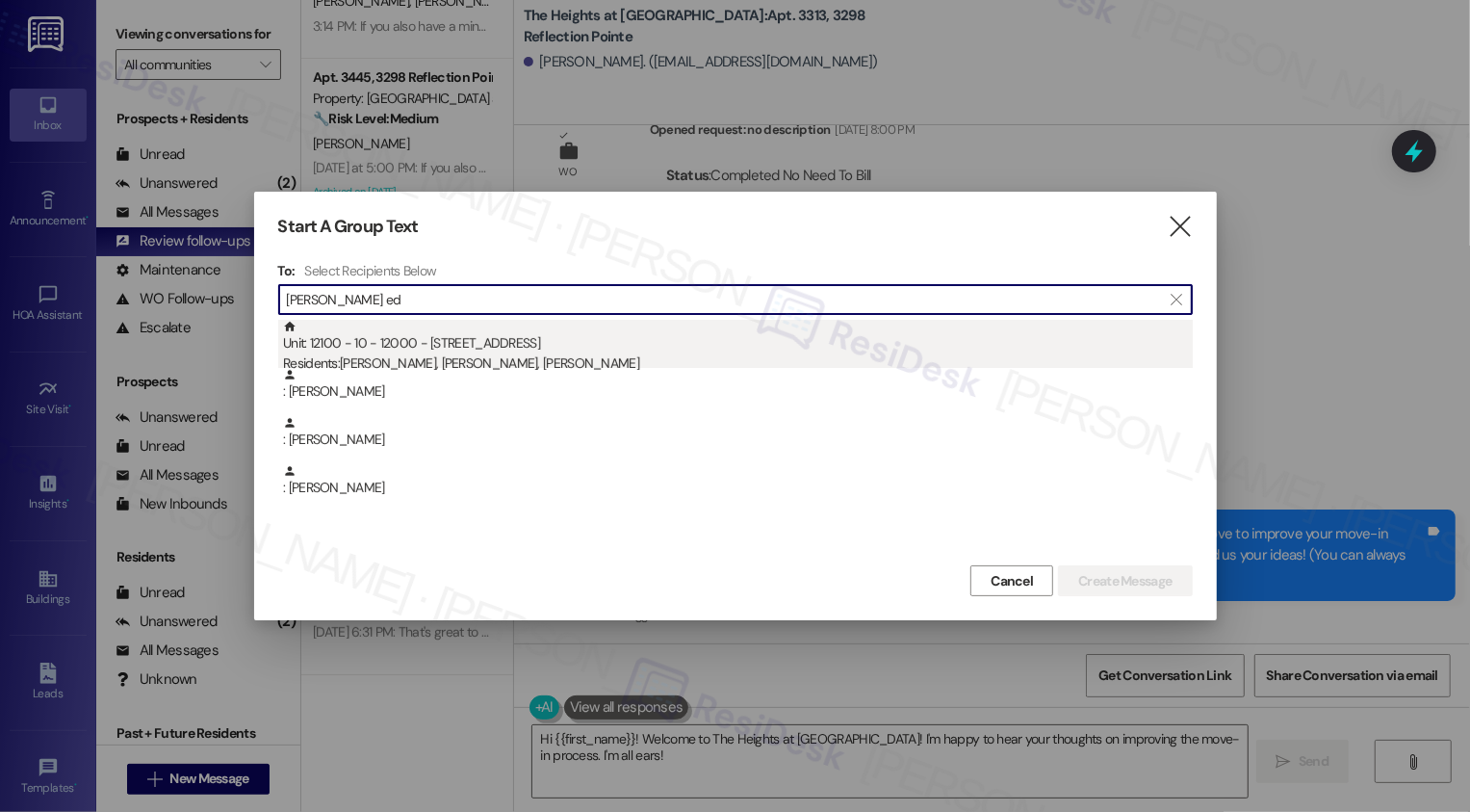
type input "tim ed"
click at [448, 358] on div "Residents: Chelsea Gantt, Timothy Edwards, Xavier Gantt" at bounding box center [737, 363] width 910 height 20
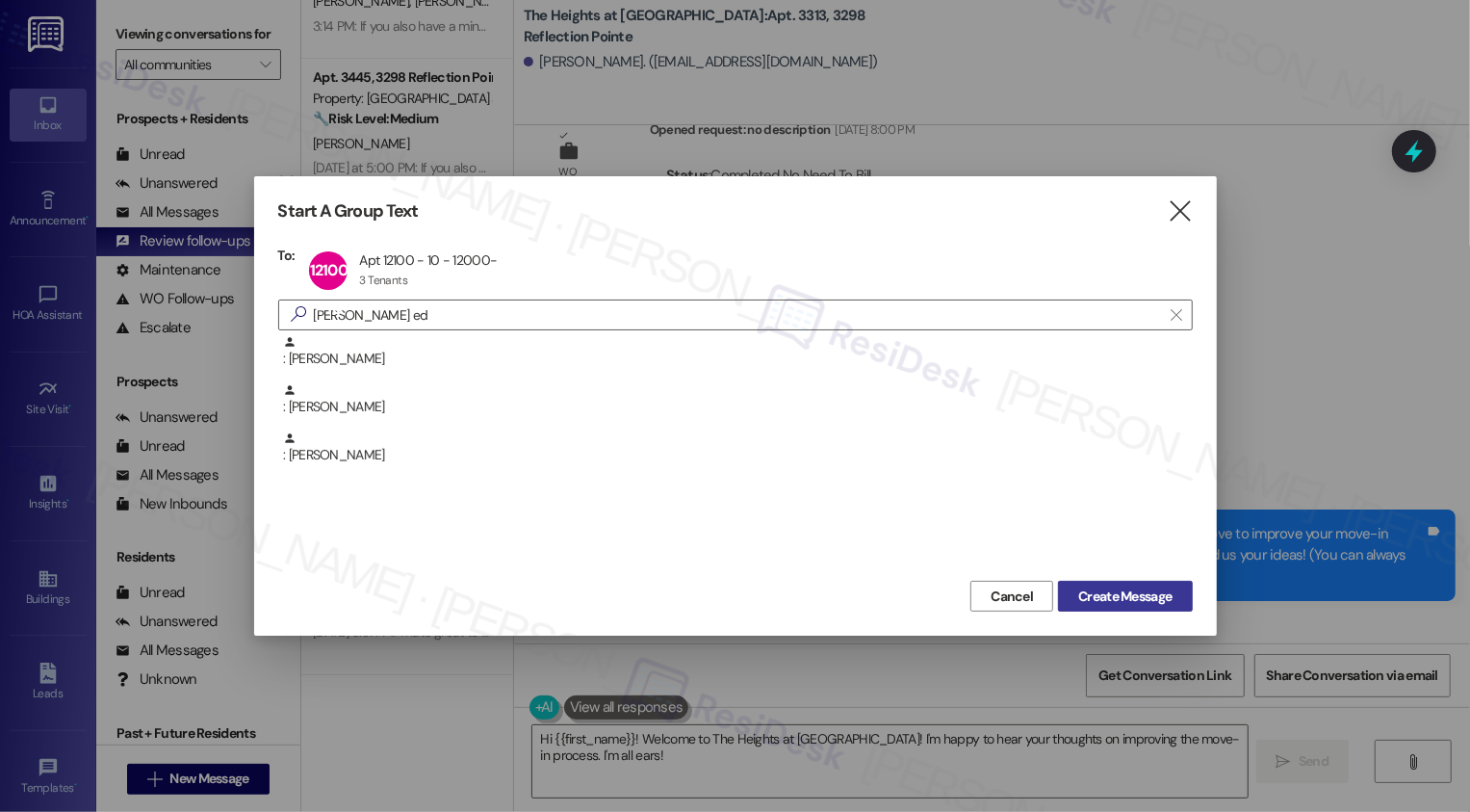
click at [1131, 589] on span "Create Message" at bounding box center [1125, 596] width 93 height 20
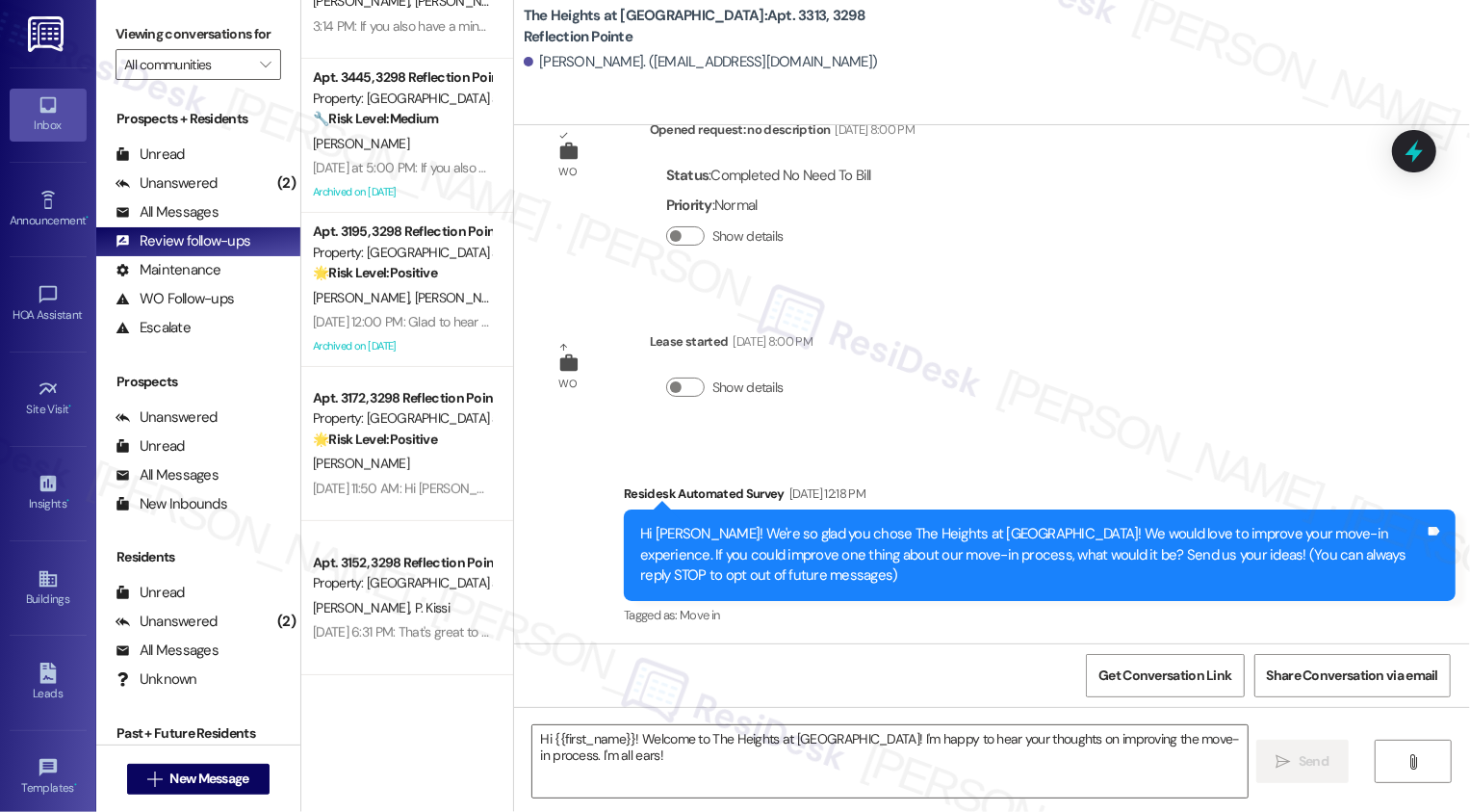
type textarea "Fetching suggested responses. Please feel free to read through the conversation…"
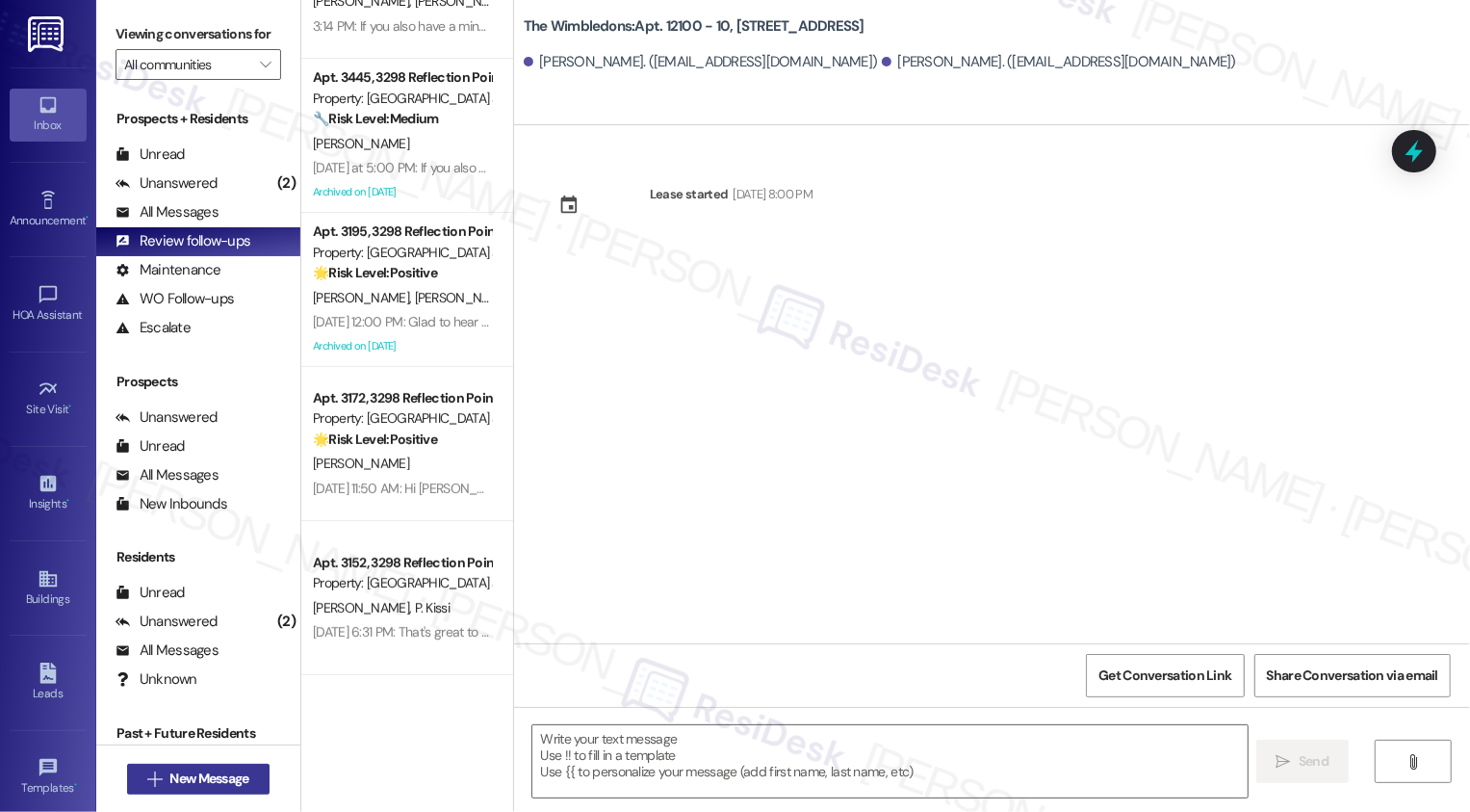
click at [233, 768] on span "New Message" at bounding box center [208, 778] width 78 height 20
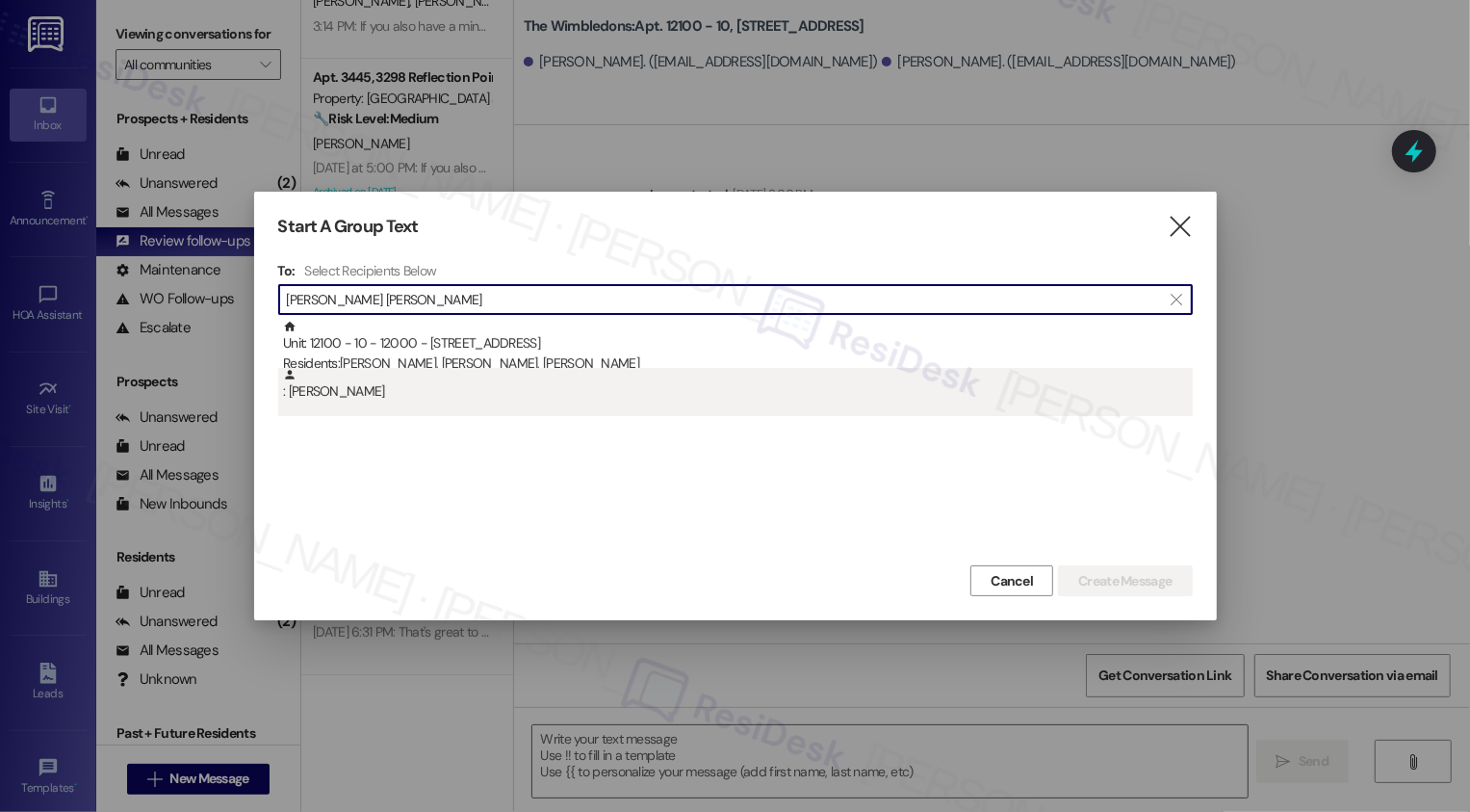
type input "timothy edw"
click at [415, 395] on div ": Timothy Edwards" at bounding box center [737, 385] width 910 height 34
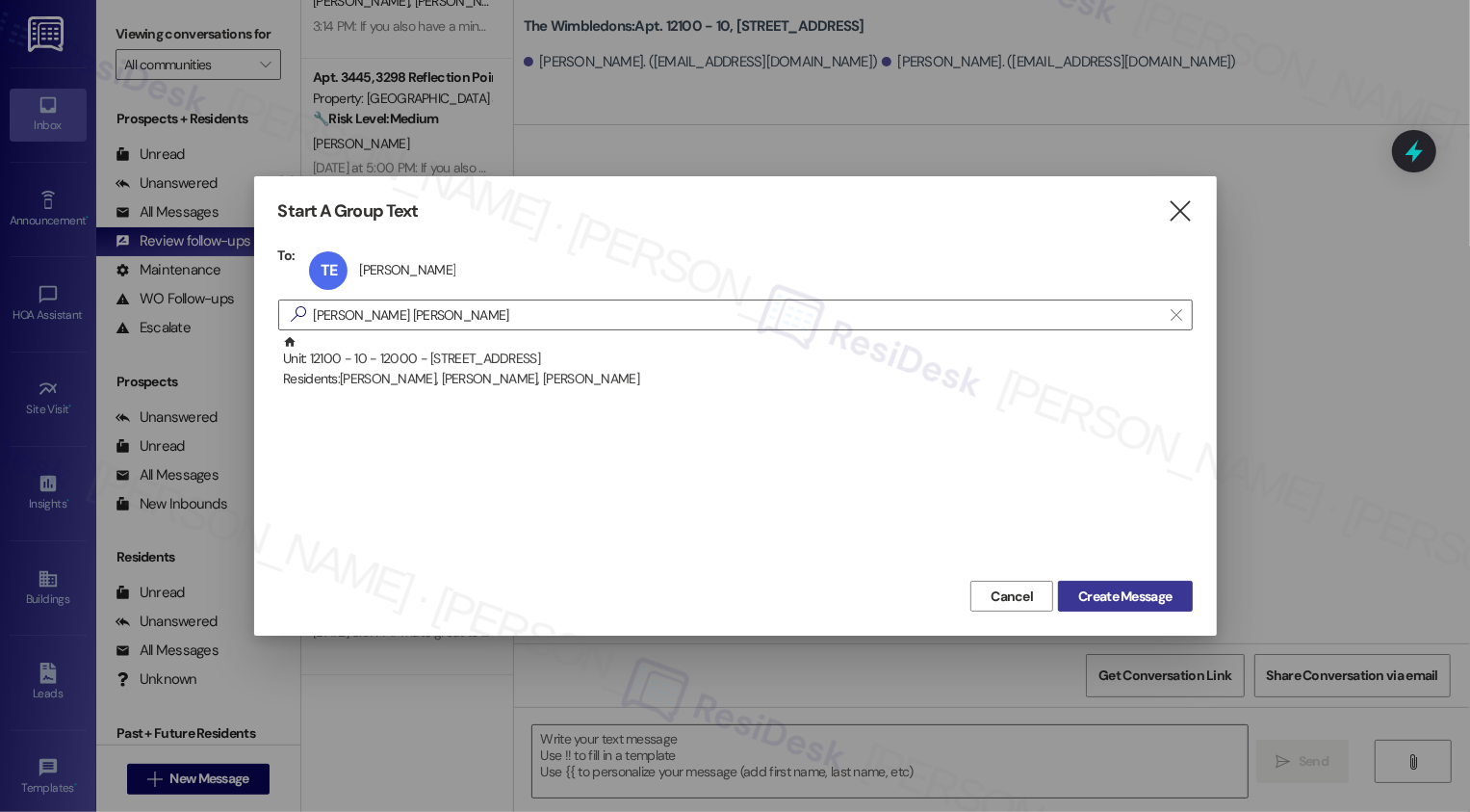
click at [1106, 596] on span "Create Message" at bounding box center [1125, 596] width 93 height 20
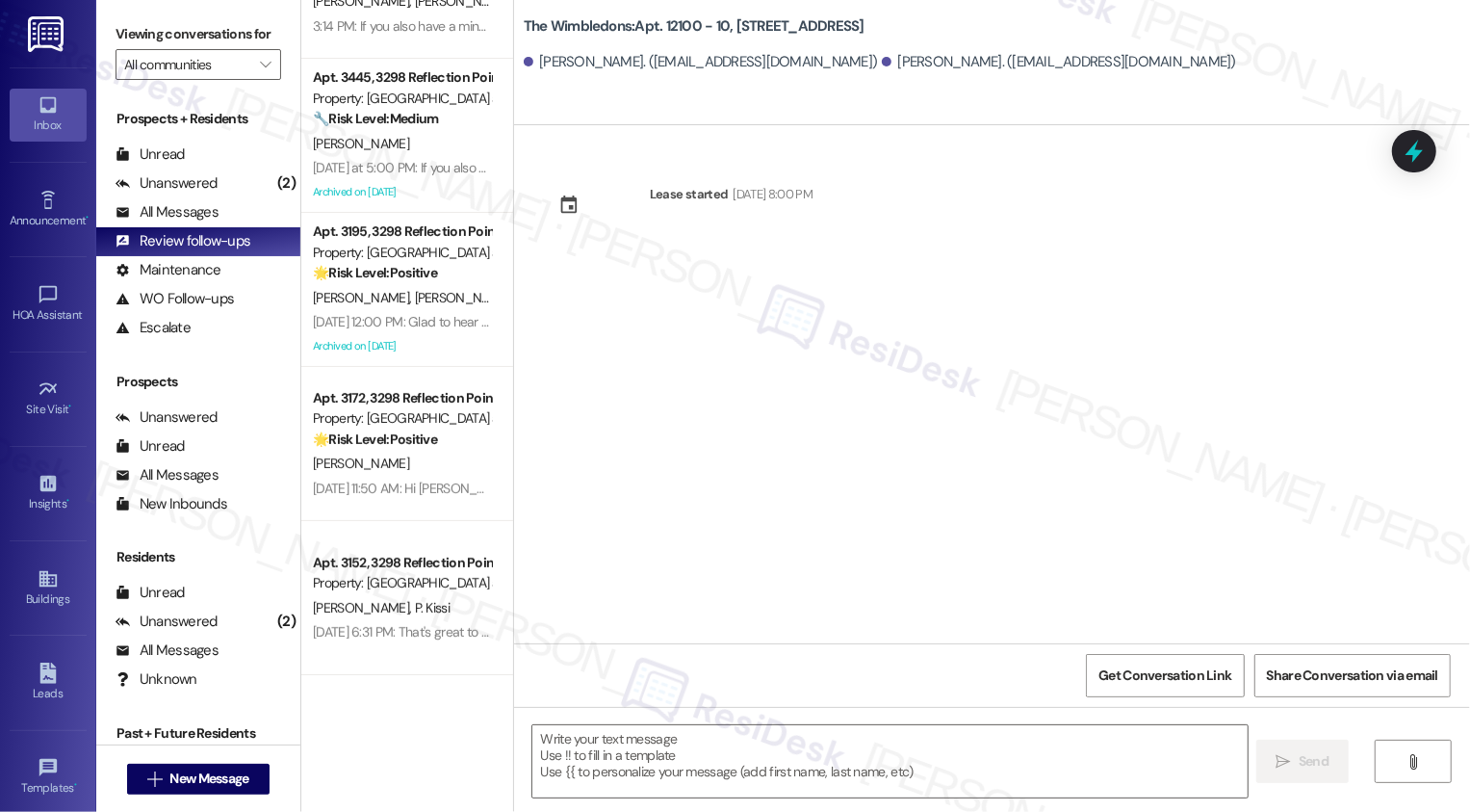
type textarea "Fetching suggested responses. Please feel free to read through the conversation…"
